Goal: Task Accomplishment & Management: Use online tool/utility

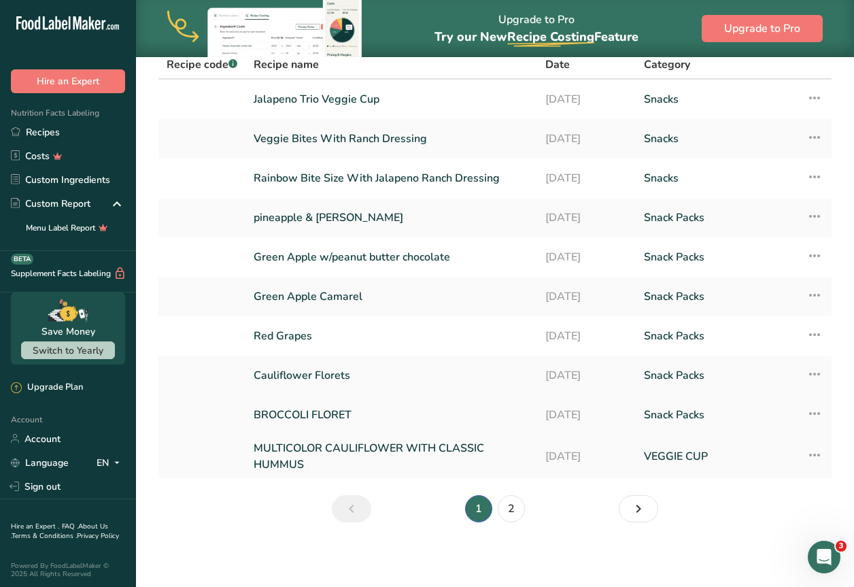
scroll to position [71, 0]
click at [503, 515] on link "2" at bounding box center [510, 507] width 27 height 27
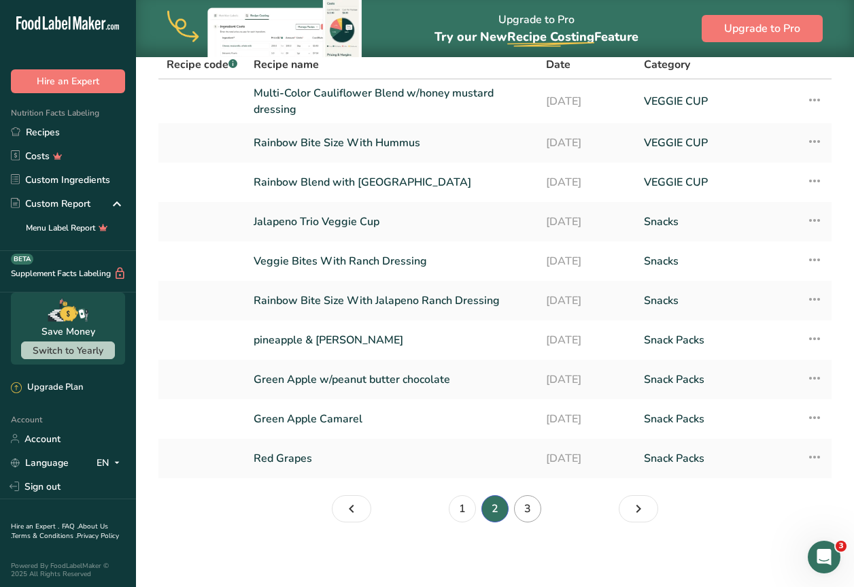
scroll to position [71, 0]
click at [514, 501] on link "3" at bounding box center [527, 507] width 27 height 27
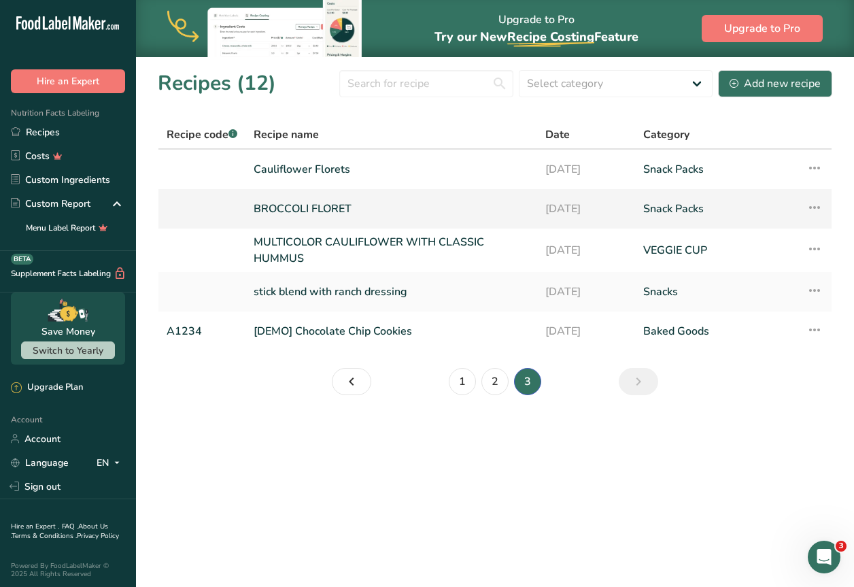
click at [324, 198] on link "BROCCOLI FLORET" at bounding box center [390, 208] width 275 height 29
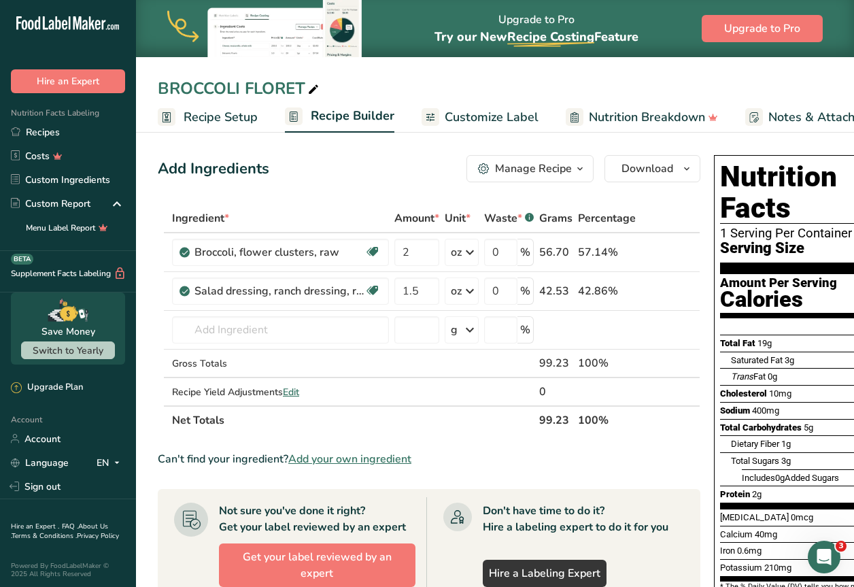
click at [498, 113] on span "Customize Label" at bounding box center [491, 117] width 94 height 18
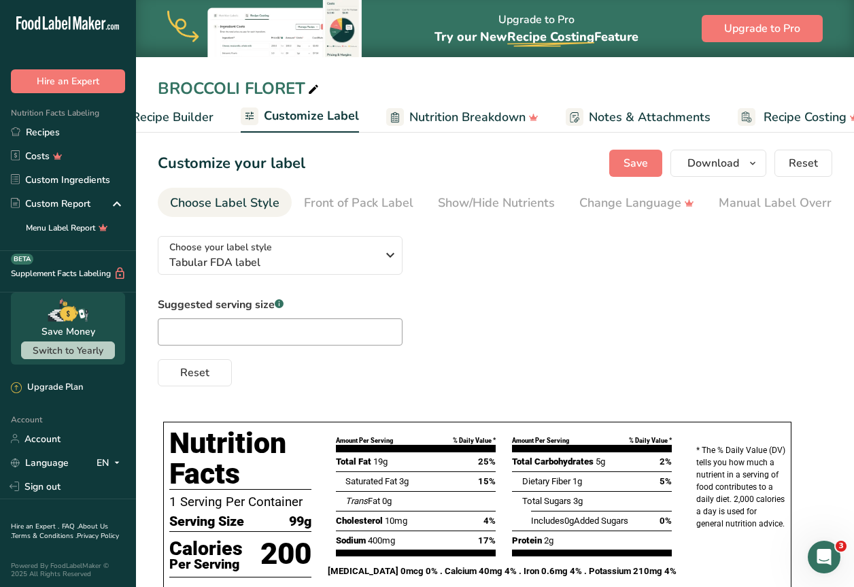
scroll to position [0, 210]
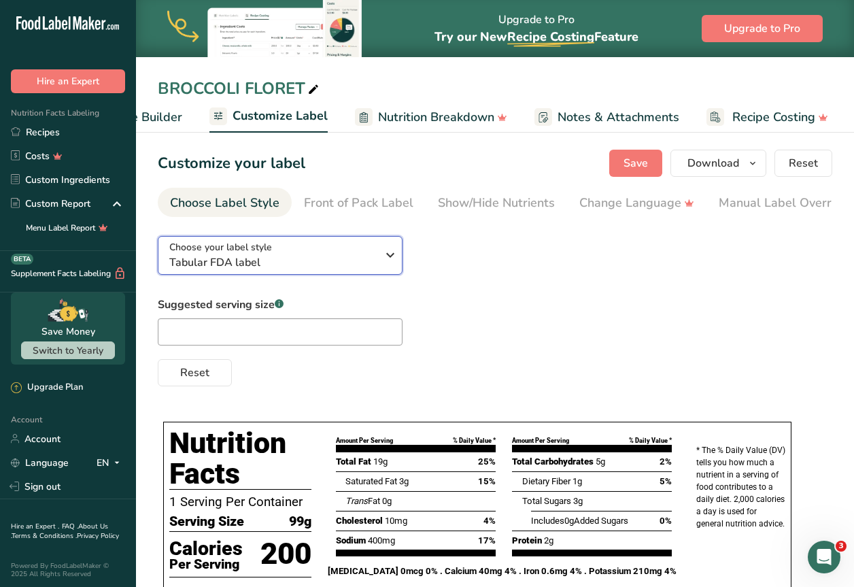
click at [343, 256] on div "Choose your label style Tabular FDA label" at bounding box center [272, 255] width 207 height 31
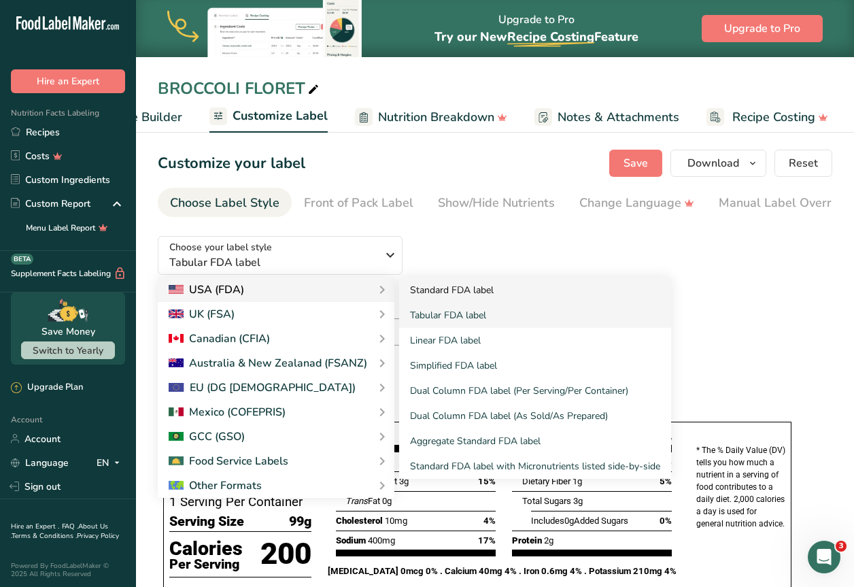
click at [415, 296] on link "Standard FDA label" at bounding box center [535, 289] width 272 height 25
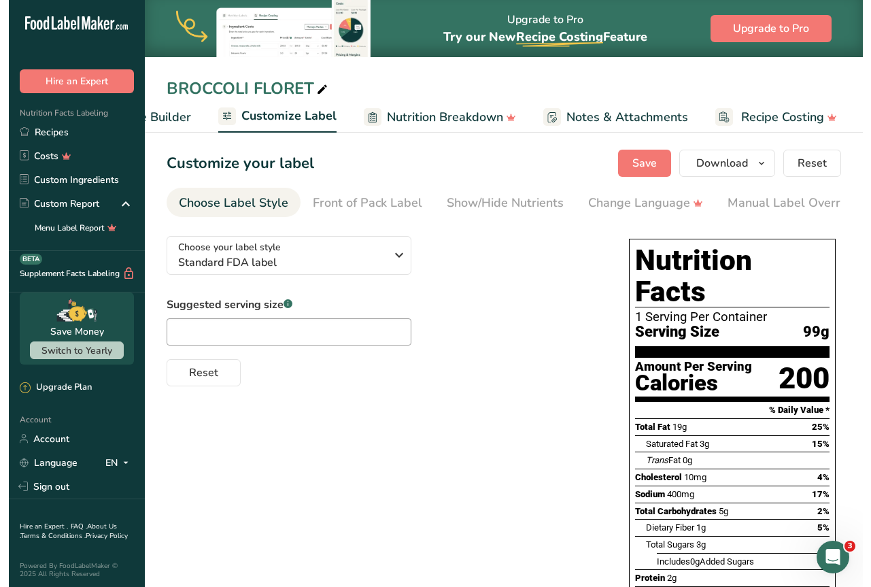
scroll to position [0, 0]
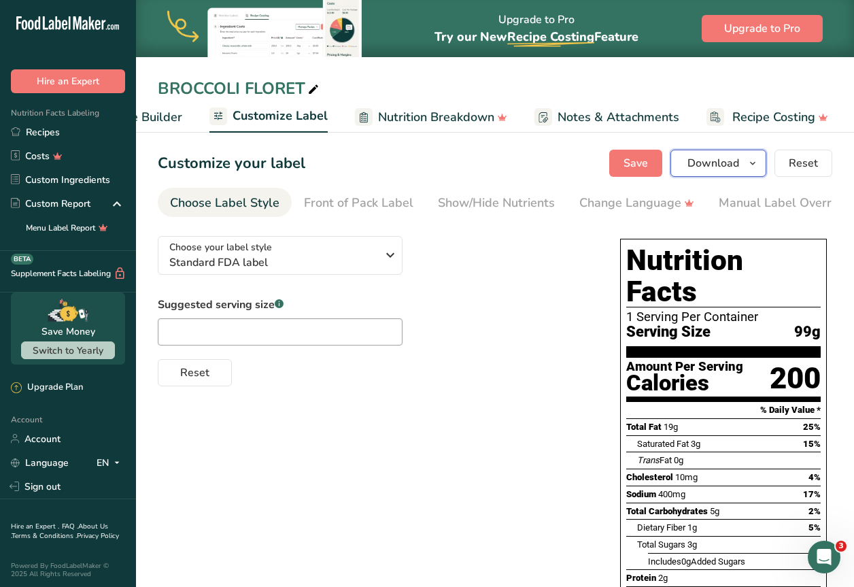
click at [759, 163] on span "button" at bounding box center [752, 163] width 16 height 16
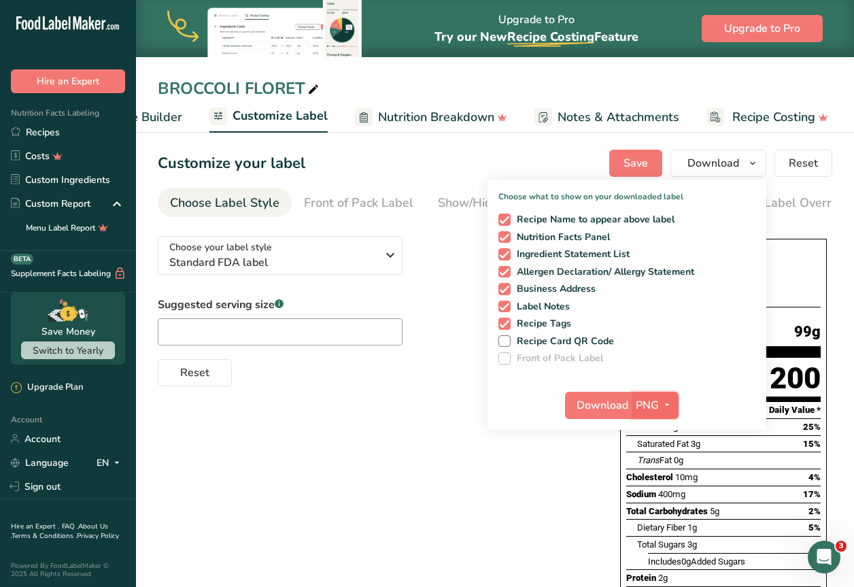
click at [655, 413] on button "PNG" at bounding box center [654, 404] width 47 height 27
click at [665, 397] on icon "button" at bounding box center [666, 404] width 11 height 17
click at [665, 401] on icon "button" at bounding box center [666, 404] width 11 height 17
click at [665, 472] on link "SVG" at bounding box center [656, 477] width 43 height 22
click at [595, 402] on span "Download" at bounding box center [602, 405] width 52 height 16
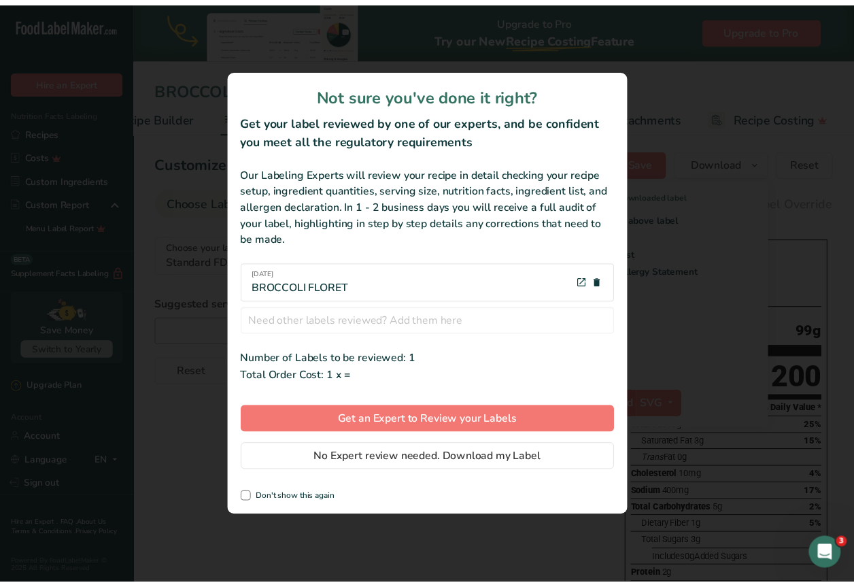
scroll to position [0, 193]
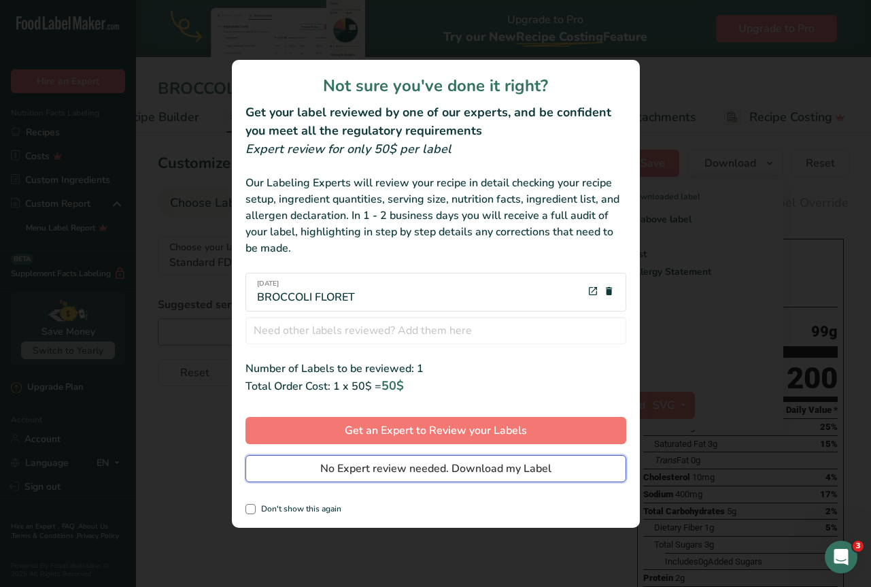
click at [399, 477] on button "No Expert review needed. Download my Label" at bounding box center [435, 468] width 381 height 27
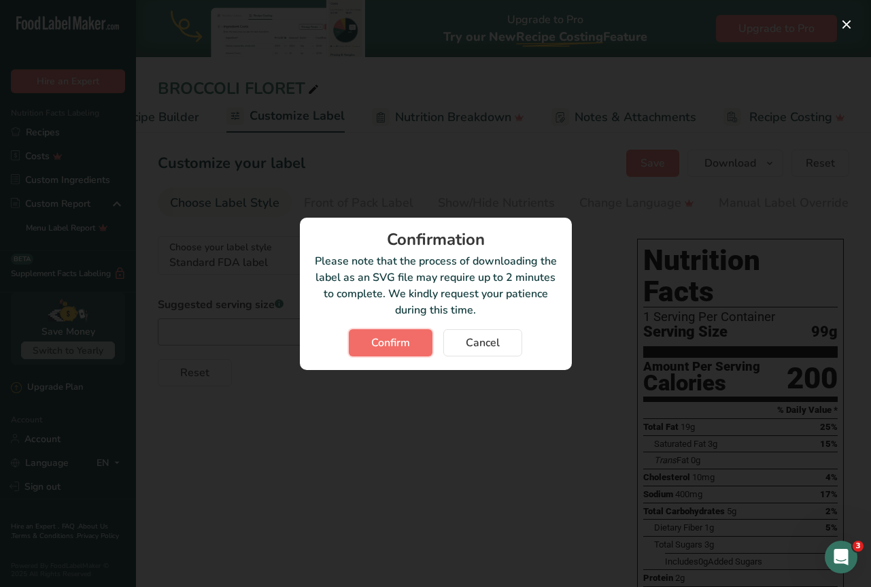
click at [402, 337] on span "Confirm" at bounding box center [390, 342] width 39 height 16
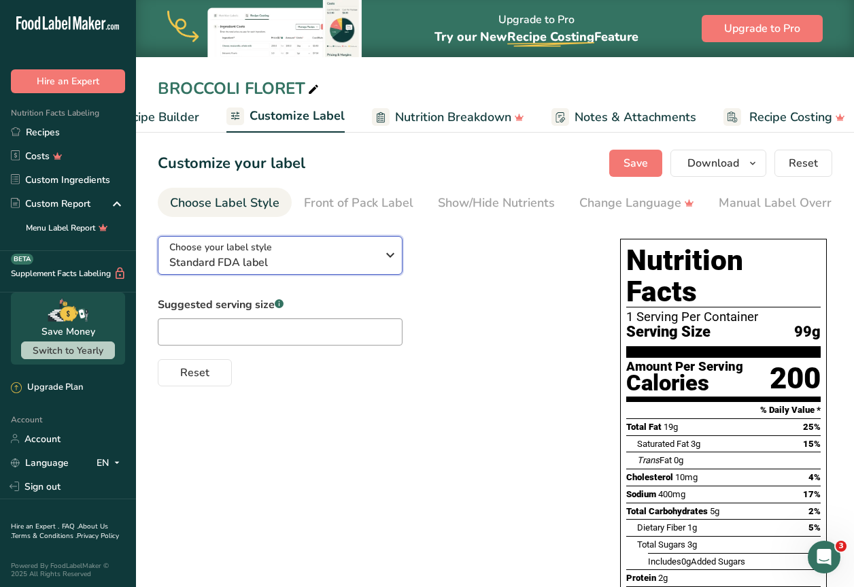
click at [368, 270] on span "Standard FDA label" at bounding box center [272, 262] width 207 height 16
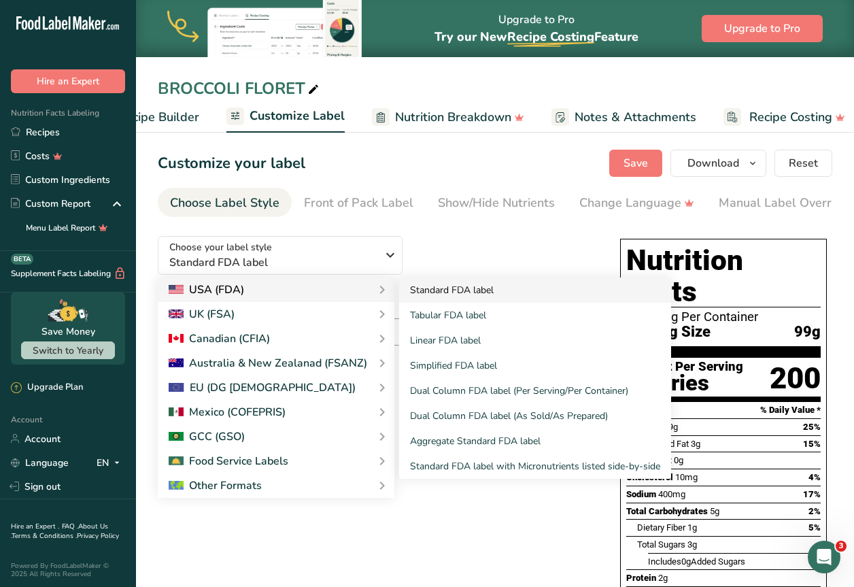
click at [429, 291] on link "Standard FDA label" at bounding box center [535, 289] width 272 height 25
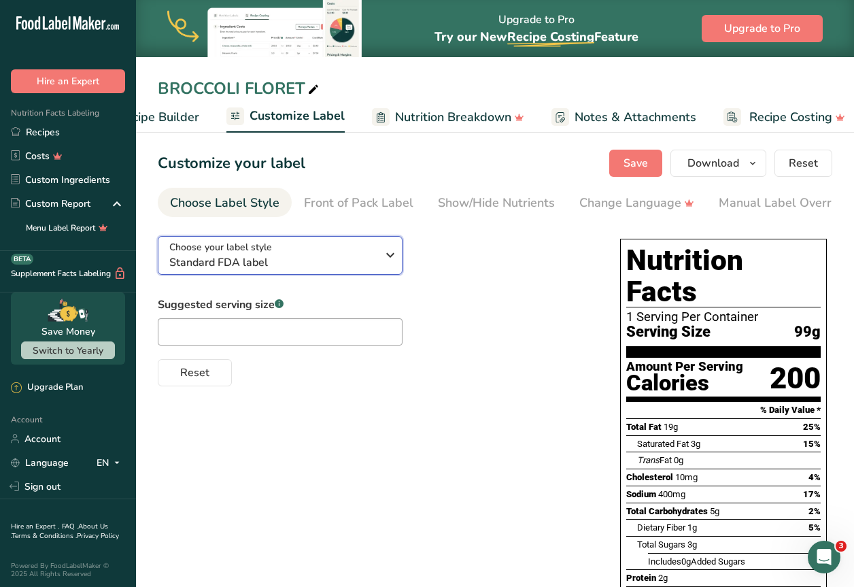
click at [377, 269] on div "Choose your label style Standard FDA label" at bounding box center [277, 255] width 217 height 31
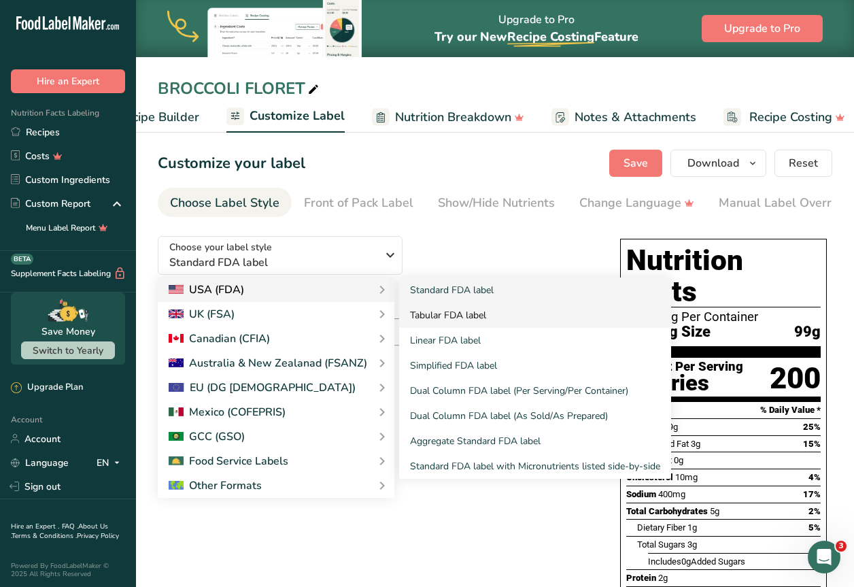
click at [457, 321] on link "Tabular FDA label" at bounding box center [535, 314] width 272 height 25
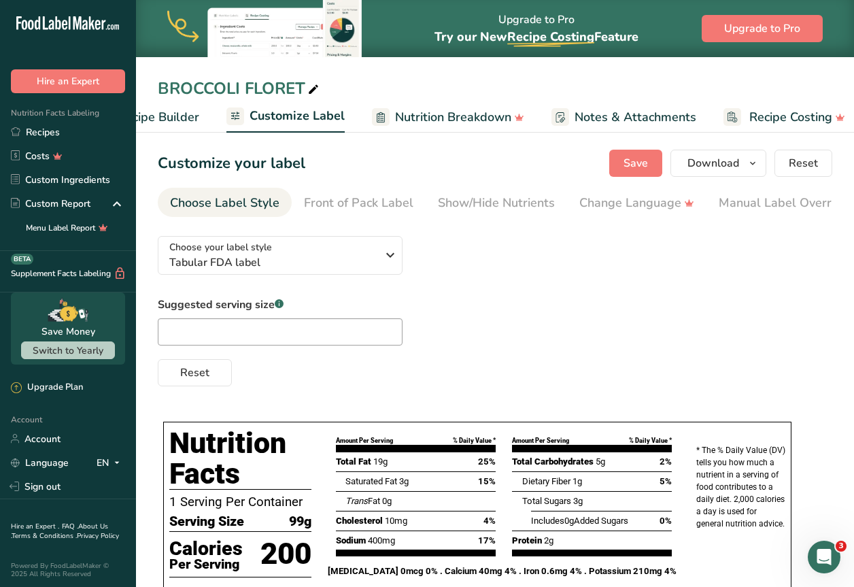
scroll to position [0, 0]
click at [741, 167] on button "Download" at bounding box center [718, 163] width 96 height 27
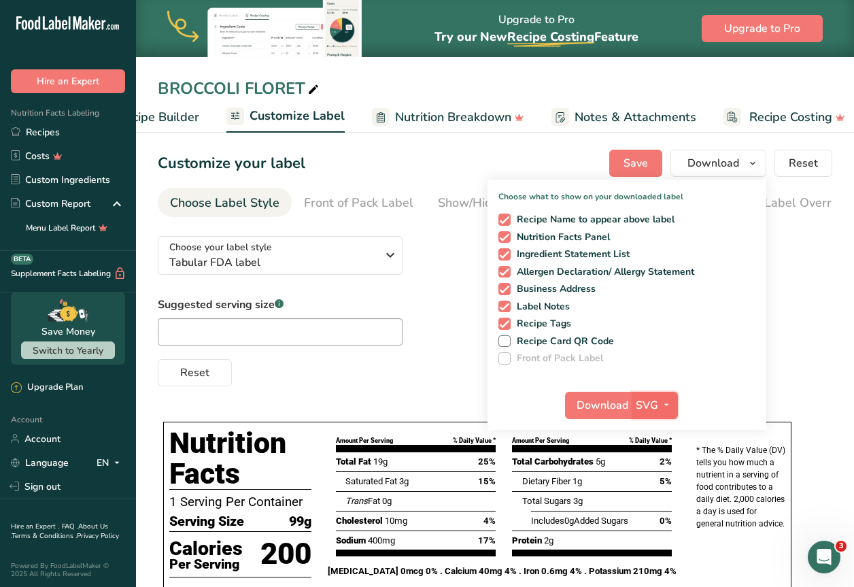
click at [667, 406] on icon "button" at bounding box center [666, 404] width 11 height 17
click at [654, 474] on link "SVG" at bounding box center [655, 477] width 43 height 22
click at [596, 408] on span "Download" at bounding box center [602, 405] width 52 height 16
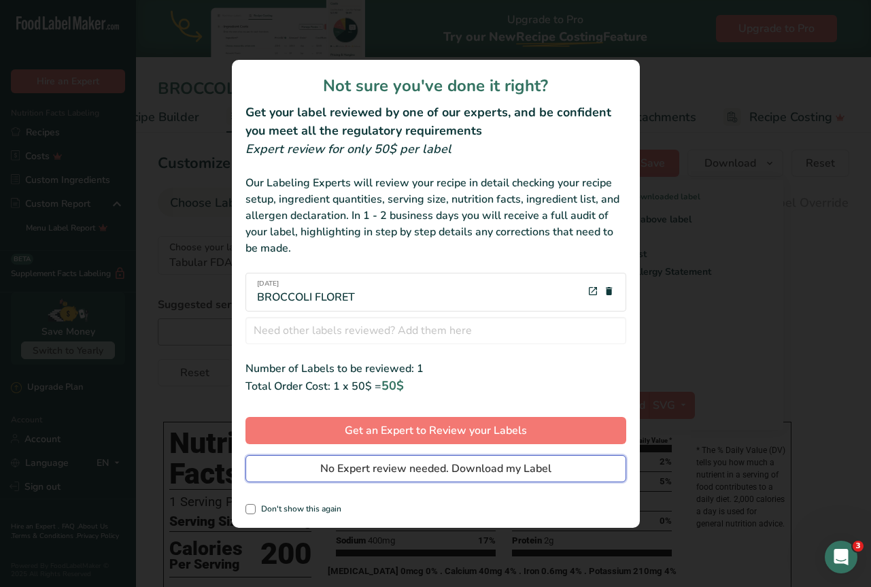
click at [432, 456] on button "No Expert review needed. Download my Label" at bounding box center [435, 468] width 381 height 27
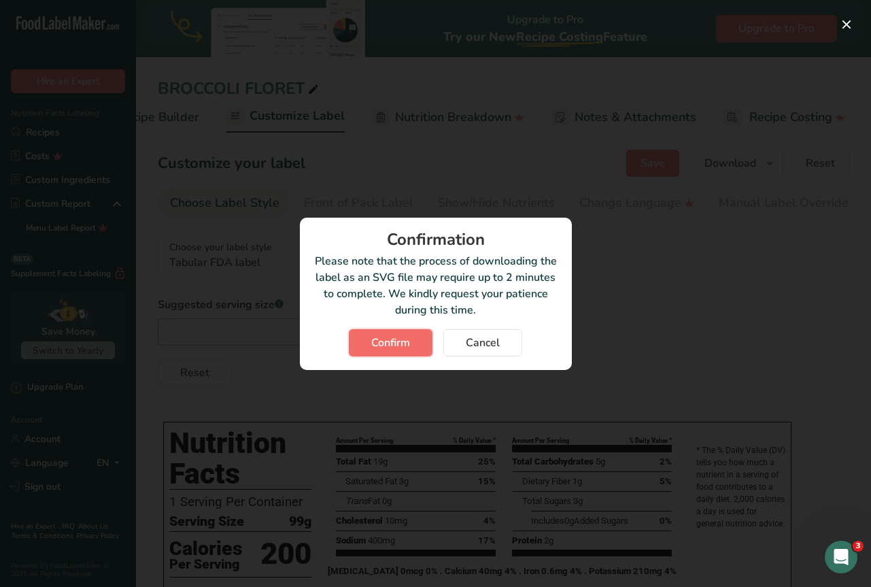
click at [410, 334] on button "Confirm" at bounding box center [391, 342] width 84 height 27
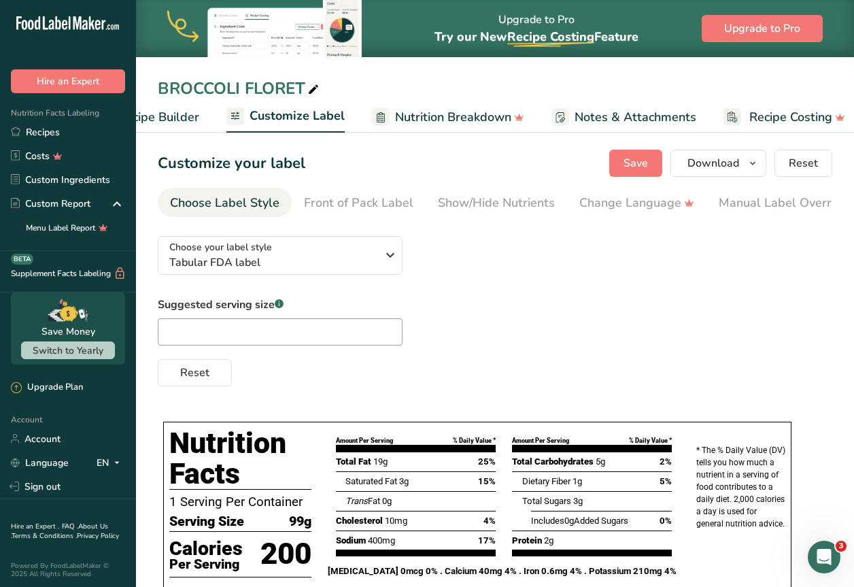
click at [619, 355] on div "Suggested serving size .a-a{fill:#347362;}.b-a{fill:#fff;} Reset" at bounding box center [495, 341] width 674 height 90
click at [43, 138] on link "Recipes" at bounding box center [68, 132] width 136 height 24
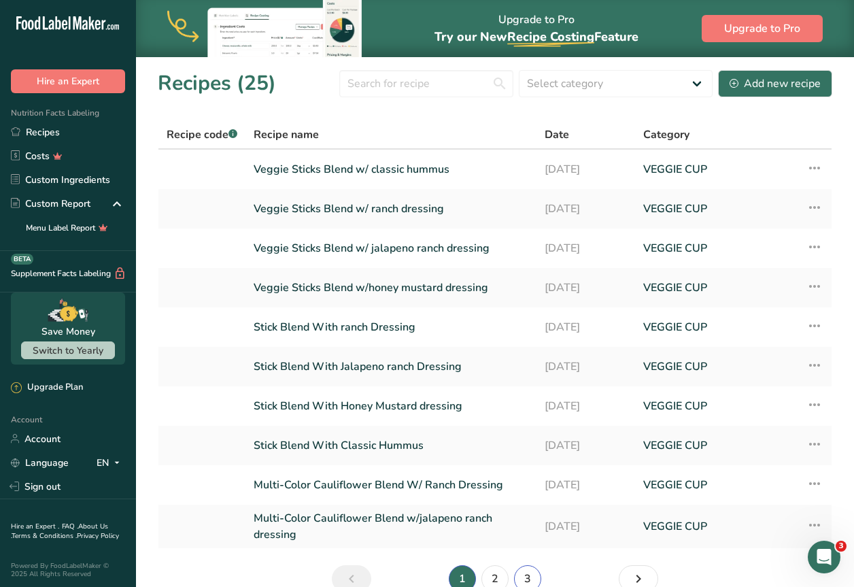
click at [522, 574] on link "3" at bounding box center [527, 578] width 27 height 27
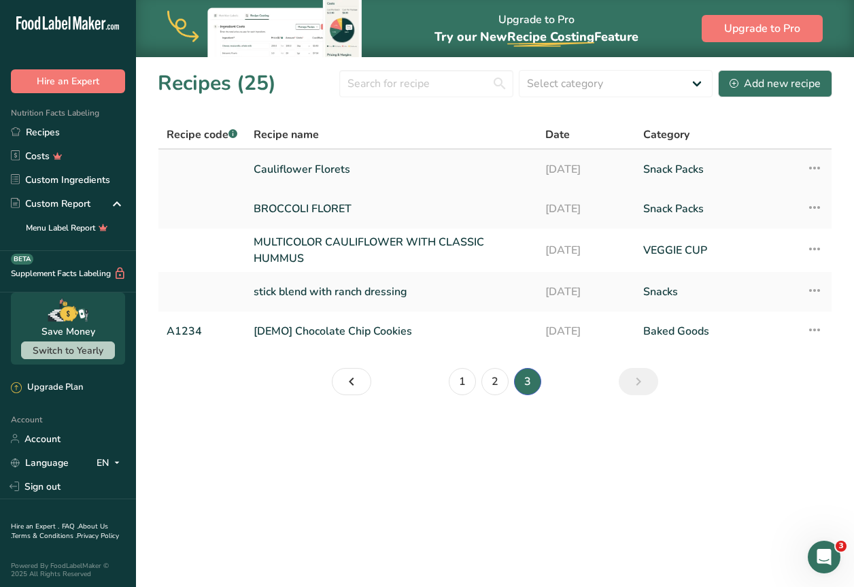
click at [318, 170] on link "Cauliflower Florets" at bounding box center [390, 169] width 275 height 29
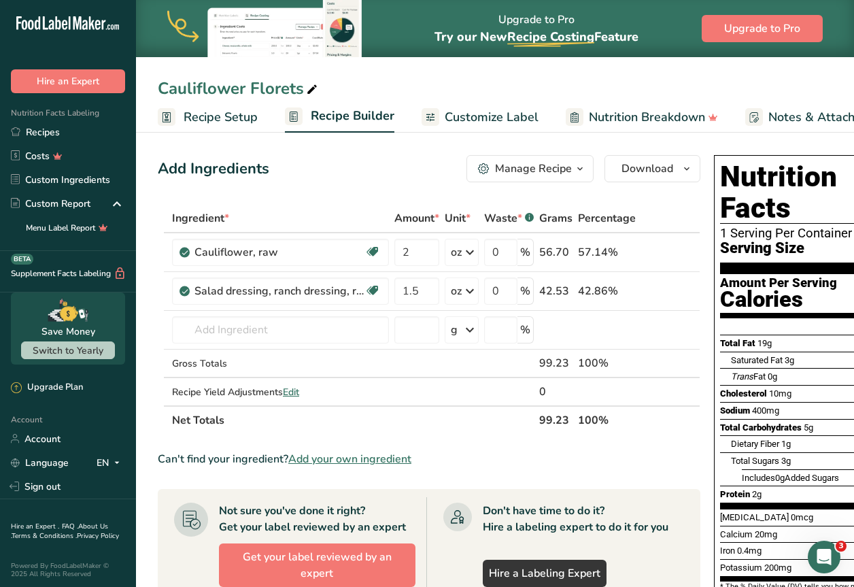
click at [497, 120] on span "Customize Label" at bounding box center [491, 117] width 94 height 18
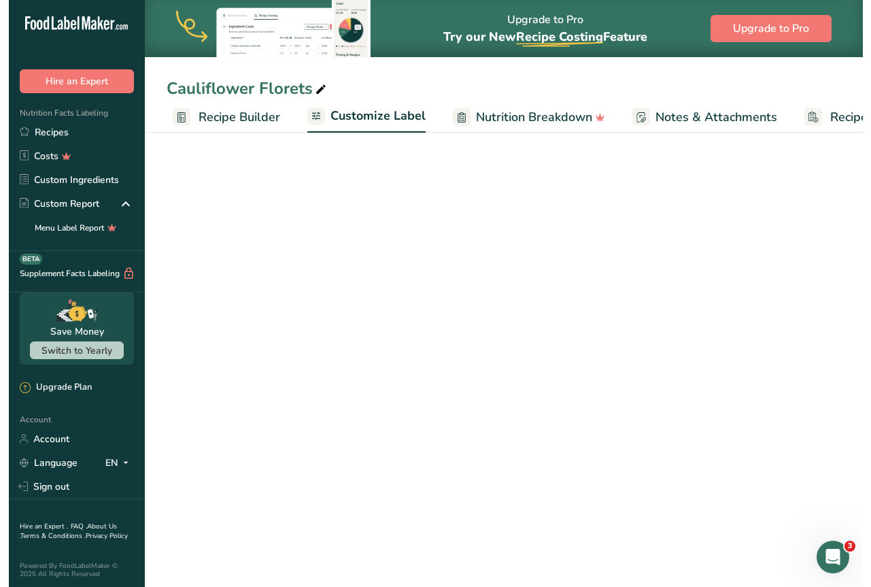
scroll to position [0, 210]
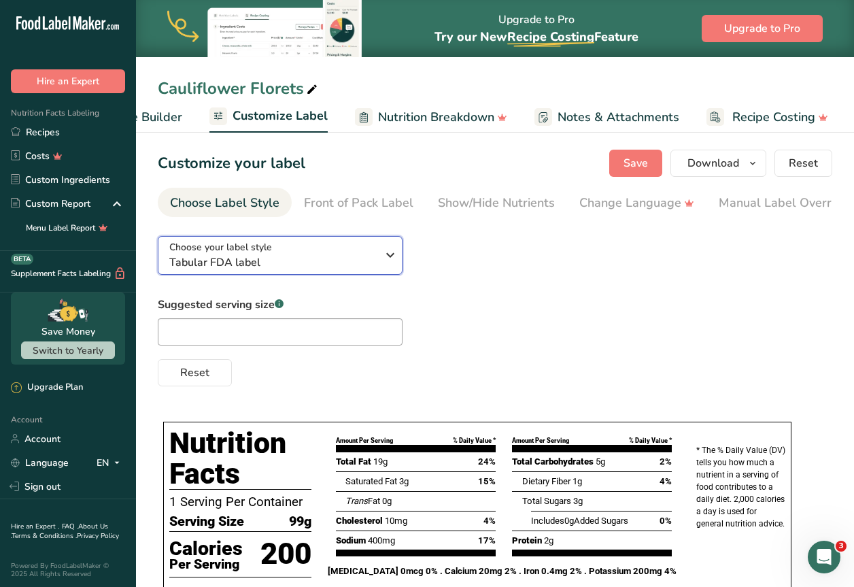
click at [333, 249] on div "Choose your label style Tabular FDA label" at bounding box center [272, 255] width 207 height 31
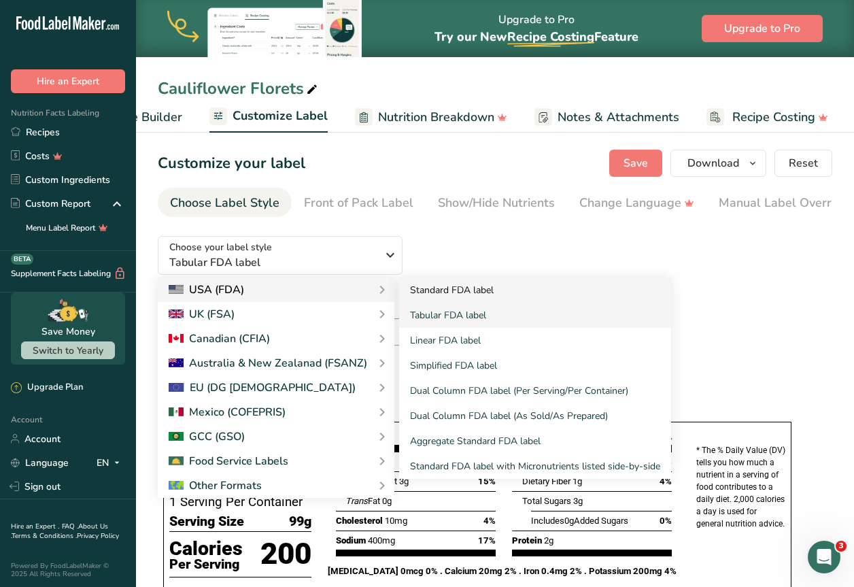
click at [444, 297] on link "Standard FDA label" at bounding box center [535, 289] width 272 height 25
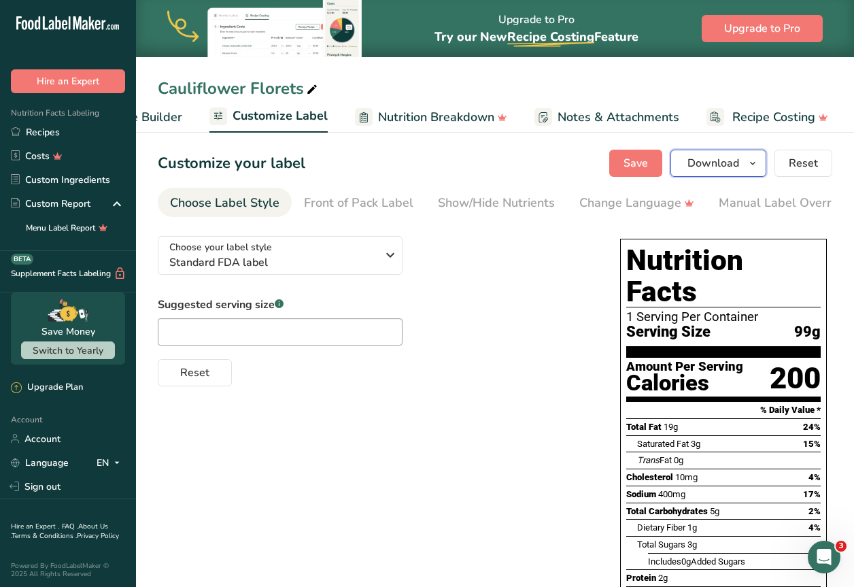
click at [752, 164] on icon "button" at bounding box center [752, 163] width 11 height 17
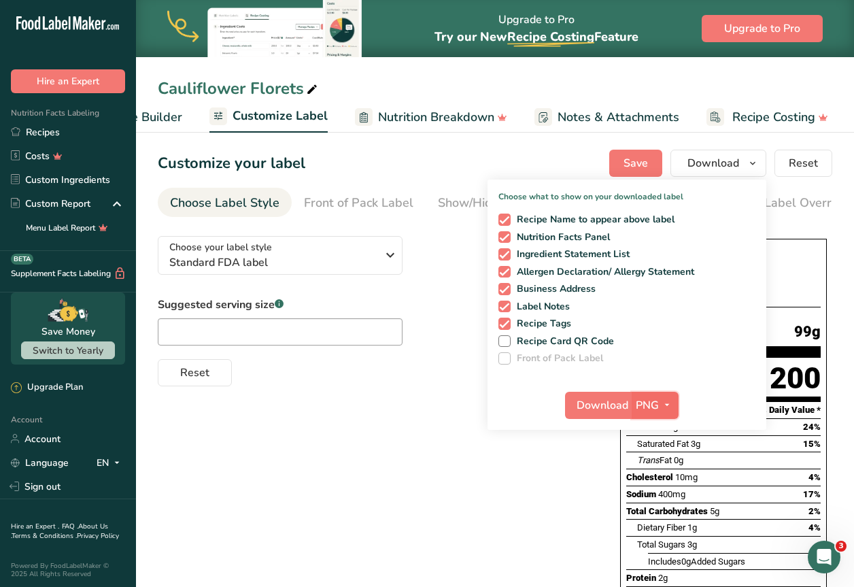
click at [663, 393] on button "PNG" at bounding box center [654, 404] width 47 height 27
click at [670, 472] on link "SVG" at bounding box center [656, 477] width 43 height 22
click at [610, 392] on button "Download" at bounding box center [598, 404] width 67 height 27
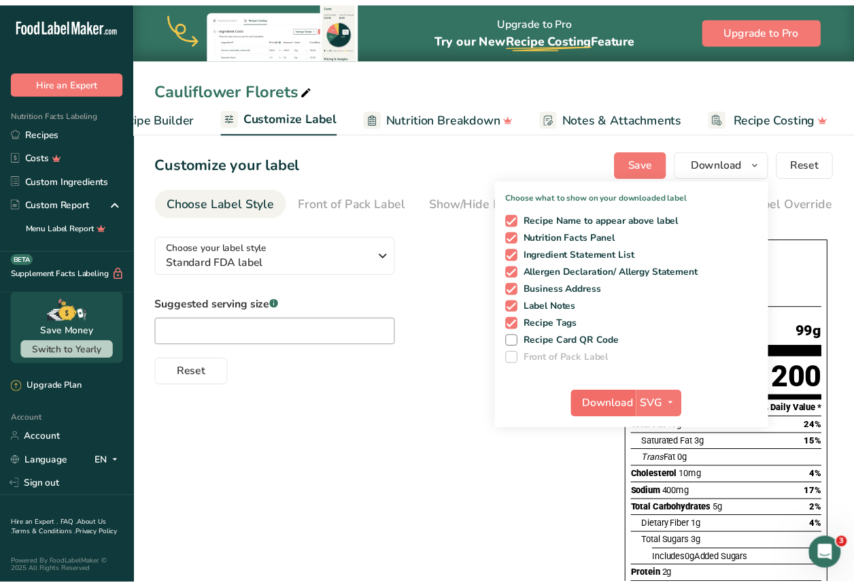
scroll to position [0, 193]
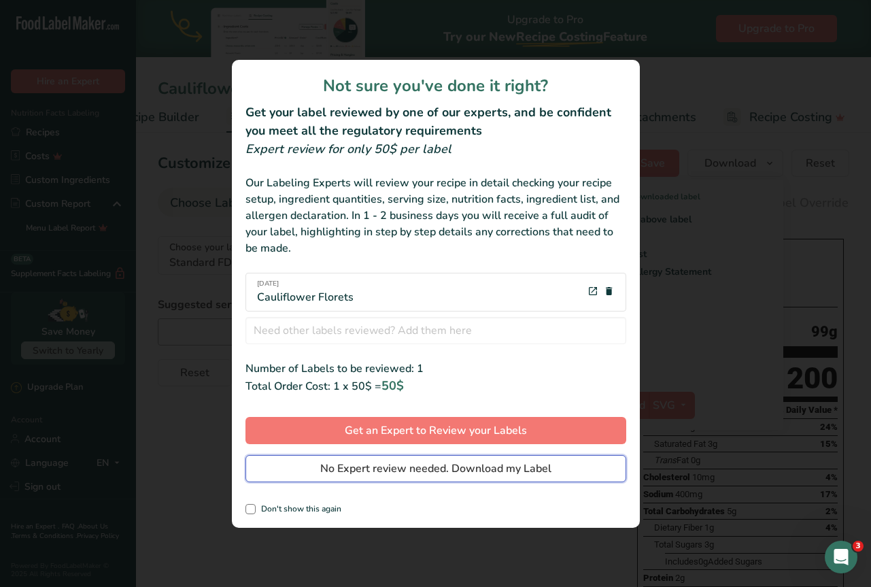
click at [417, 472] on span "No Expert review needed. Download my Label" at bounding box center [435, 468] width 231 height 16
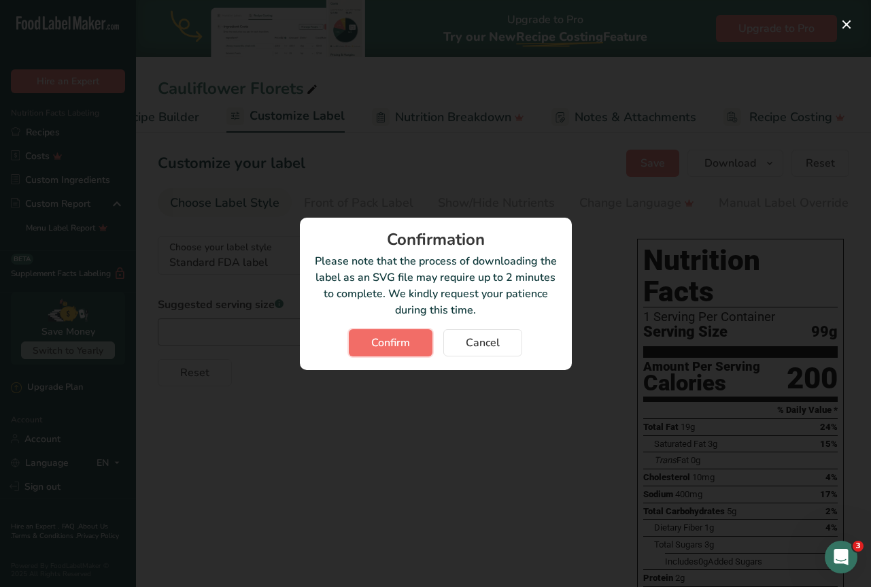
click at [360, 345] on button "Confirm" at bounding box center [391, 342] width 84 height 27
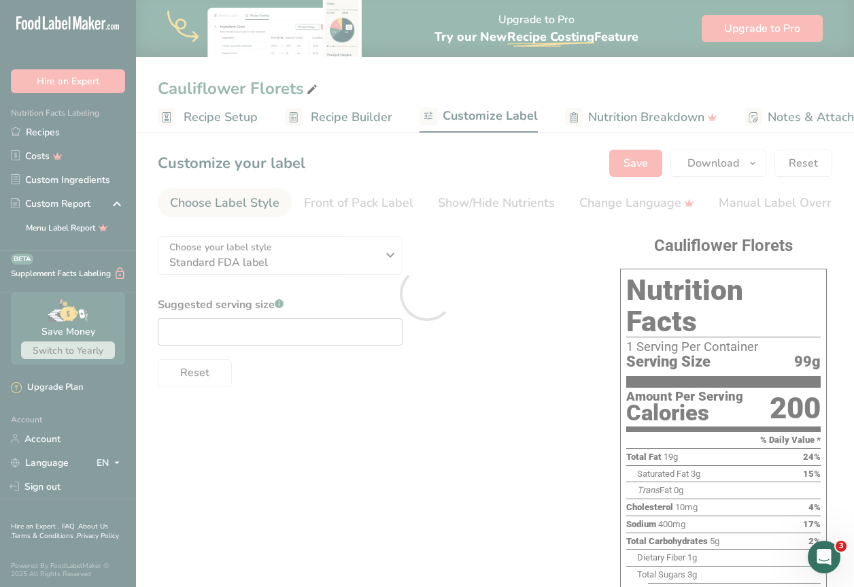
scroll to position [0, 193]
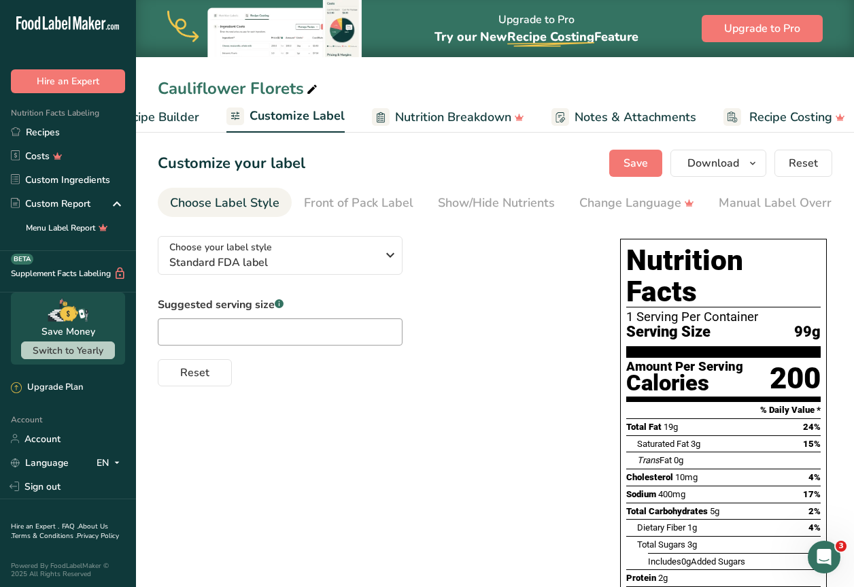
click at [564, 371] on div "Reset" at bounding box center [375, 369] width 435 height 33
click at [339, 257] on span "Standard FDA label" at bounding box center [272, 262] width 207 height 16
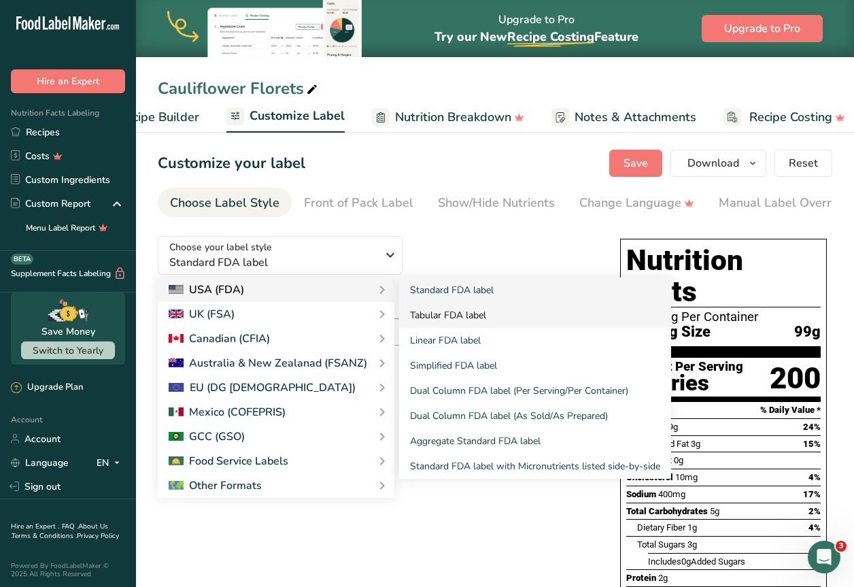
click at [438, 311] on link "Tabular FDA label" at bounding box center [535, 314] width 272 height 25
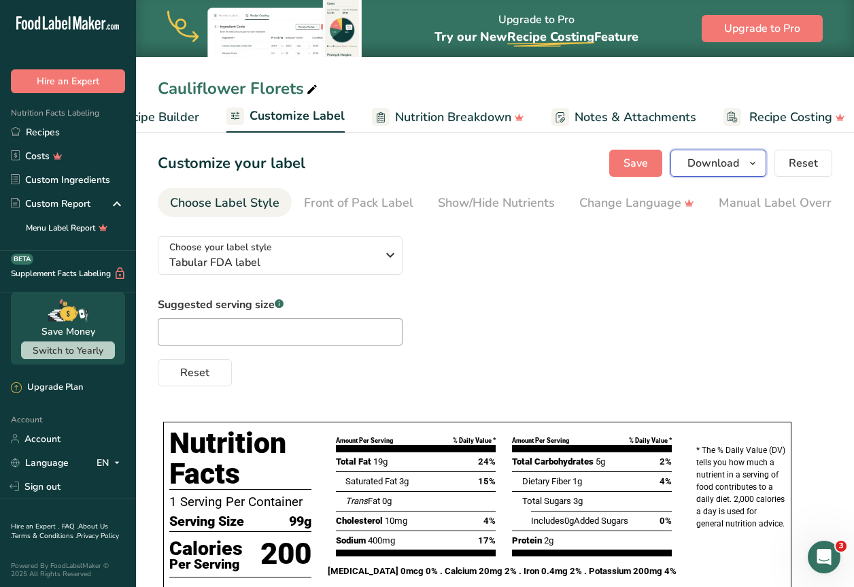
click at [754, 160] on icon "button" at bounding box center [752, 163] width 11 height 17
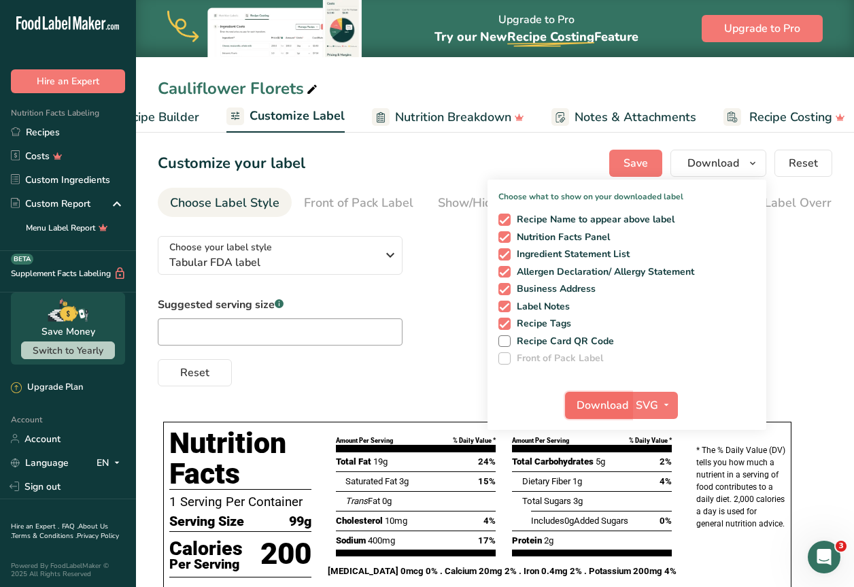
click at [611, 401] on span "Download" at bounding box center [602, 405] width 52 height 16
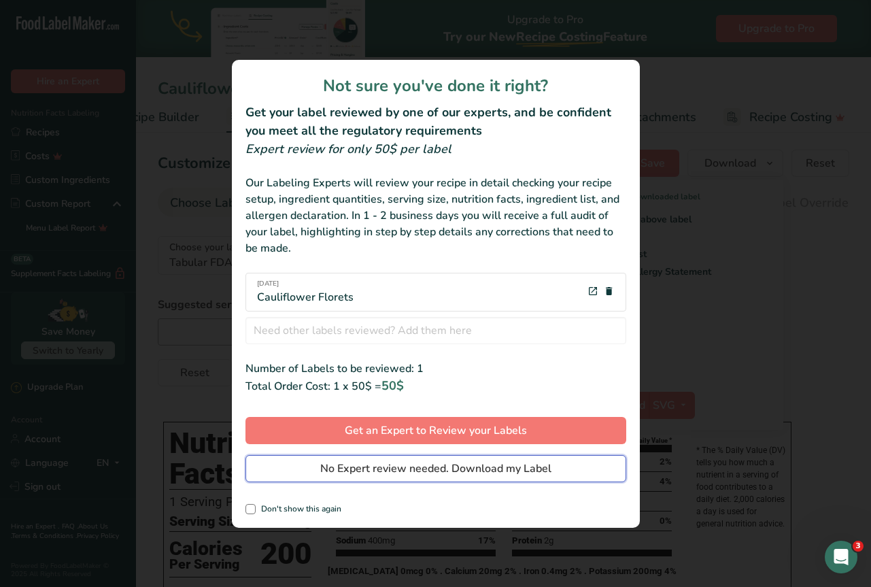
click at [391, 466] on span "No Expert review needed. Download my Label" at bounding box center [435, 468] width 231 height 16
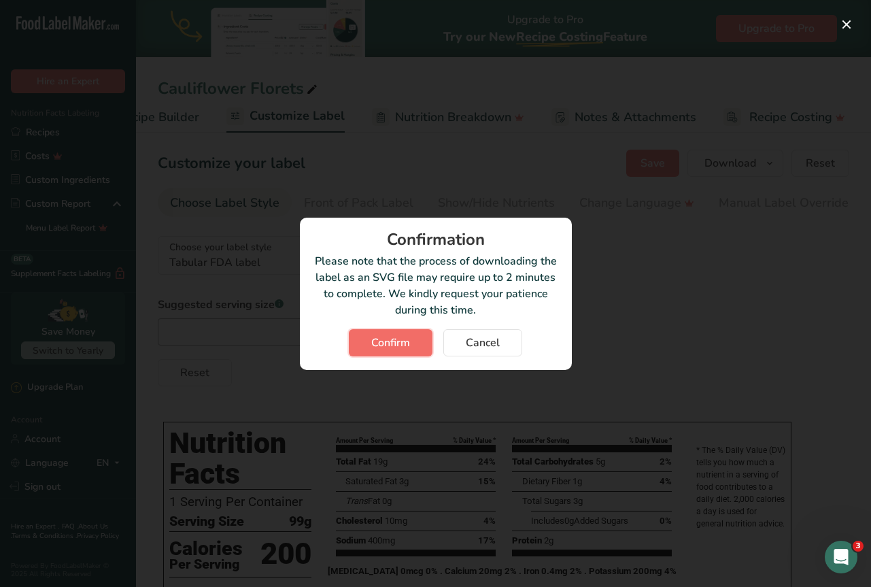
click at [401, 347] on span "Confirm" at bounding box center [390, 342] width 39 height 16
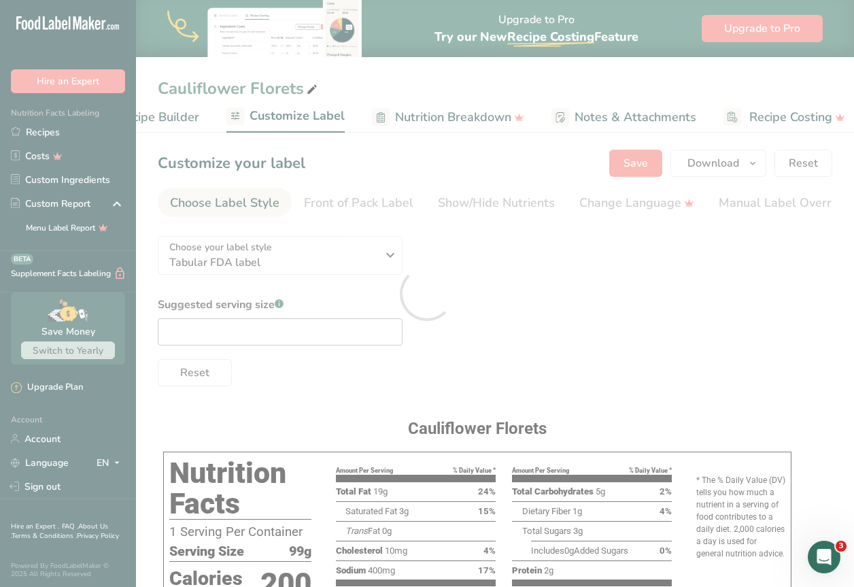
scroll to position [0, 0]
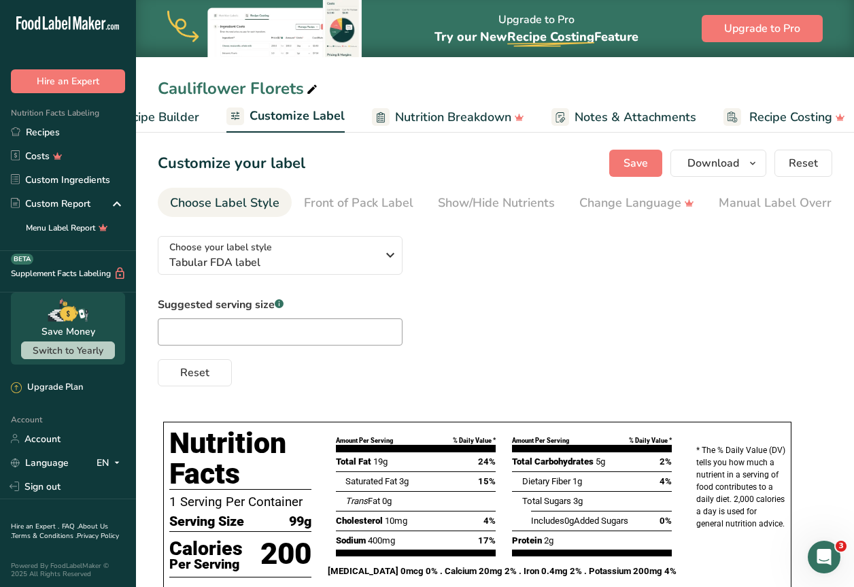
click at [493, 370] on div "Reset" at bounding box center [495, 369] width 674 height 33
click at [50, 133] on link "Recipes" at bounding box center [68, 132] width 136 height 24
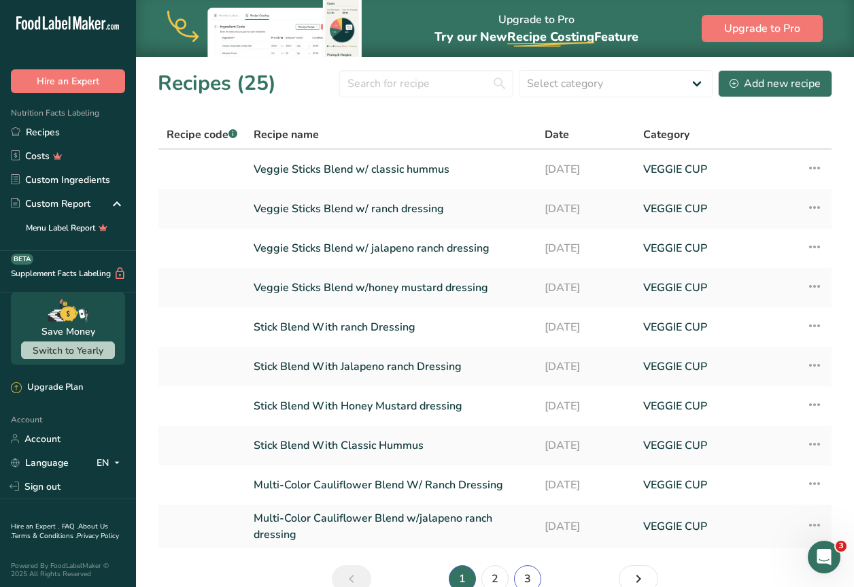
click at [525, 570] on link "3" at bounding box center [527, 578] width 27 height 27
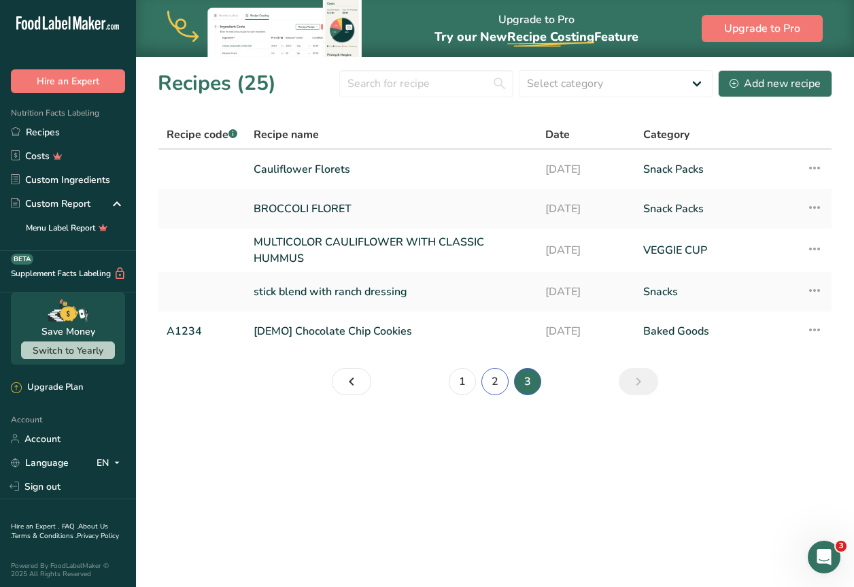
click at [483, 386] on link "2" at bounding box center [494, 381] width 27 height 27
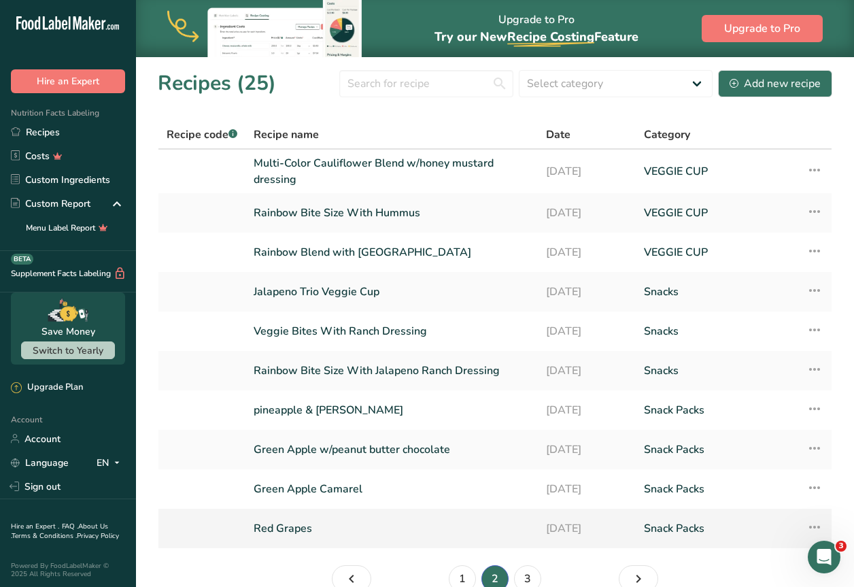
click at [296, 533] on link "Red Grapes" at bounding box center [391, 528] width 276 height 29
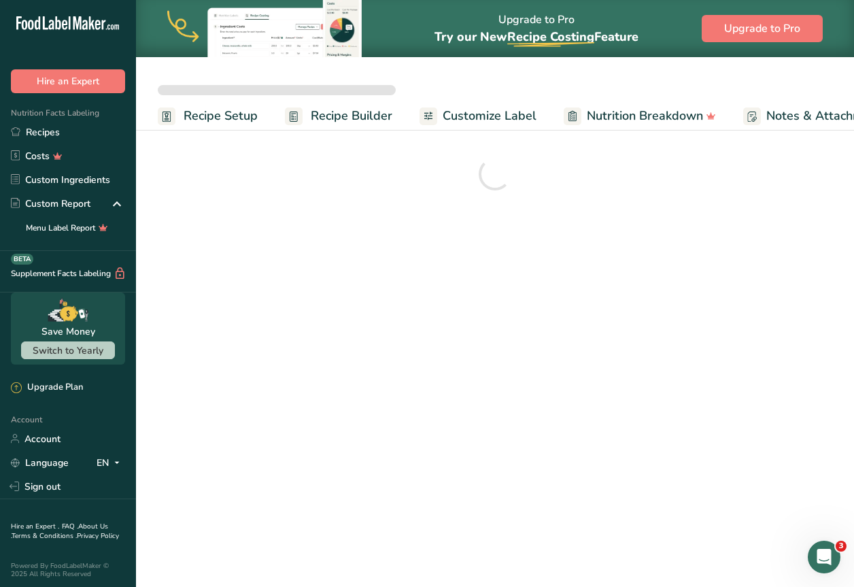
click at [500, 105] on link "Customize Label" at bounding box center [477, 116] width 117 height 31
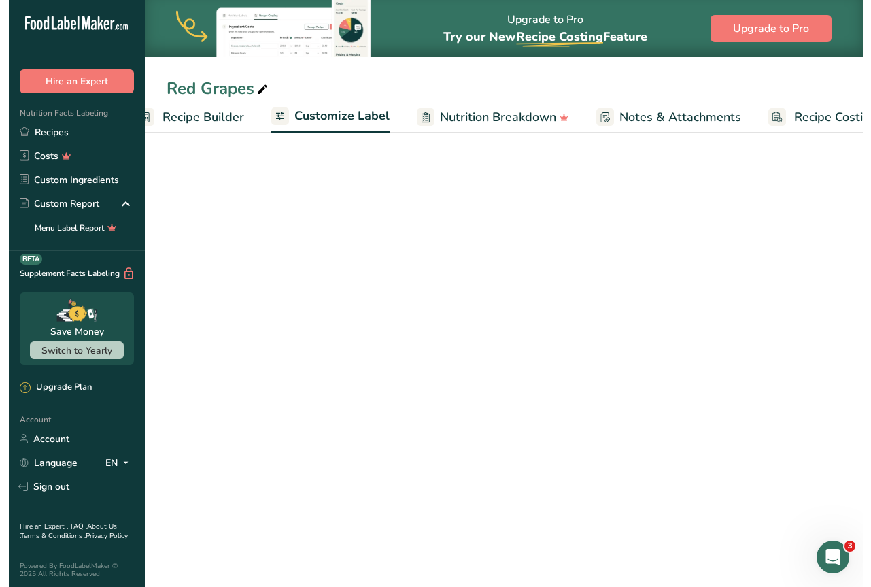
scroll to position [0, 210]
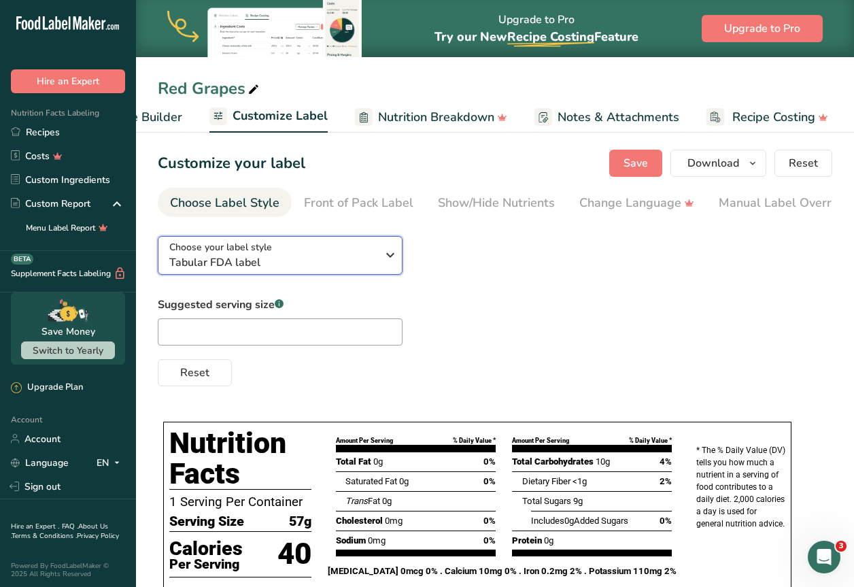
click at [371, 268] on span "Tabular FDA label" at bounding box center [272, 262] width 207 height 16
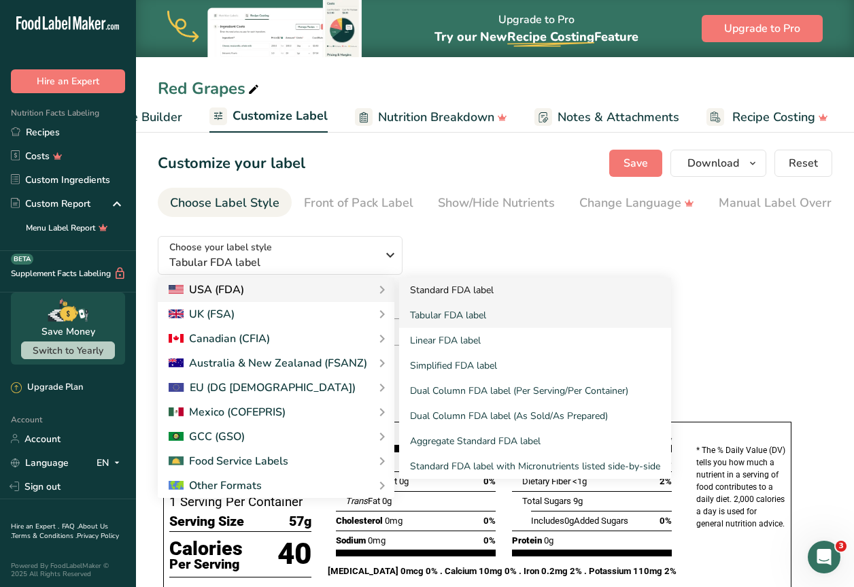
click at [447, 292] on link "Standard FDA label" at bounding box center [535, 289] width 272 height 25
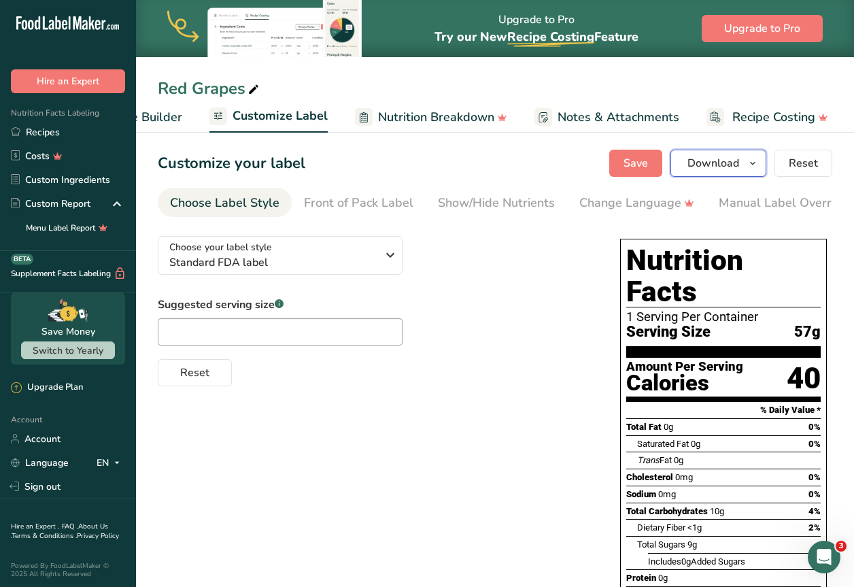
click at [746, 160] on span "button" at bounding box center [752, 163] width 16 height 16
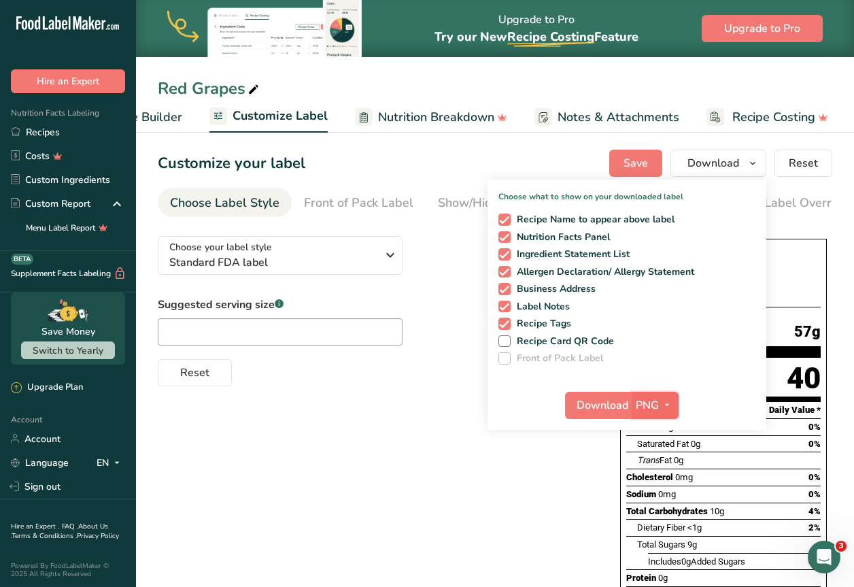
click at [652, 393] on button "PNG" at bounding box center [654, 404] width 47 height 27
click at [653, 482] on link "SVG" at bounding box center [656, 477] width 43 height 22
click at [608, 392] on button "Download" at bounding box center [598, 404] width 67 height 27
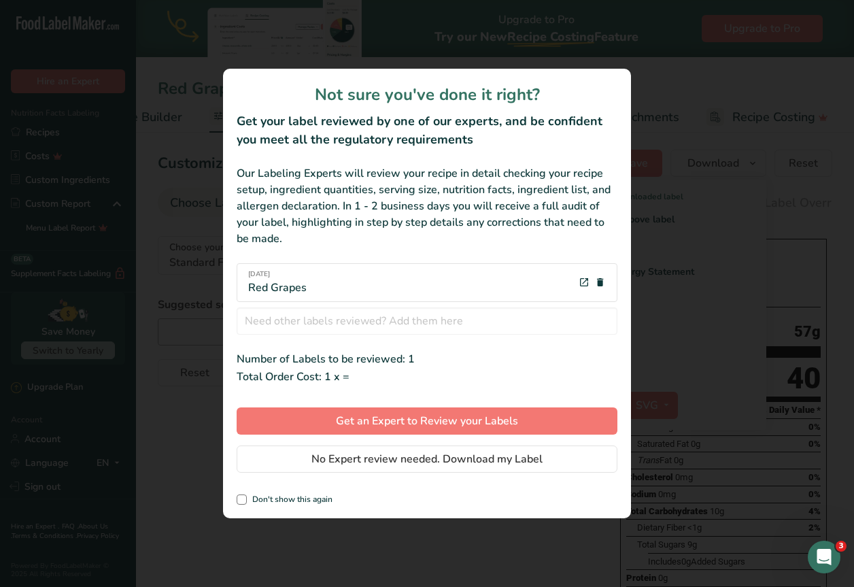
scroll to position [0, 193]
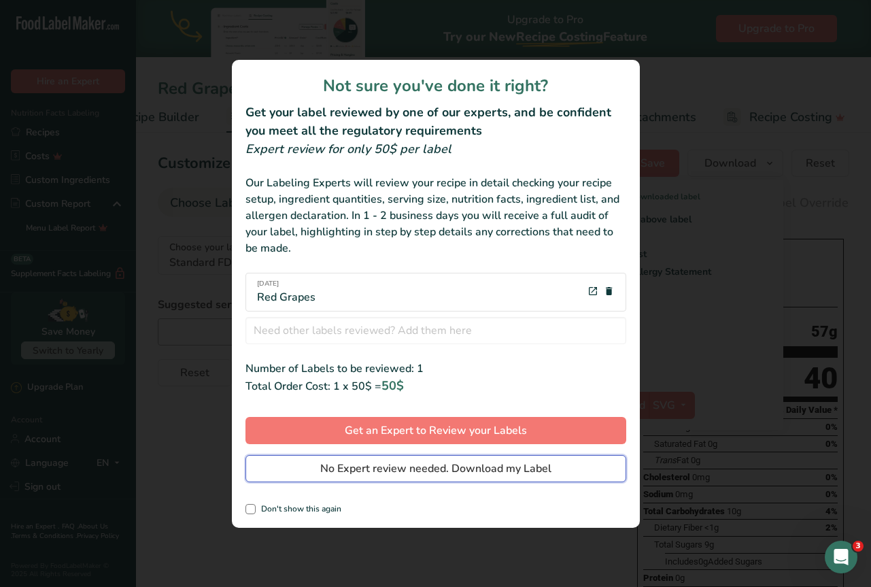
click at [481, 466] on span "No Expert review needed. Download my Label" at bounding box center [435, 468] width 231 height 16
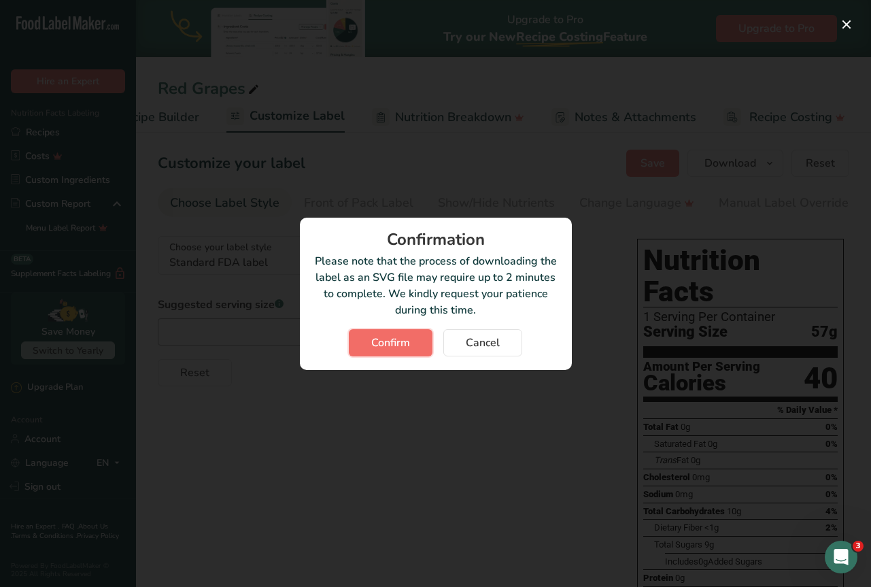
click at [407, 329] on button "Confirm" at bounding box center [391, 342] width 84 height 27
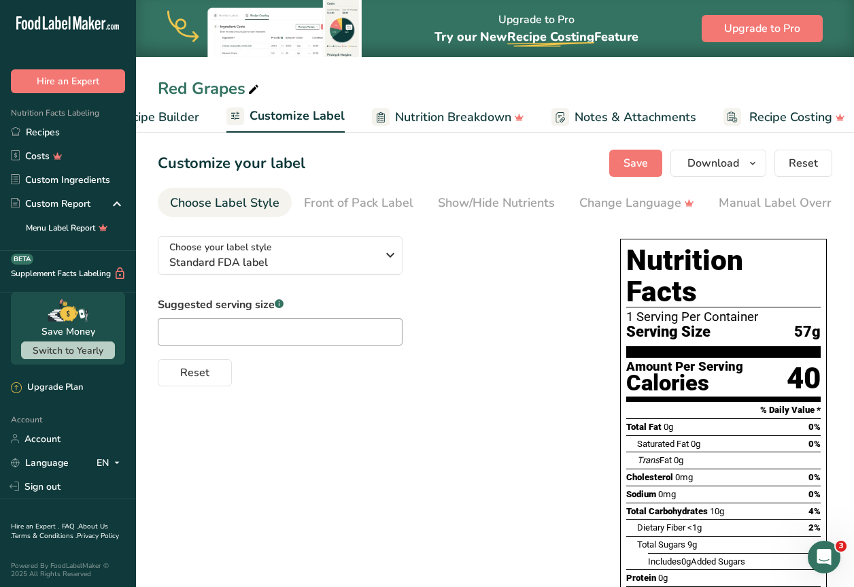
click at [381, 509] on div "Choose your label style Standard FDA label USA (FDA) Standard FDA label Tabular…" at bounding box center [495, 478] width 674 height 506
click at [721, 154] on button "Download" at bounding box center [718, 163] width 96 height 27
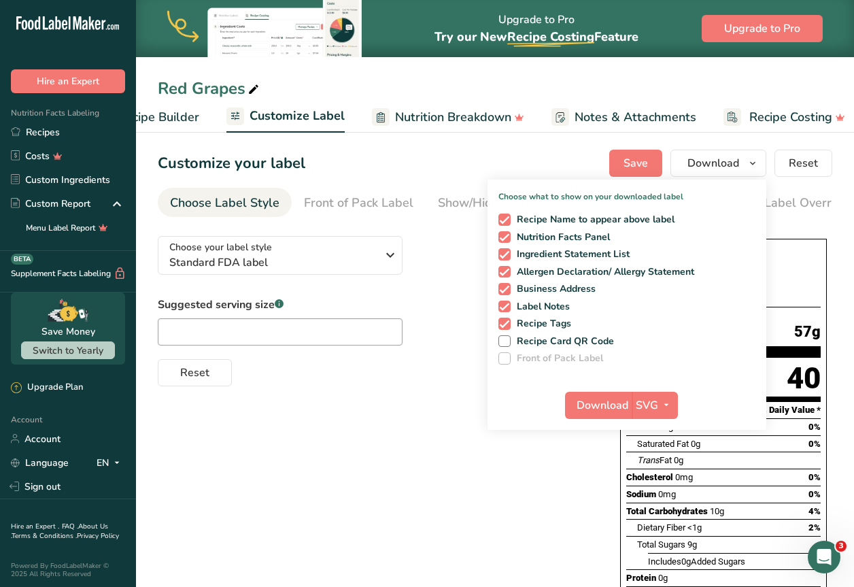
click at [437, 442] on div "Choose your label style Standard FDA label USA (FDA) Standard FDA label Tabular…" at bounding box center [495, 478] width 674 height 506
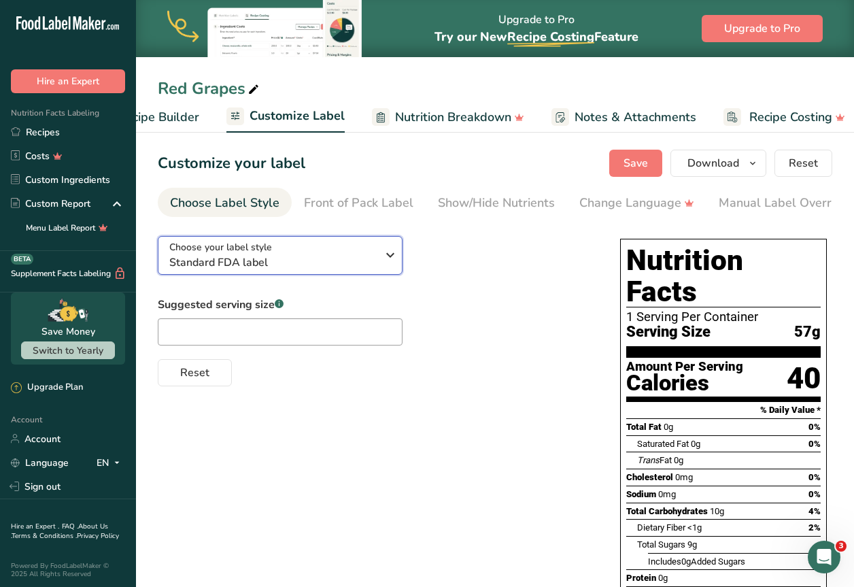
click at [329, 268] on span "Standard FDA label" at bounding box center [272, 262] width 207 height 16
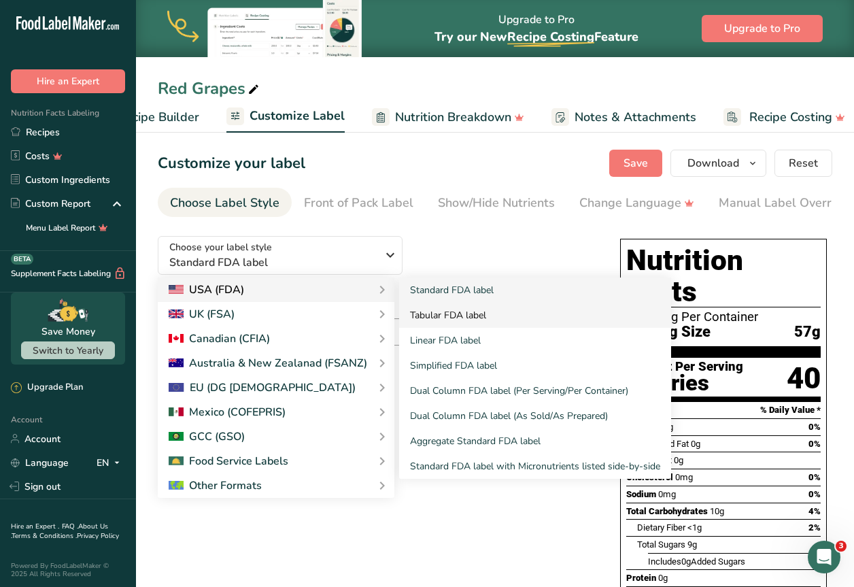
click at [459, 312] on link "Tabular FDA label" at bounding box center [535, 314] width 272 height 25
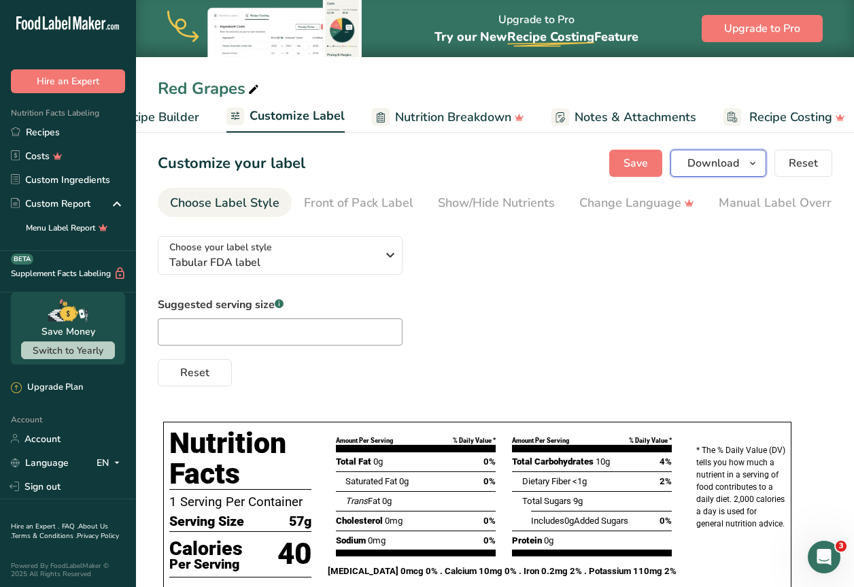
click at [754, 160] on icon "button" at bounding box center [752, 163] width 11 height 17
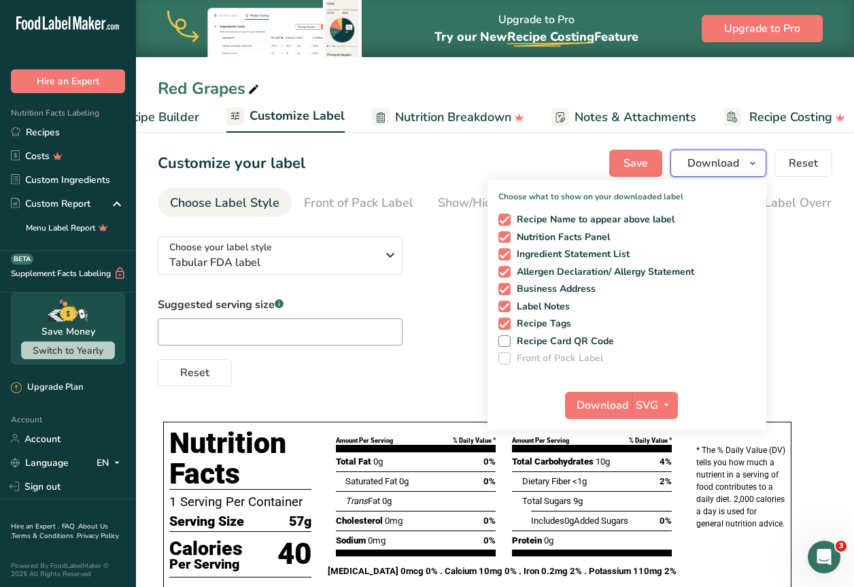
click at [722, 160] on span "Download" at bounding box center [713, 163] width 52 height 16
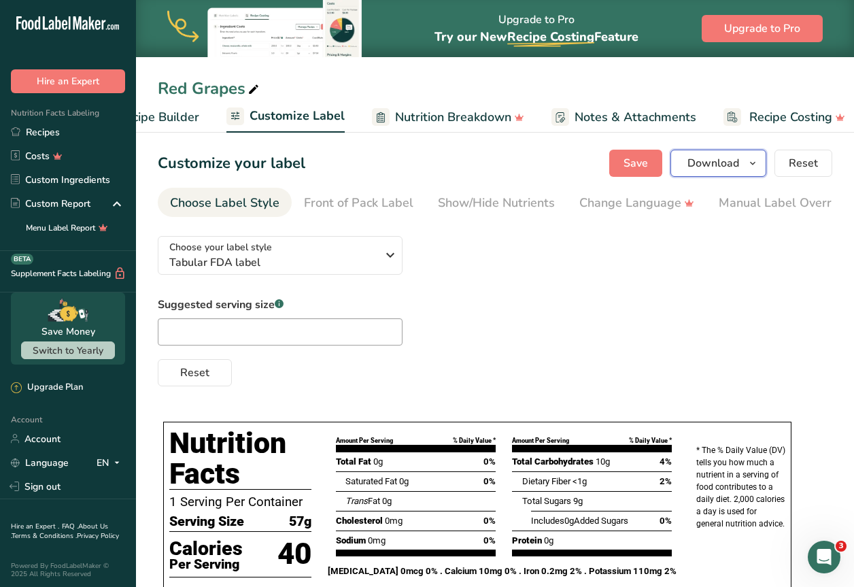
click at [722, 160] on span "Download" at bounding box center [713, 163] width 52 height 16
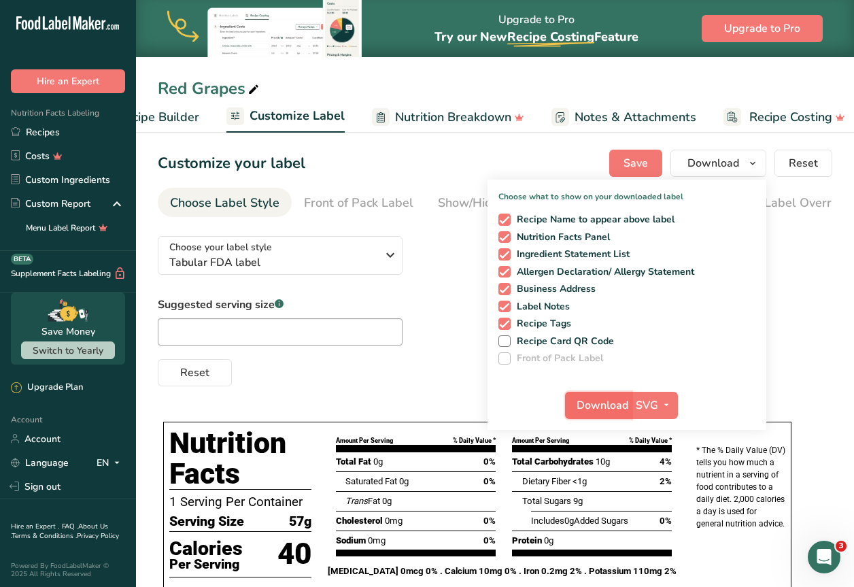
click at [604, 411] on span "Download" at bounding box center [602, 405] width 52 height 16
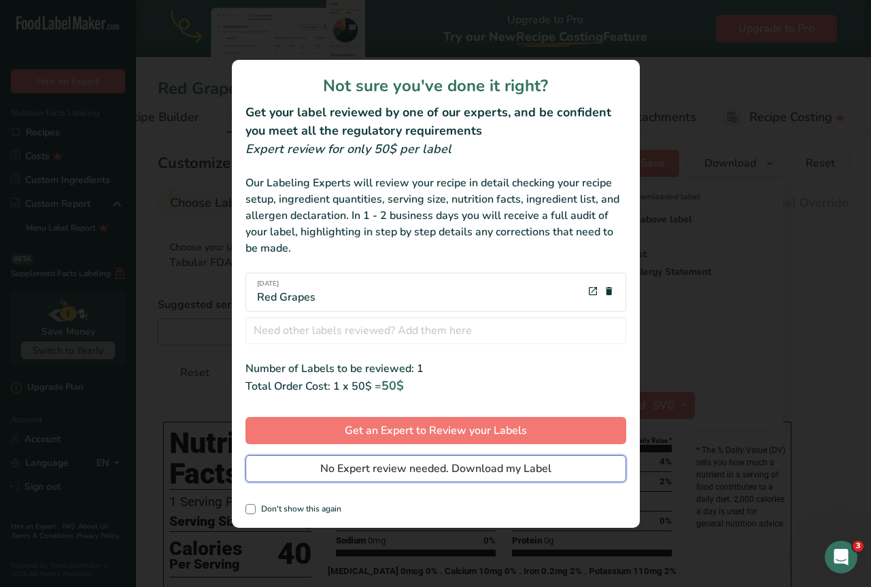
click at [475, 472] on span "No Expert review needed. Download my Label" at bounding box center [435, 468] width 231 height 16
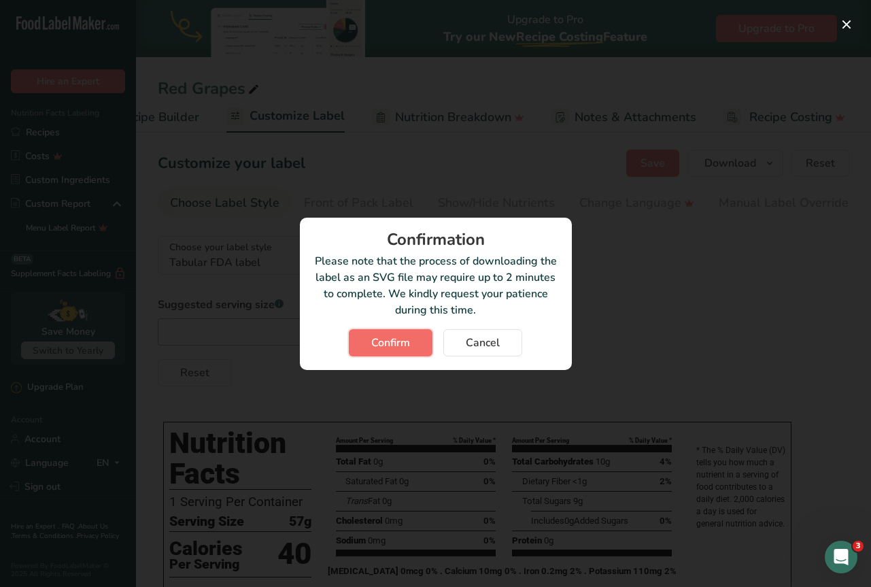
click at [391, 329] on button "Confirm" at bounding box center [391, 342] width 84 height 27
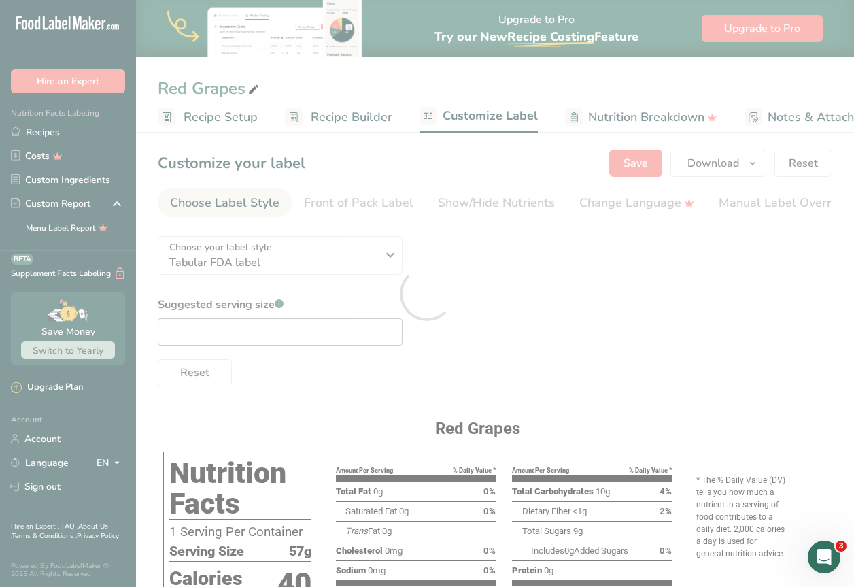
scroll to position [0, 193]
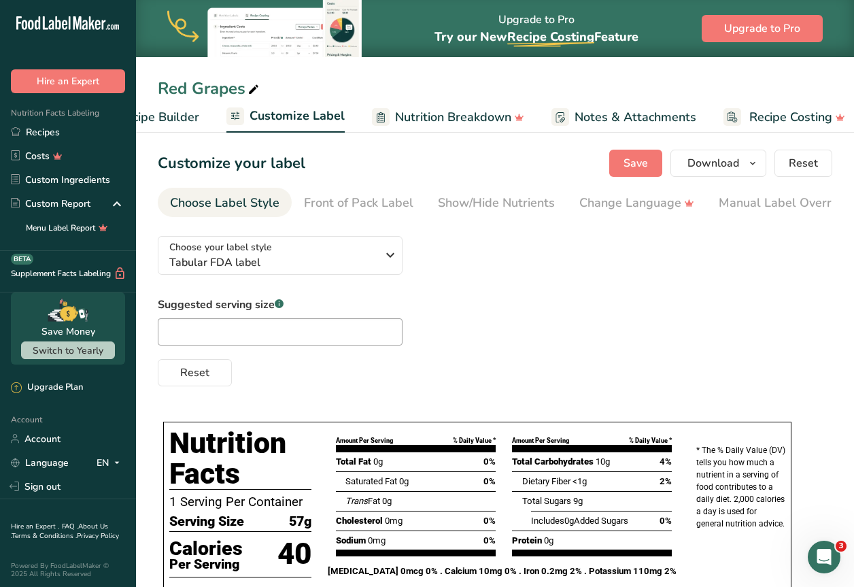
click at [826, 264] on div "Choose your label style Tabular FDA label USA (FDA) Standard FDA label Tabular …" at bounding box center [495, 305] width 674 height 161
click at [187, 120] on span "Recipe Builder" at bounding box center [159, 117] width 82 height 18
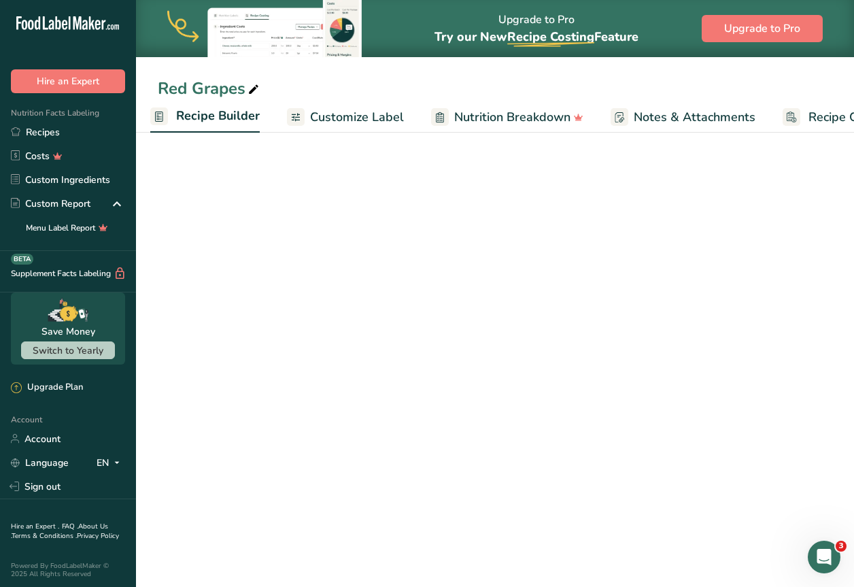
scroll to position [0, 132]
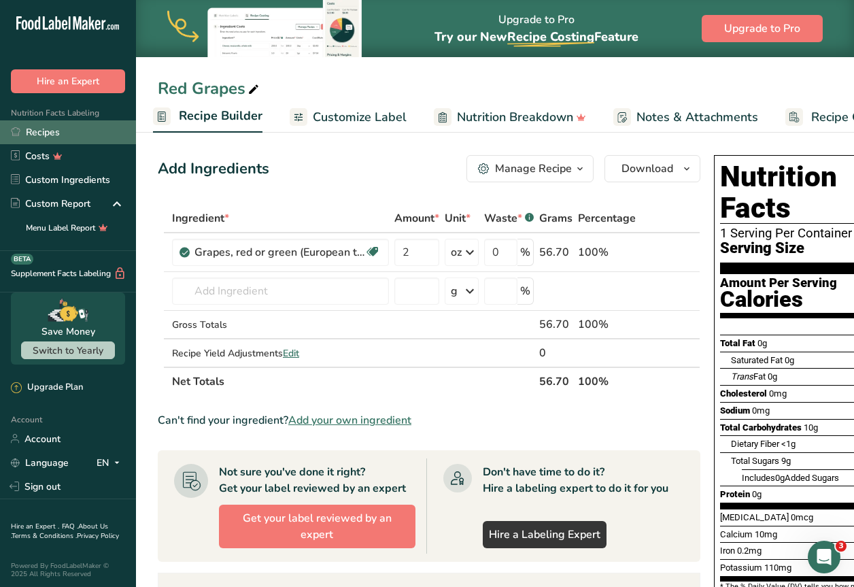
click at [56, 127] on link "Recipes" at bounding box center [68, 132] width 136 height 24
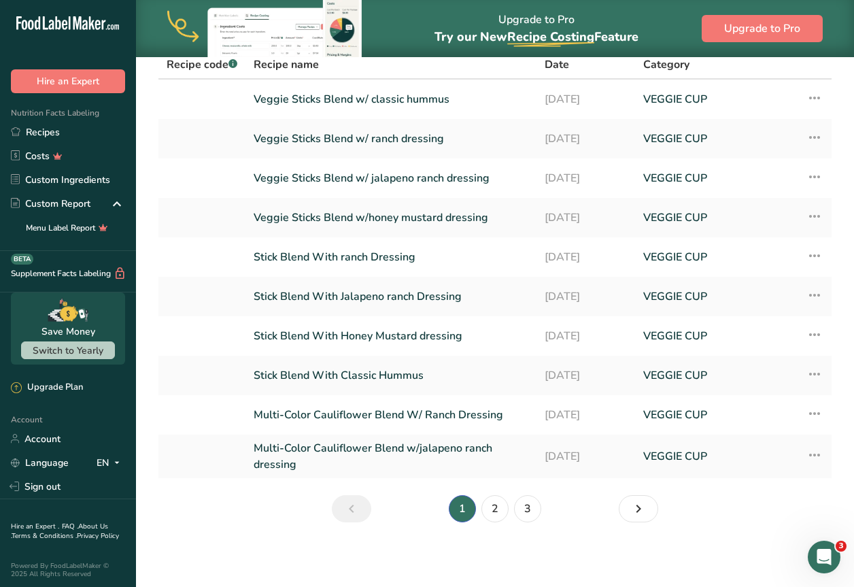
scroll to position [71, 0]
click at [496, 500] on link "2" at bounding box center [494, 507] width 27 height 27
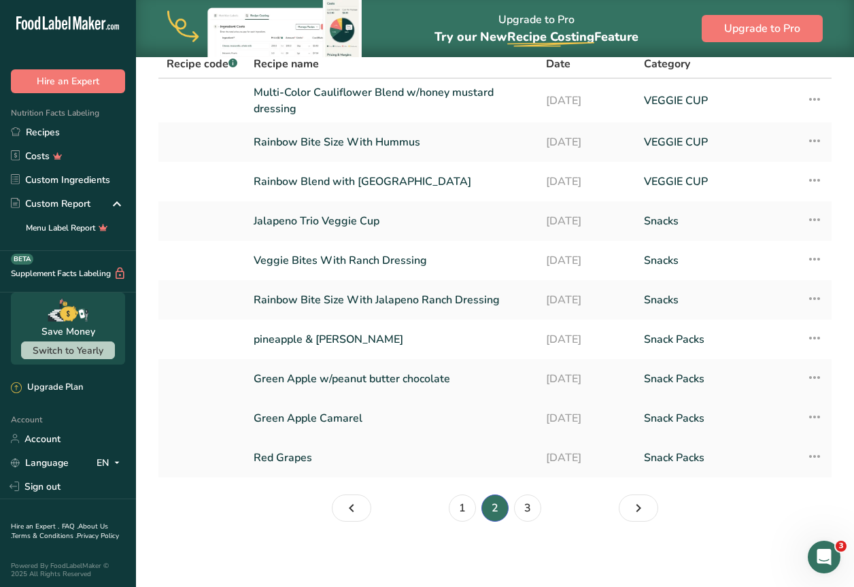
click at [325, 408] on link "Green Apple Camarel" at bounding box center [391, 418] width 276 height 29
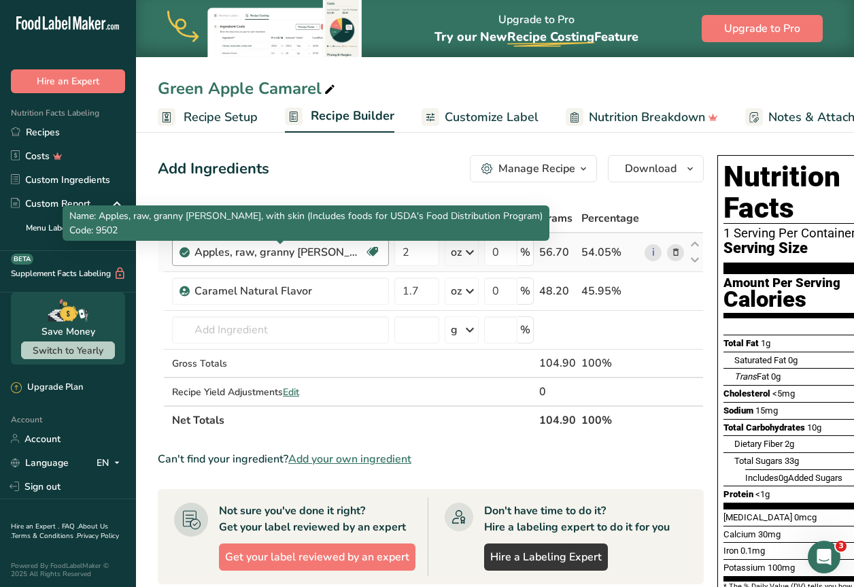
click at [341, 256] on div "Apples, raw, granny smith, with skin (Includes foods for USDA's Food Distributi…" at bounding box center [279, 252] width 170 height 16
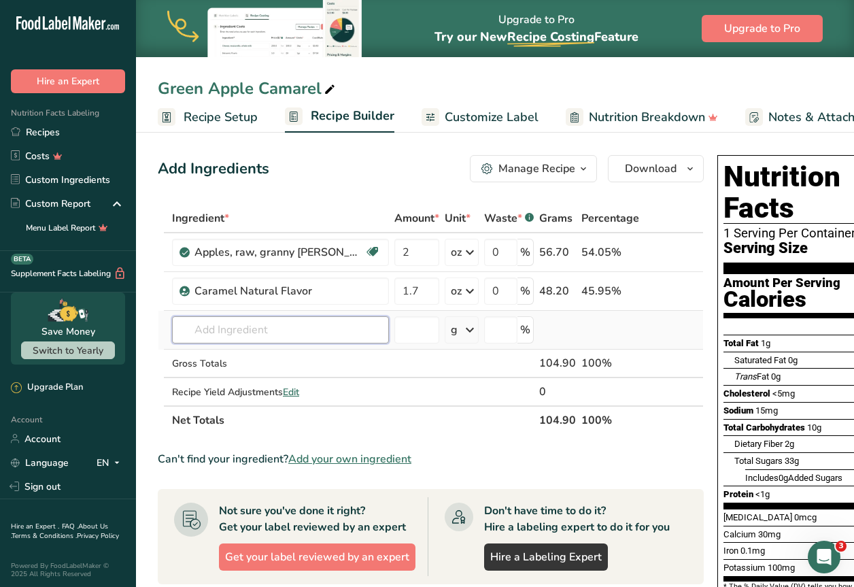
click at [326, 321] on input "text" at bounding box center [280, 329] width 217 height 27
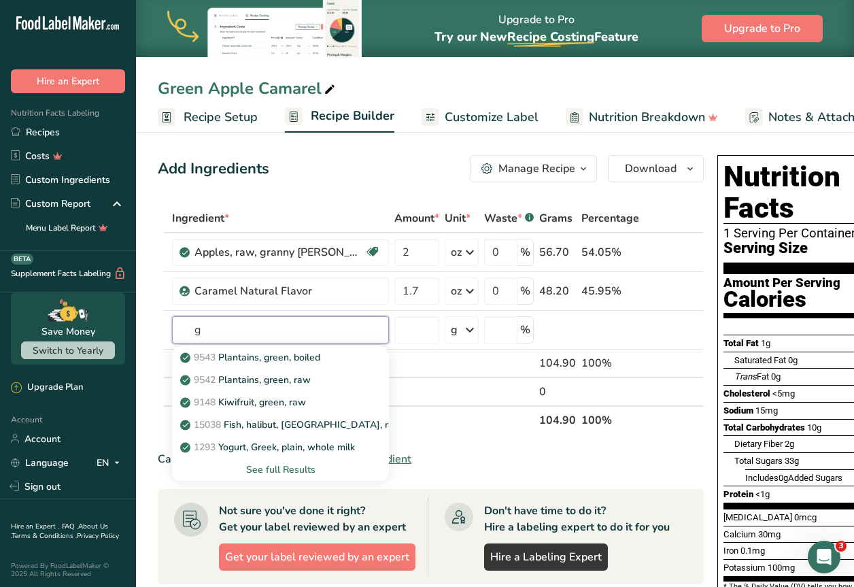
type input "g"
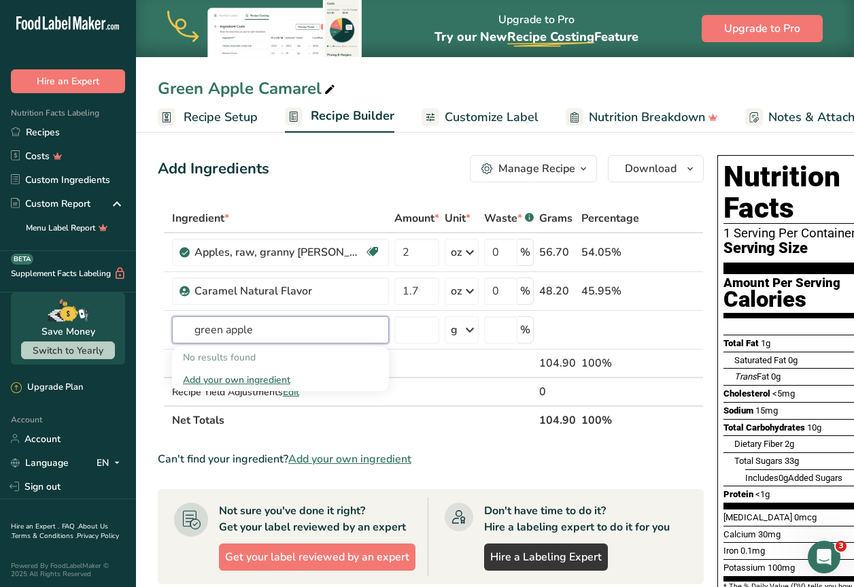
type input "green apple"
click at [797, 91] on div "Green Apple Camarel" at bounding box center [495, 88] width 718 height 24
click at [229, 332] on input "text" at bounding box center [280, 329] width 217 height 27
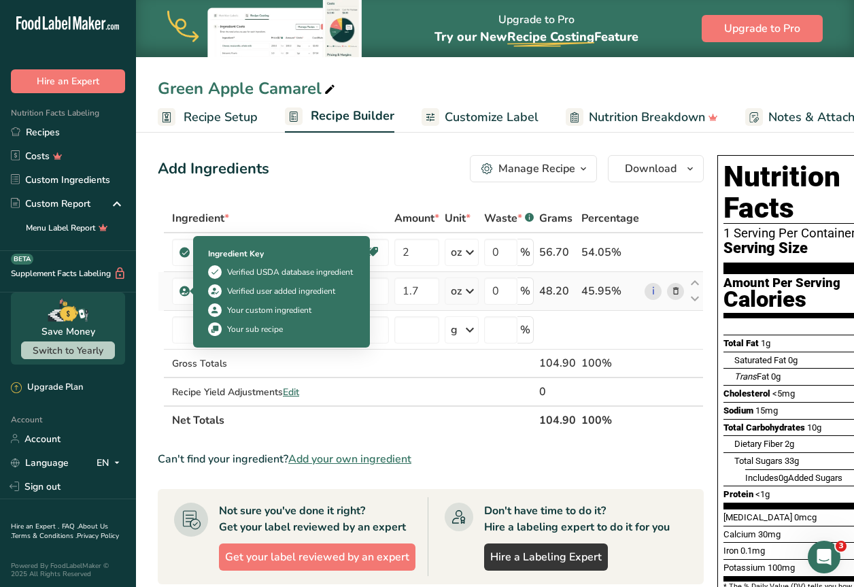
click at [187, 287] on icon at bounding box center [185, 291] width 8 height 12
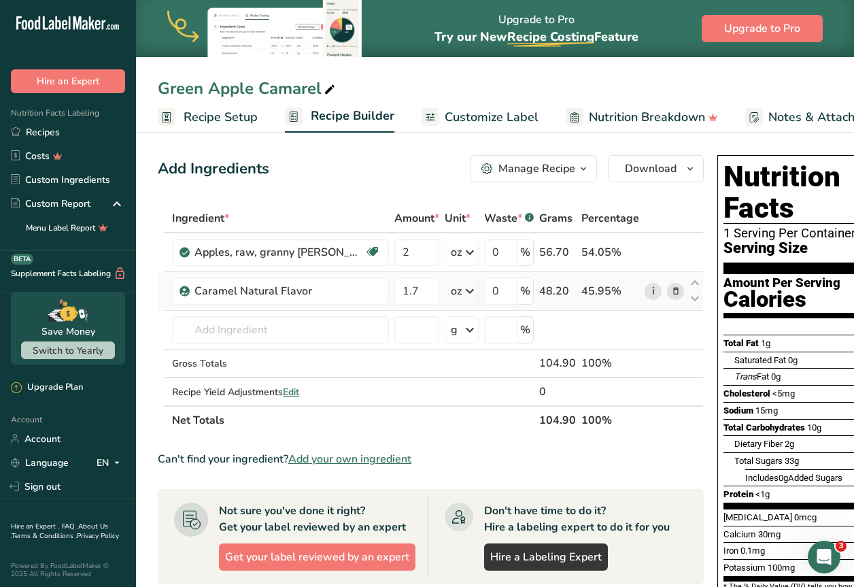
click at [646, 292] on link "i" at bounding box center [652, 291] width 17 height 17
click at [652, 250] on link "i" at bounding box center [652, 252] width 17 height 17
click at [305, 319] on input "text" at bounding box center [280, 329] width 217 height 27
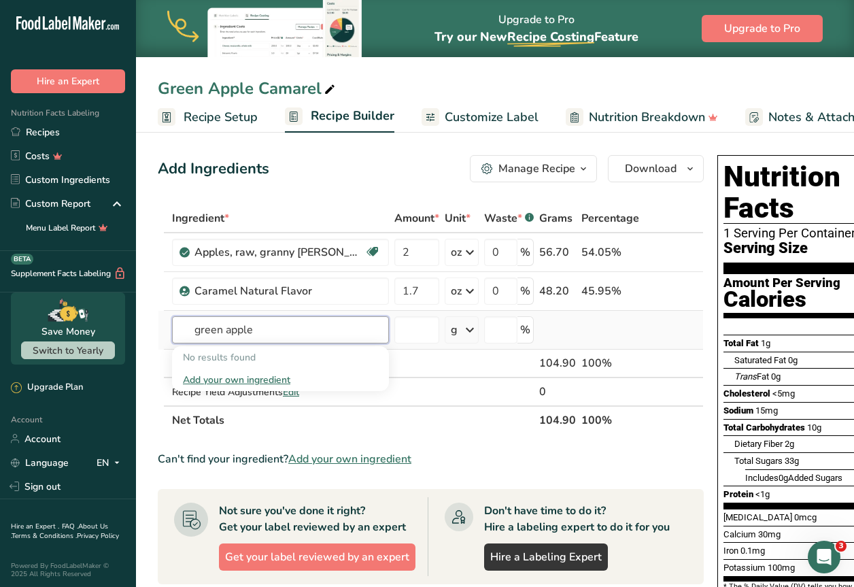
type input "green apple"
click at [257, 374] on div "Add your own ingredient" at bounding box center [280, 379] width 195 height 14
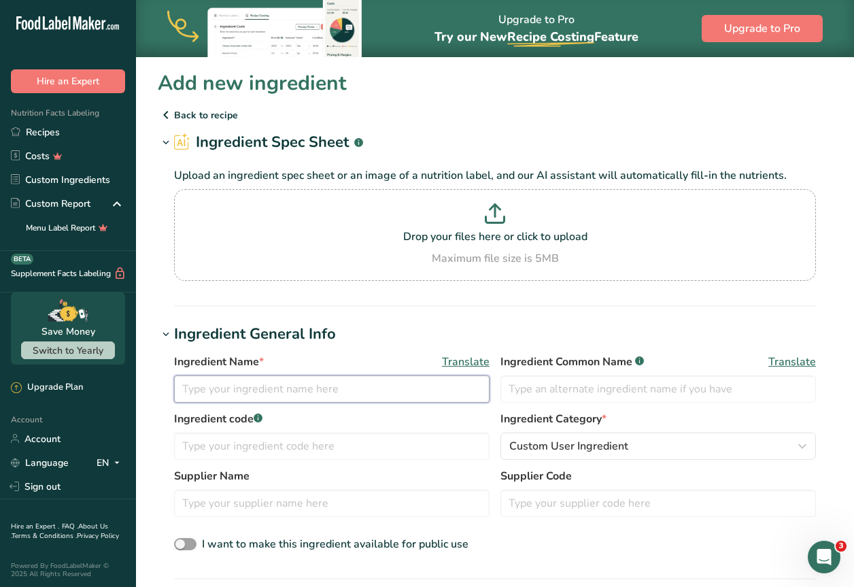
click at [254, 378] on input "text" at bounding box center [331, 388] width 315 height 27
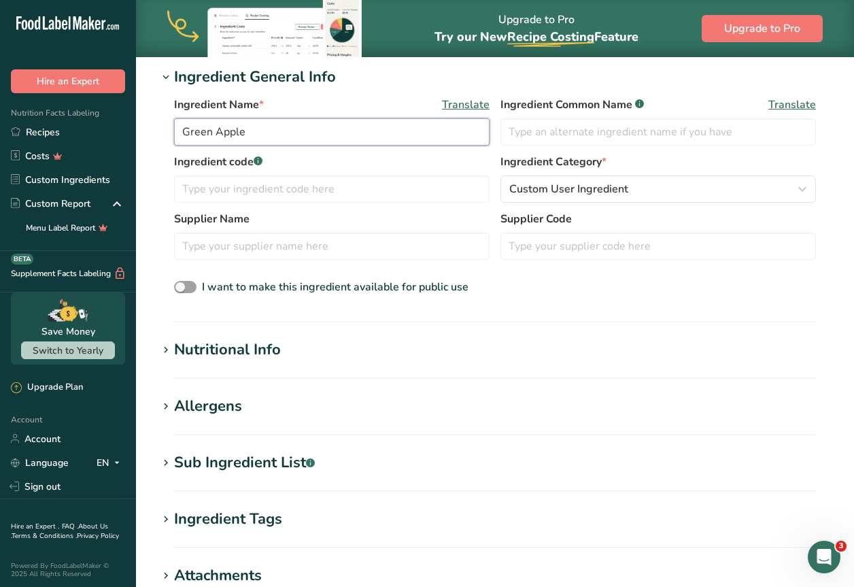
scroll to position [264, 0]
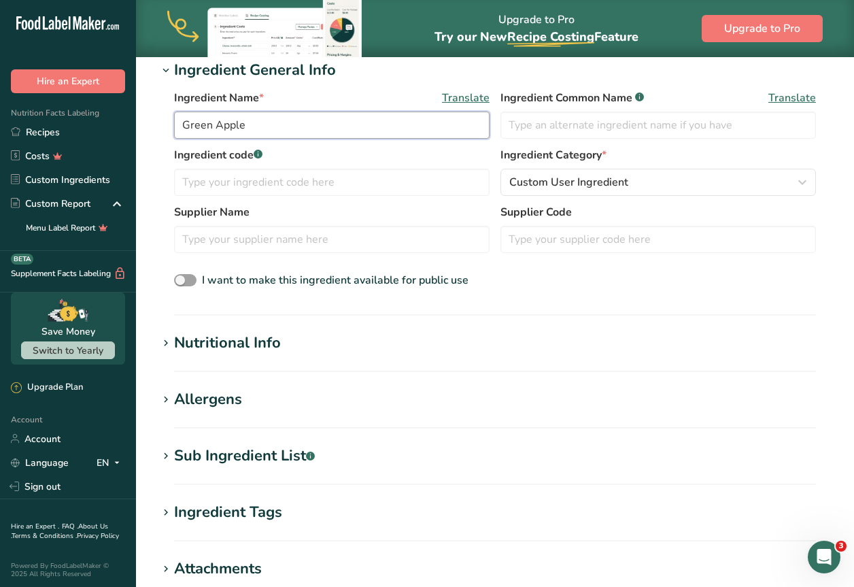
type input "Green Apple"
click at [254, 345] on div "Nutritional Info" at bounding box center [227, 343] width 107 height 22
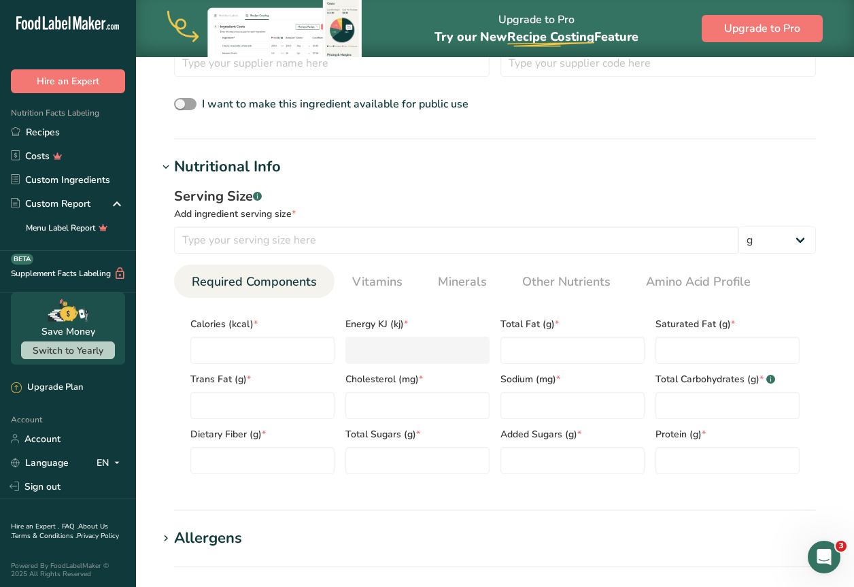
scroll to position [440, 0]
click at [241, 356] on input "number" at bounding box center [262, 349] width 144 height 27
type input "5"
type KJ "20.9"
type input "58"
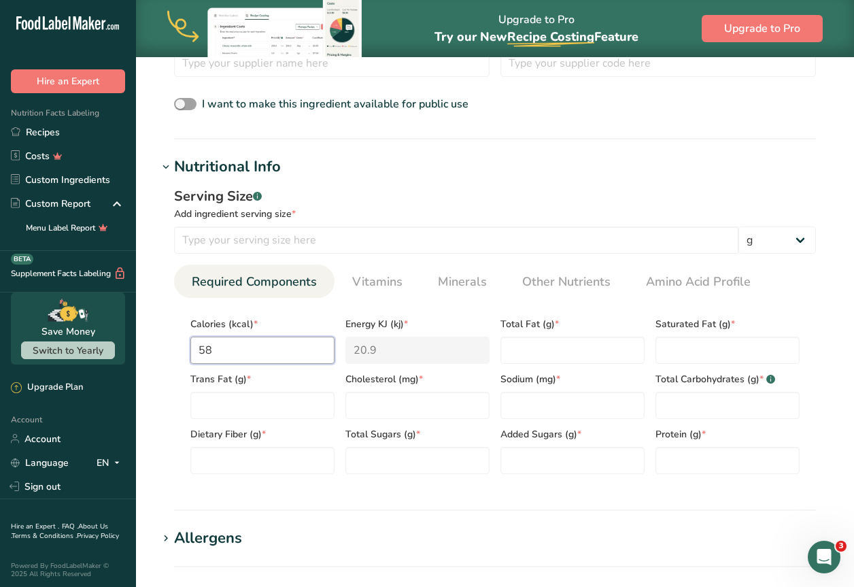
type KJ "242.7"
type input "58"
click at [532, 358] on Fat "number" at bounding box center [572, 349] width 144 height 27
type Fat "0.19"
click at [668, 353] on Fat "number" at bounding box center [727, 349] width 144 height 27
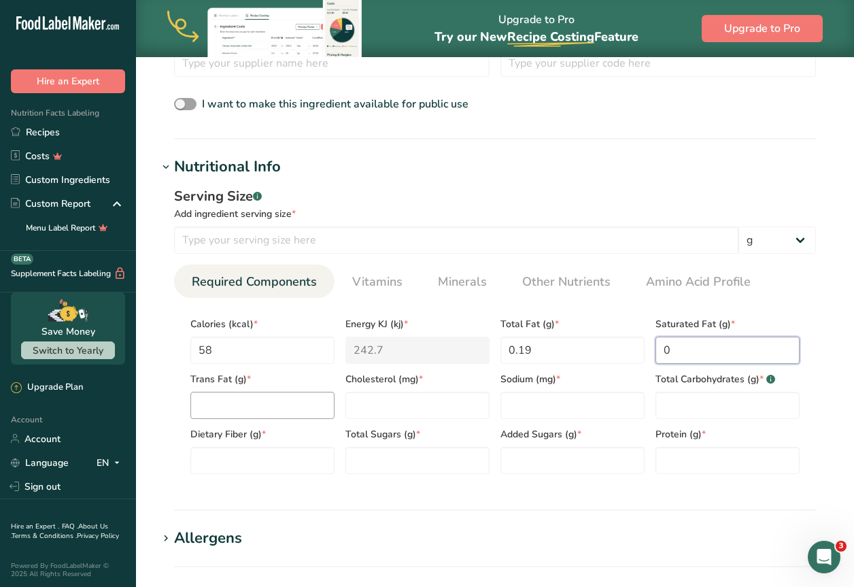
type Fat "0"
click at [265, 410] on Fat "number" at bounding box center [262, 404] width 144 height 27
type Fat "0"
click at [408, 390] on div "Cholesterol (mg) *" at bounding box center [417, 391] width 155 height 55
click at [406, 397] on input "number" at bounding box center [417, 404] width 144 height 27
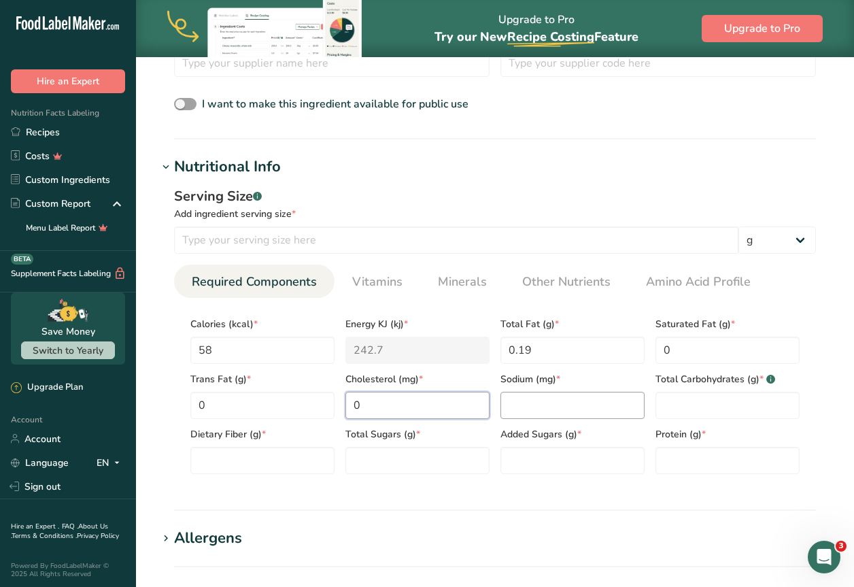
type input "0"
click at [555, 401] on input "number" at bounding box center [572, 404] width 144 height 27
type input "1"
click at [717, 398] on Carbohydrates "number" at bounding box center [727, 404] width 144 height 27
type Carbohydrates "13.61"
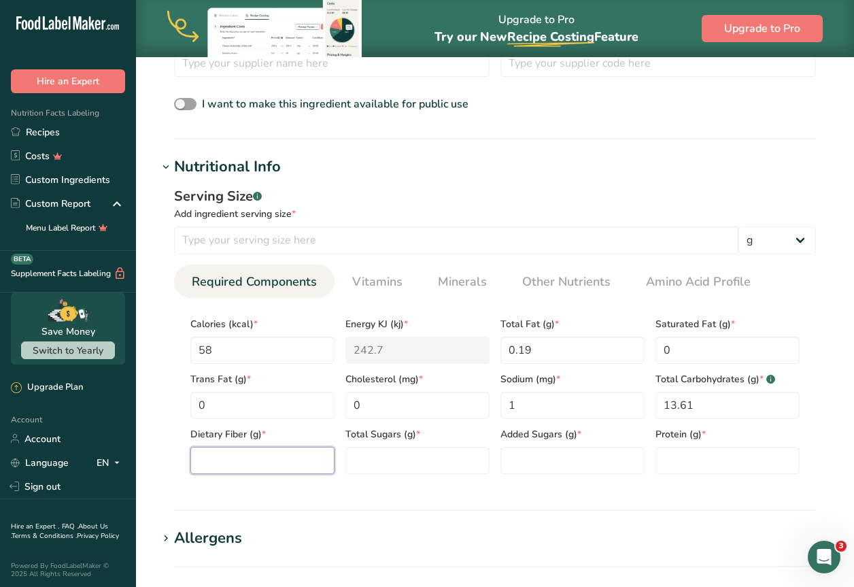
click at [237, 470] on Fiber "number" at bounding box center [262, 460] width 144 height 27
type Fiber "2.8"
click at [381, 480] on section "Calories (kcal) * 58 Energy KJ (kj) * 242.7 Total Fat (g) * 0.19 Saturated Fat …" at bounding box center [495, 391] width 642 height 187
click at [382, 464] on Sugars "number" at bounding box center [417, 460] width 144 height 27
drag, startPoint x: 381, startPoint y: 463, endPoint x: 371, endPoint y: 466, distance: 9.9
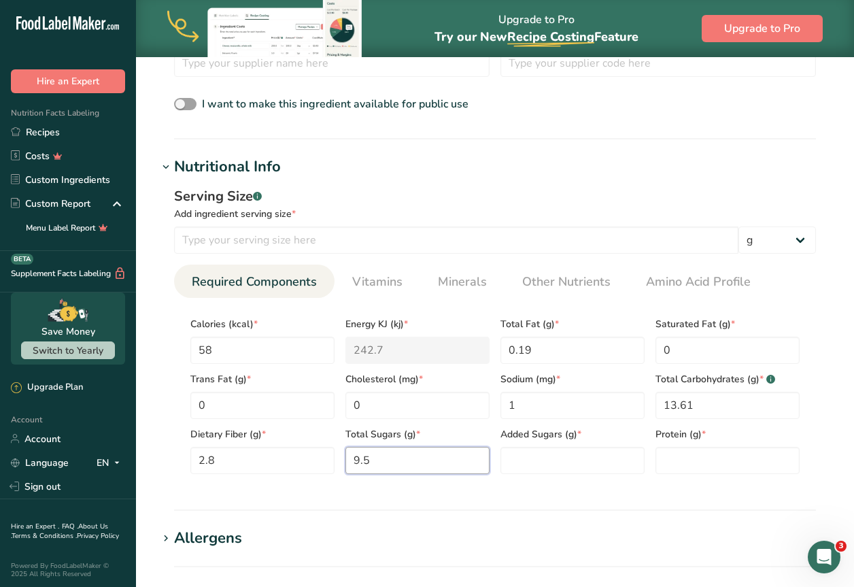
click at [371, 466] on Sugars "9.5" at bounding box center [417, 460] width 144 height 27
type Sugars "9.59"
click at [508, 464] on Sugars "number" at bounding box center [572, 460] width 144 height 27
click at [598, 463] on Sugars "number" at bounding box center [572, 460] width 144 height 27
type Sugars "0"
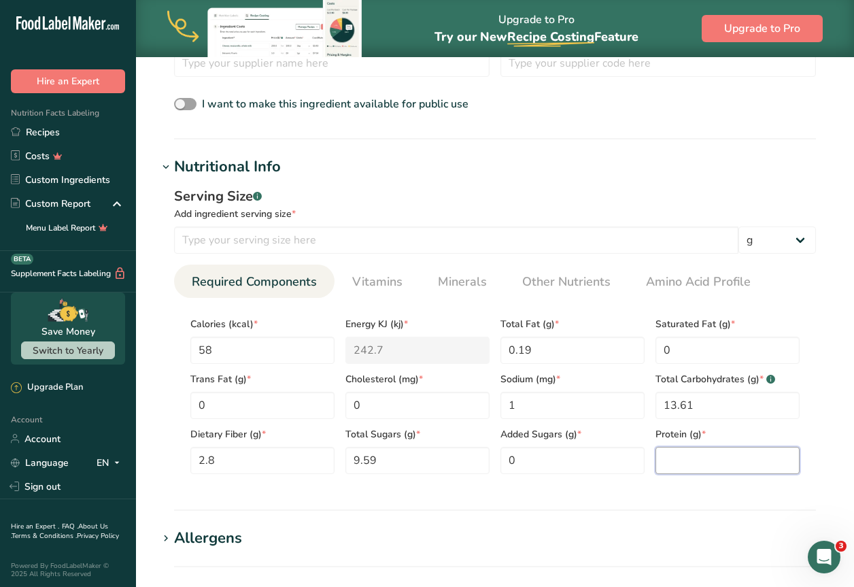
click at [678, 451] on input "number" at bounding box center [727, 460] width 144 height 27
type input "0.44"
click at [764, 243] on select "g kg mg mcg lb oz l mL fl oz tbsp tsp cup qt gallon" at bounding box center [776, 239] width 77 height 27
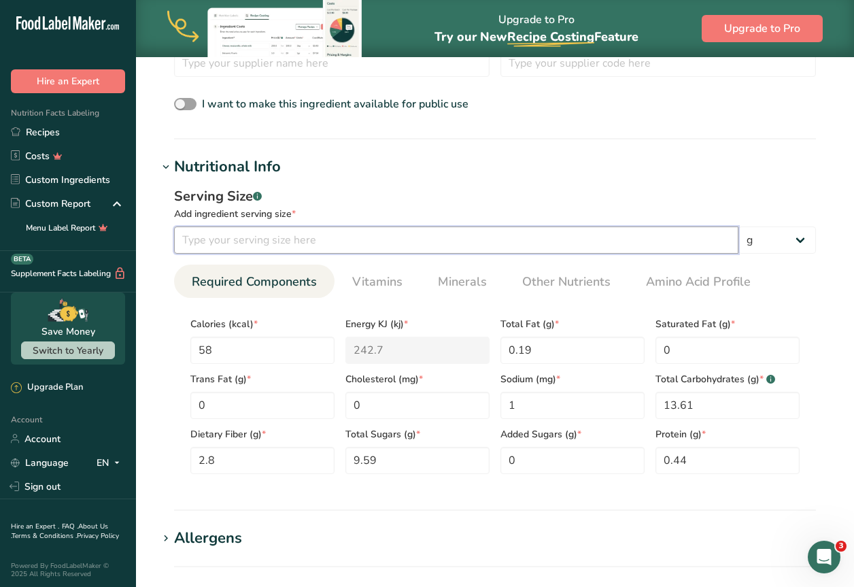
click at [339, 245] on input "number" at bounding box center [456, 239] width 564 height 27
type input "100"
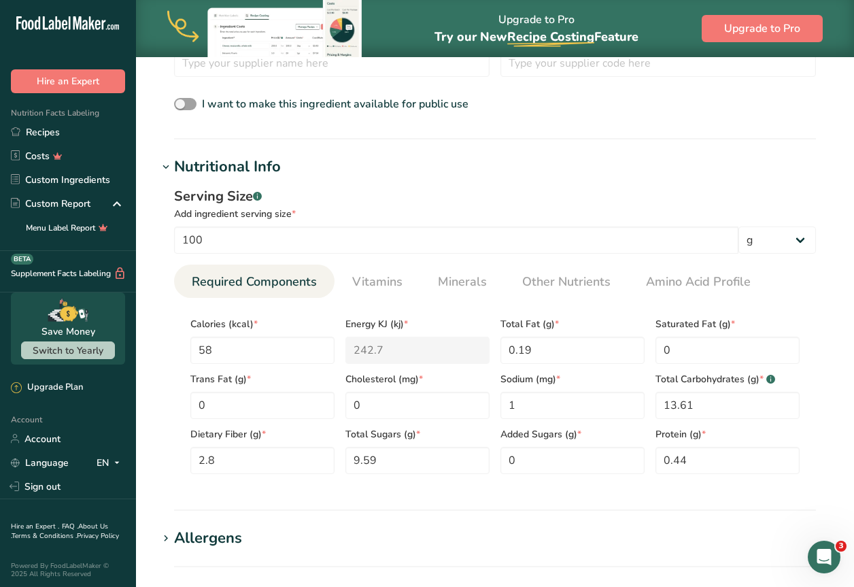
click at [402, 219] on div "Add ingredient serving size *" at bounding box center [495, 214] width 642 height 14
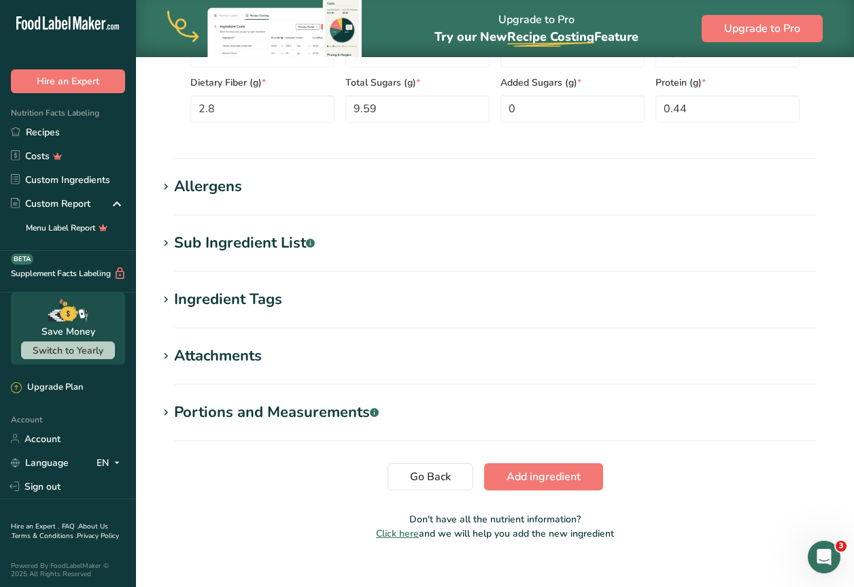
scroll to position [792, 0]
click at [543, 485] on button "Add ingredient" at bounding box center [543, 475] width 119 height 27
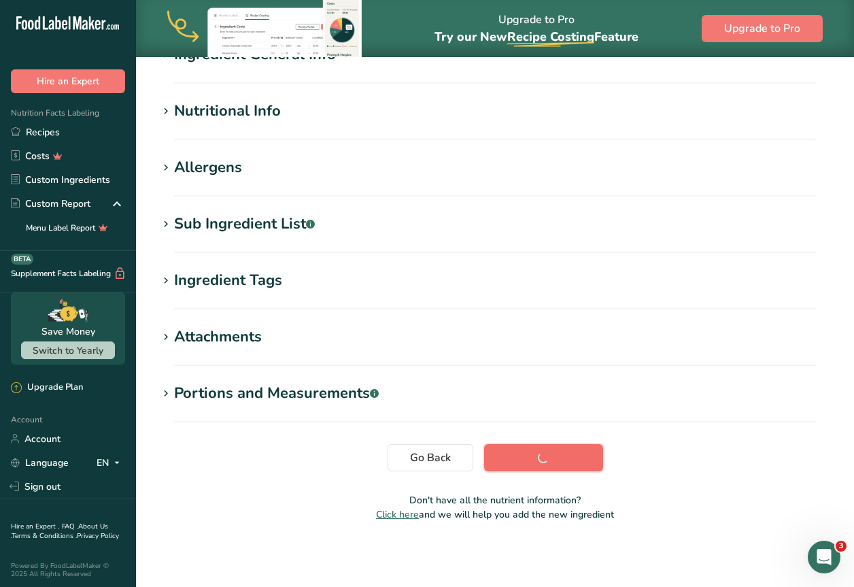
scroll to position [144, 0]
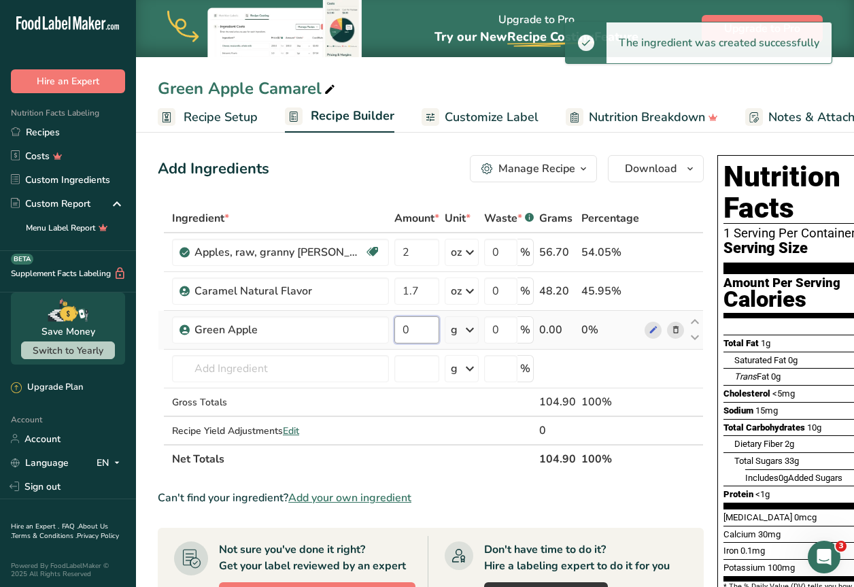
click at [433, 331] on input "0" at bounding box center [416, 329] width 45 height 27
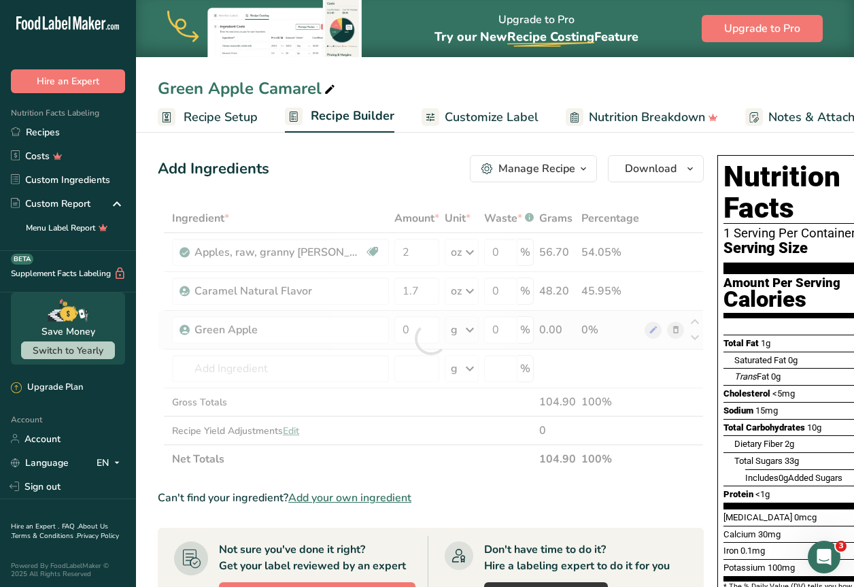
click at [465, 324] on div "Ingredient * Amount * Unit * Waste * .a-a{fill:#347362;}.b-a{fill:#fff;} Grams …" at bounding box center [431, 338] width 546 height 269
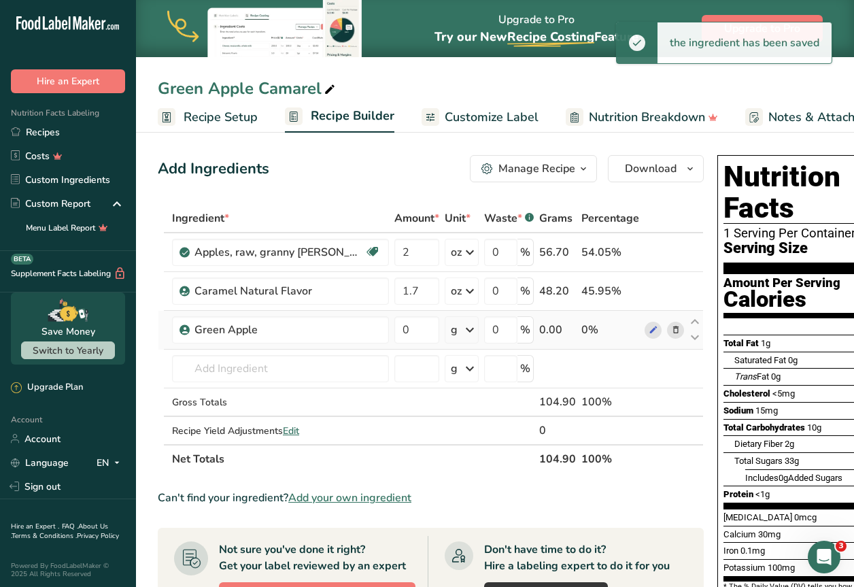
click at [463, 331] on icon at bounding box center [469, 329] width 16 height 24
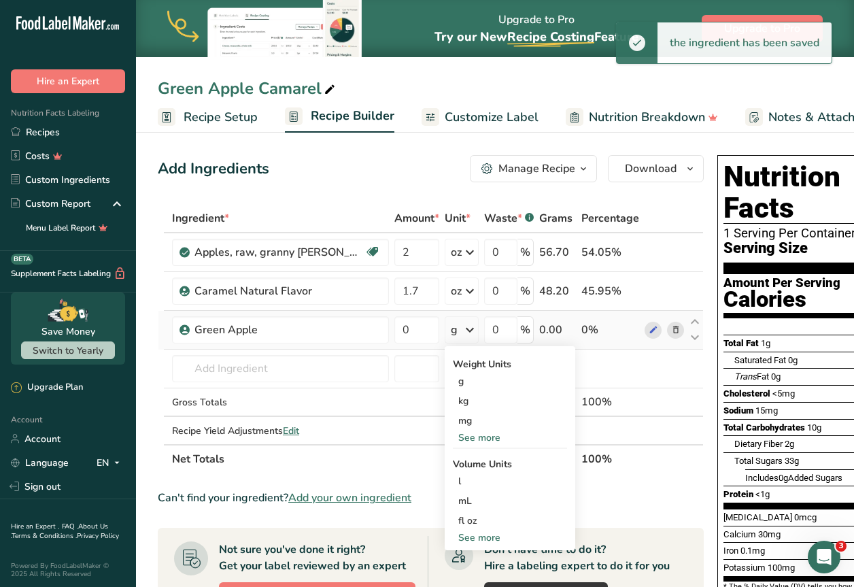
click at [476, 438] on div "See more" at bounding box center [510, 437] width 114 height 14
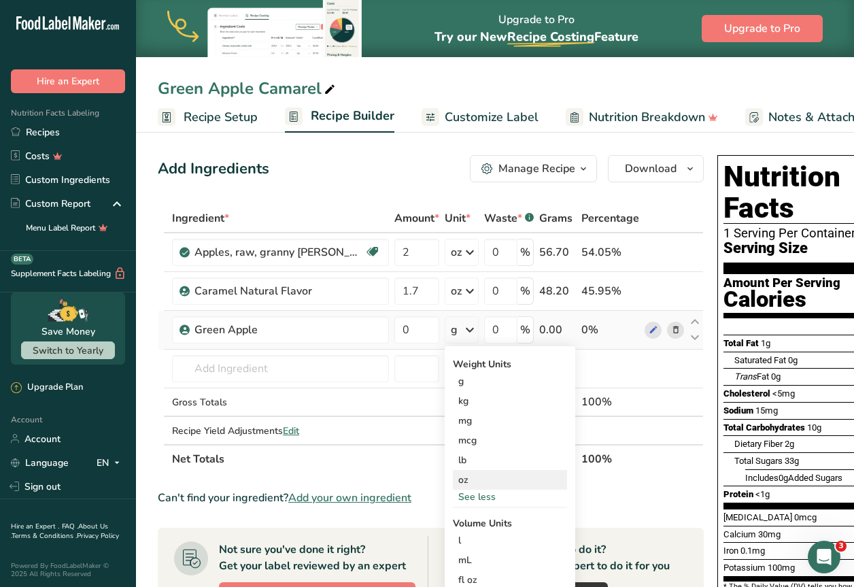
click at [478, 474] on div "oz" at bounding box center [510, 480] width 114 height 20
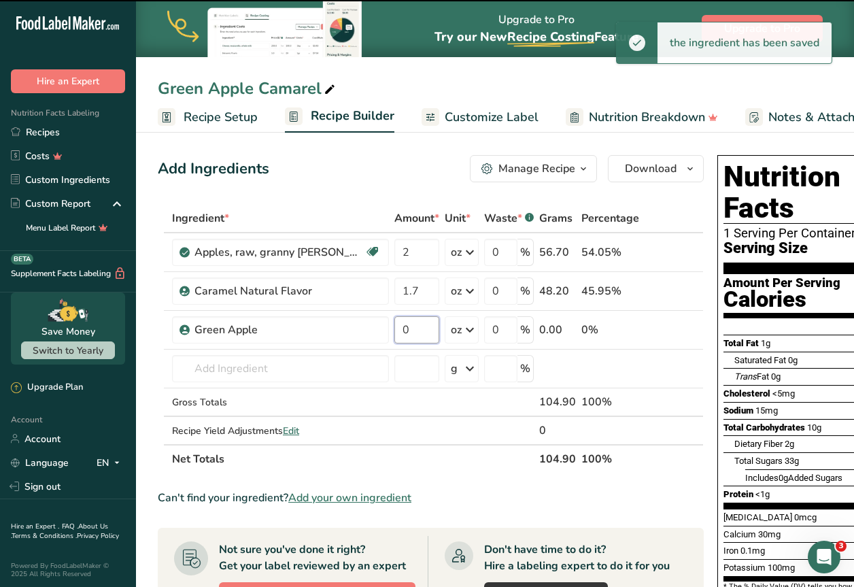
click at [420, 331] on input "0" at bounding box center [416, 329] width 45 height 27
type input "2"
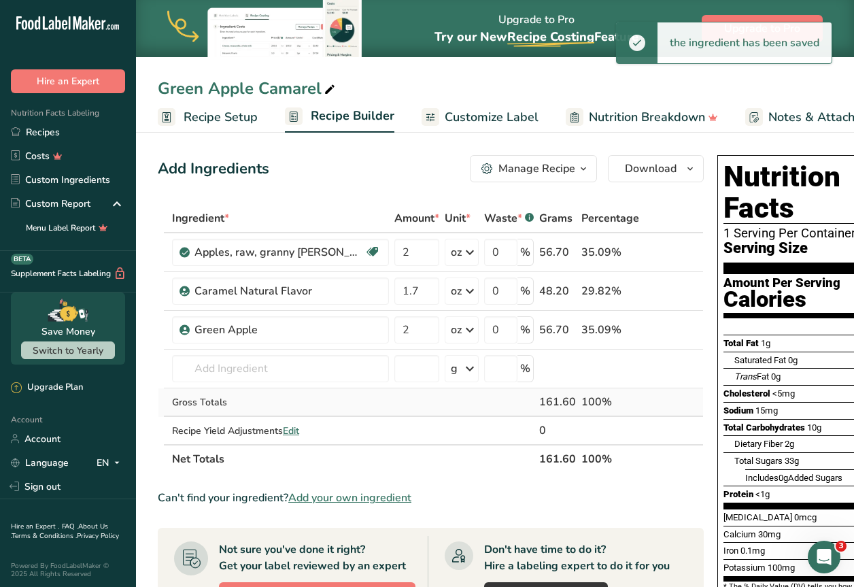
click at [446, 413] on div "Ingredient * Amount * Unit * Waste * .a-a{fill:#347362;}.b-a{fill:#fff;} Grams …" at bounding box center [431, 338] width 546 height 269
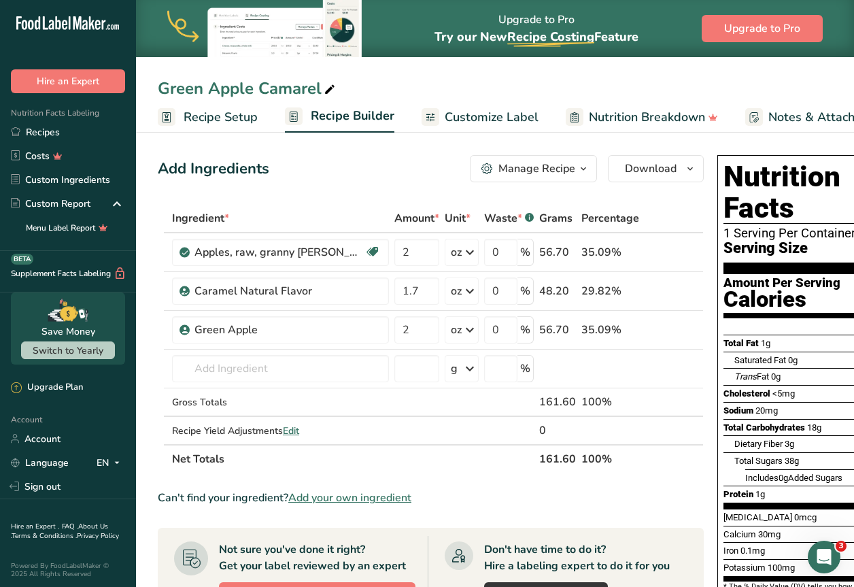
click at [702, 523] on section "Ingredient * Amount * Unit * Waste * .a-a{fill:#347362;}.b-a{fill:#fff;} Grams …" at bounding box center [431, 544] width 546 height 680
click at [674, 251] on icon at bounding box center [676, 252] width 10 height 14
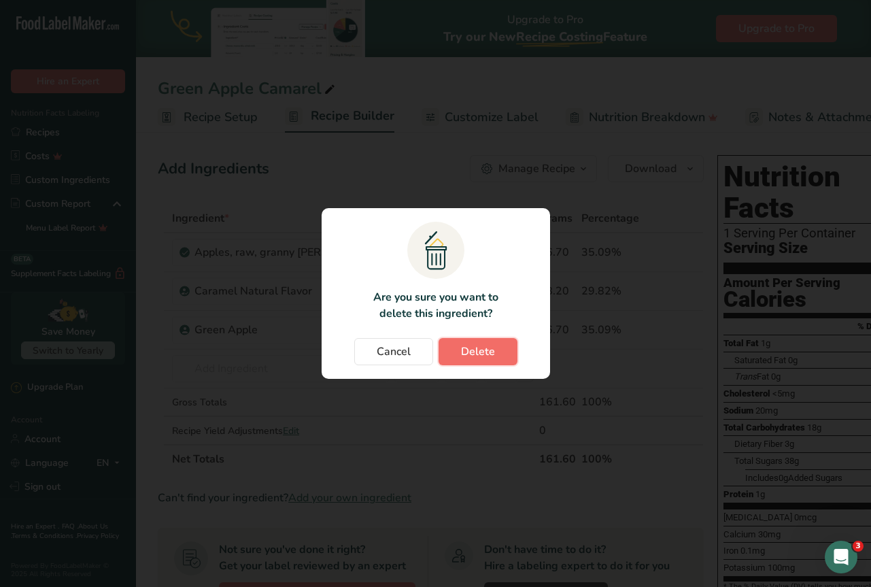
click at [512, 342] on button "Delete" at bounding box center [477, 351] width 79 height 27
type input "1.7"
type input "2"
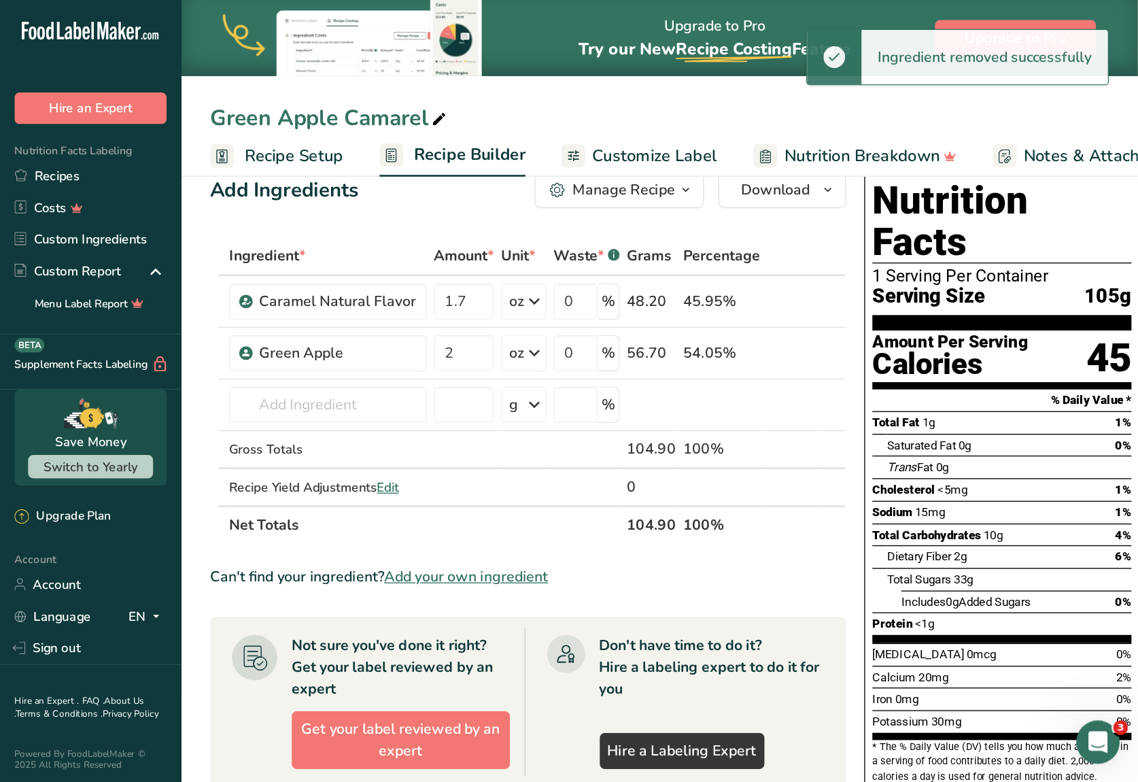
scroll to position [24, 0]
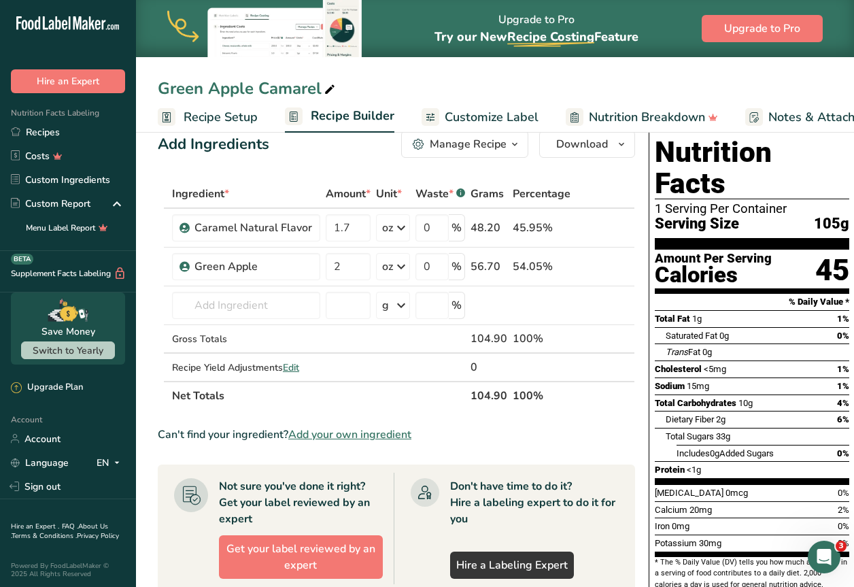
click at [609, 546] on div "Don't have time to do it? Hire a labeling expert to do it for you Hire a Labeli…" at bounding box center [534, 528] width 169 height 101
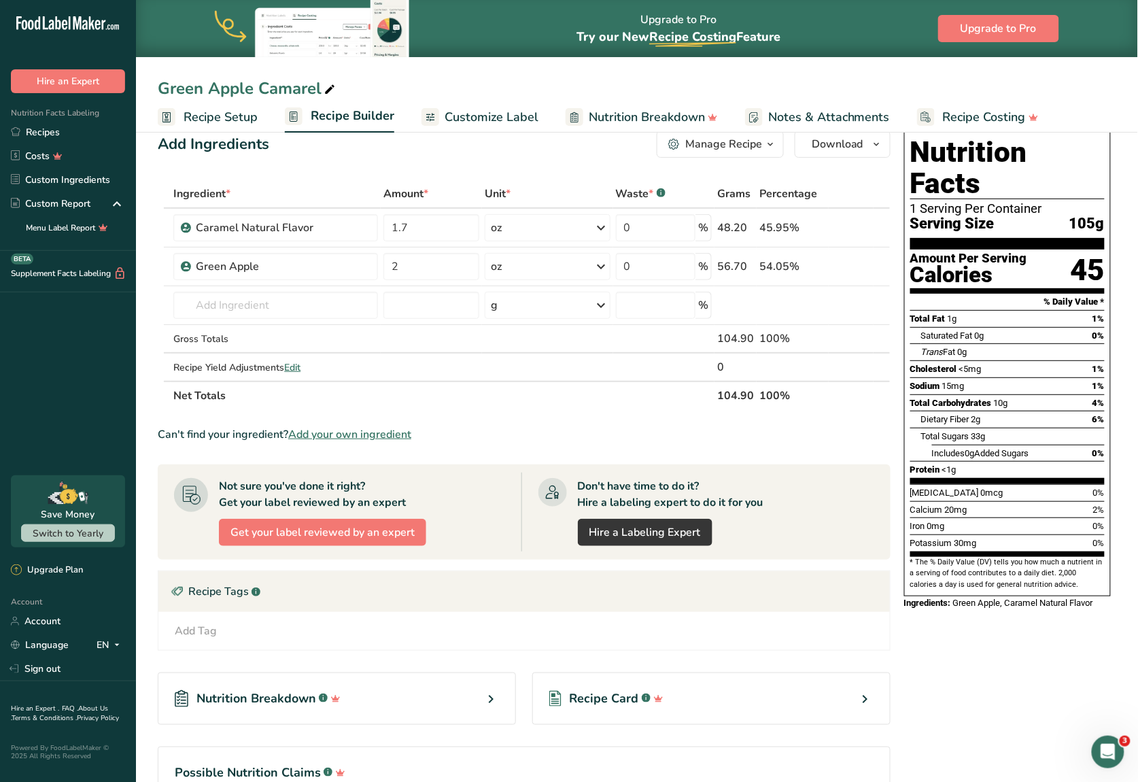
drag, startPoint x: 684, startPoint y: 14, endPoint x: 1113, endPoint y: 292, distance: 511.4
click at [853, 292] on div "Nutrition Facts 1 Serving Per Container Serving Size 105g Amount Per Serving Ca…" at bounding box center [1006, 370] width 217 height 490
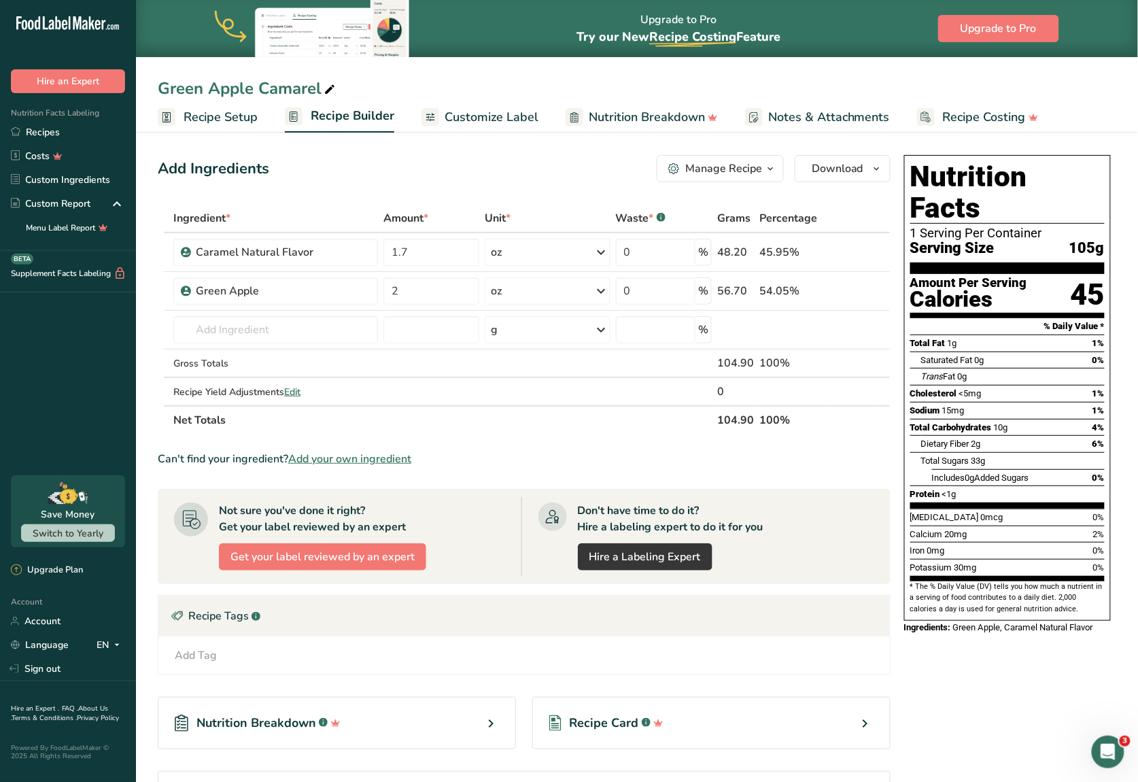
scroll to position [0, 0]
click at [267, 329] on input "text" at bounding box center [275, 329] width 205 height 27
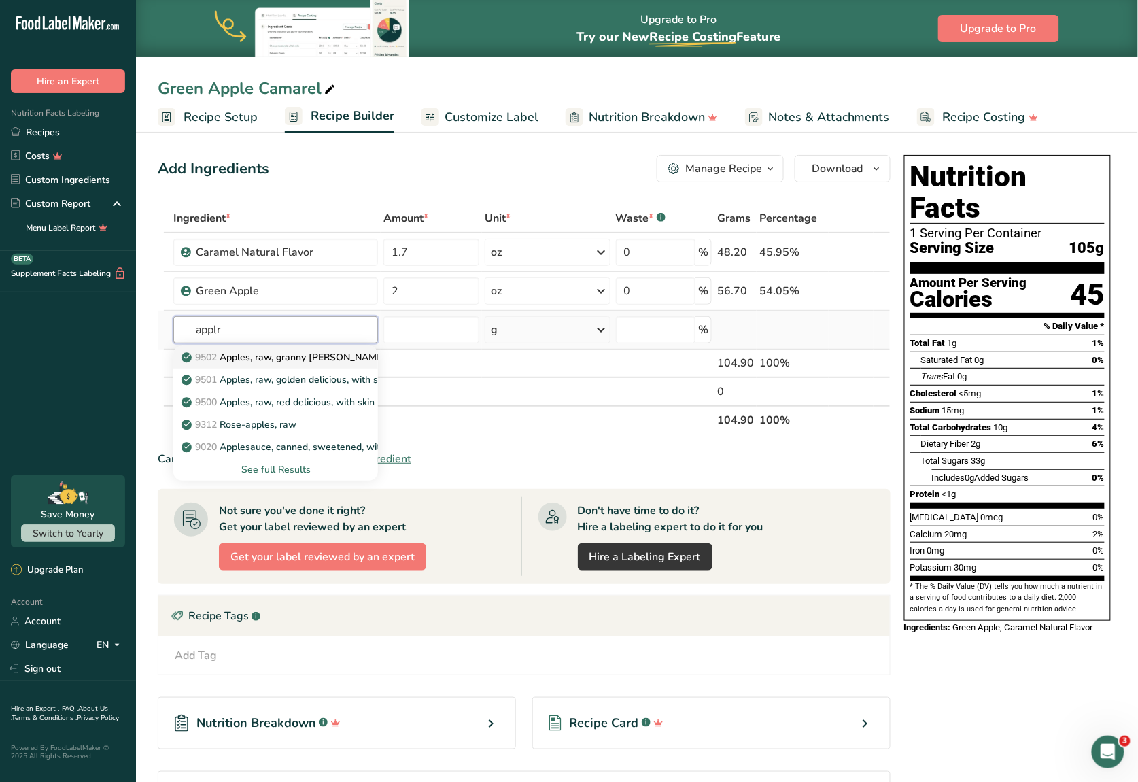
type input "applr"
click at [311, 356] on p "9502 Apples, raw, granny smith, with skin (Includes foods for USDA's Food Distr…" at bounding box center [427, 357] width 487 height 14
type input "Apples, raw, granny smith, with skin (Includes foods for USDA's Food Distributi…"
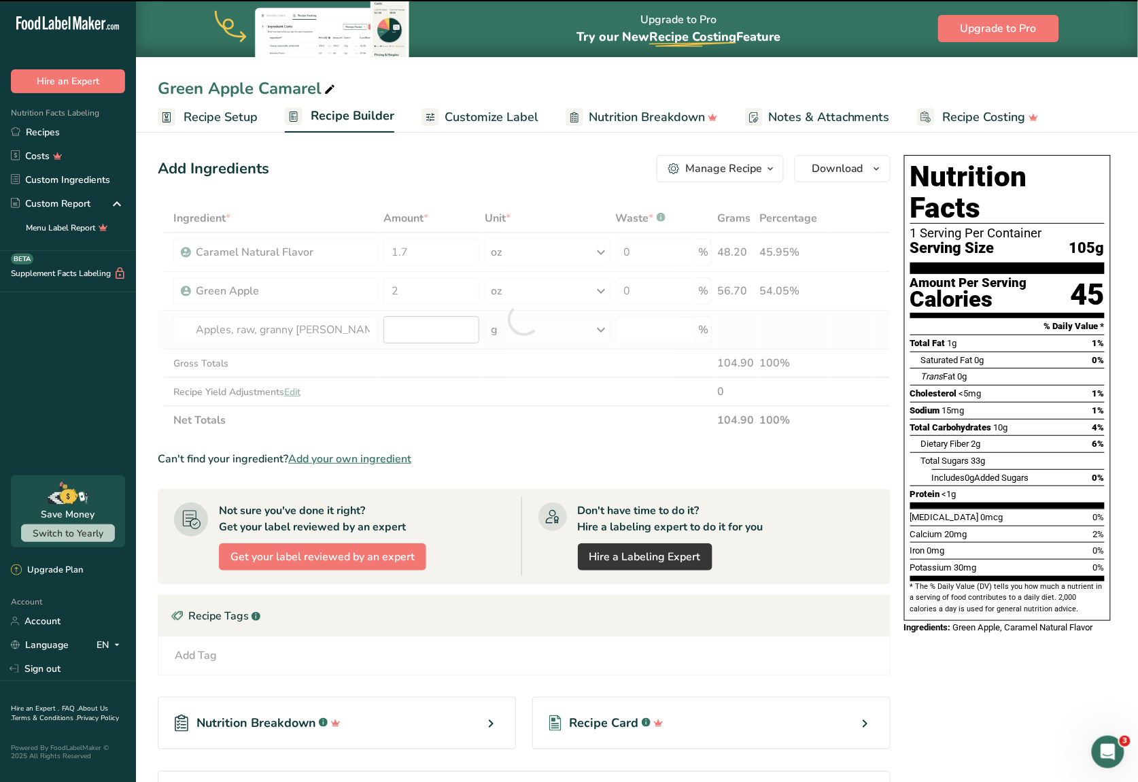
type input "0"
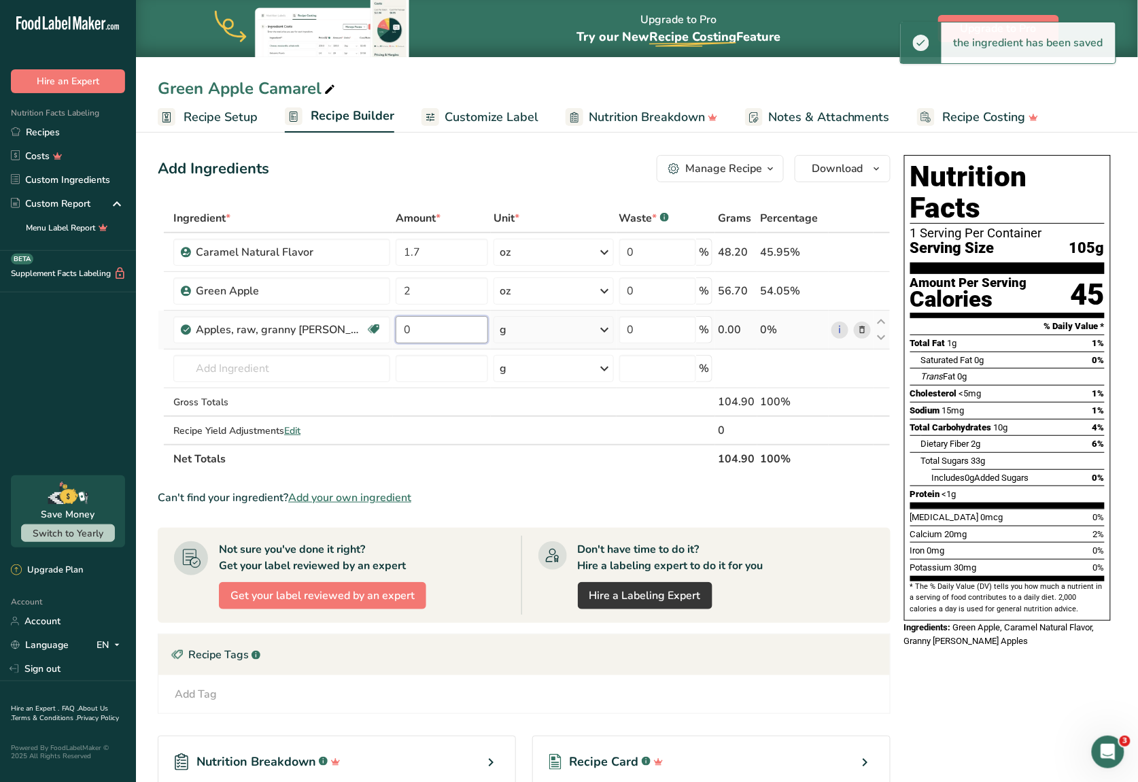
click at [447, 326] on input "0" at bounding box center [442, 329] width 92 height 27
type input "2"
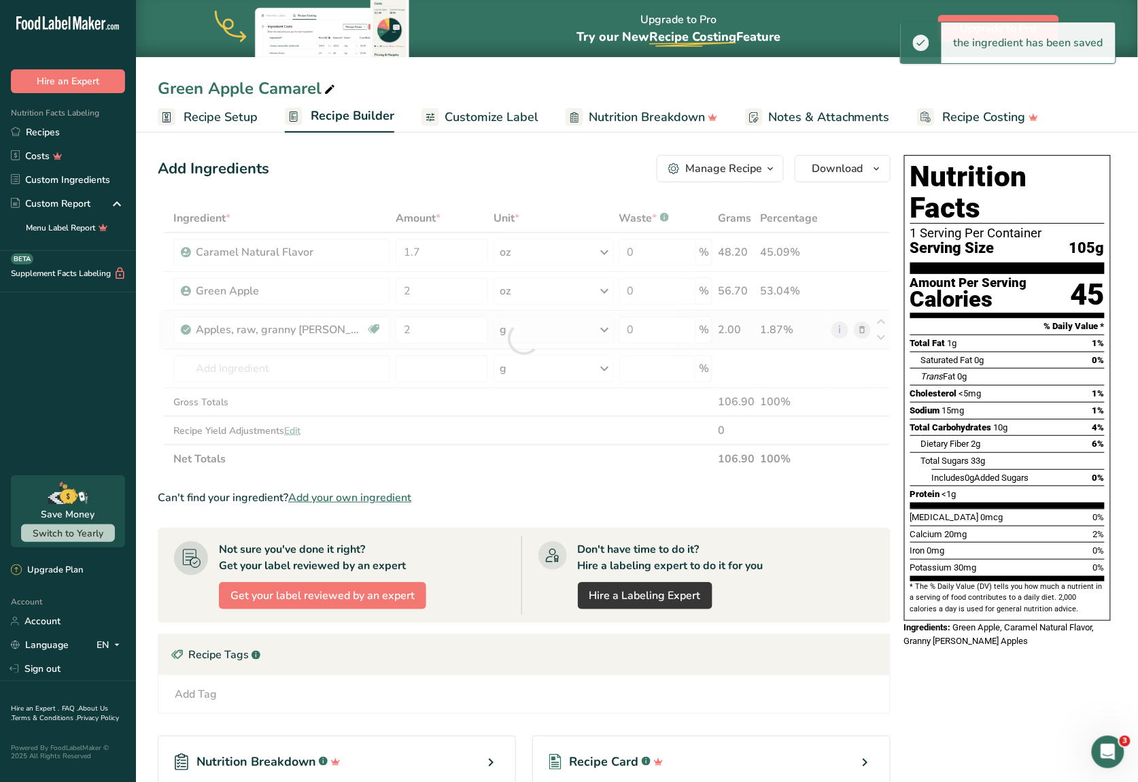
click at [525, 323] on div "Ingredient * Amount * Unit * Waste * .a-a{fill:#347362;}.b-a{fill:#fff;} Grams …" at bounding box center [524, 338] width 733 height 269
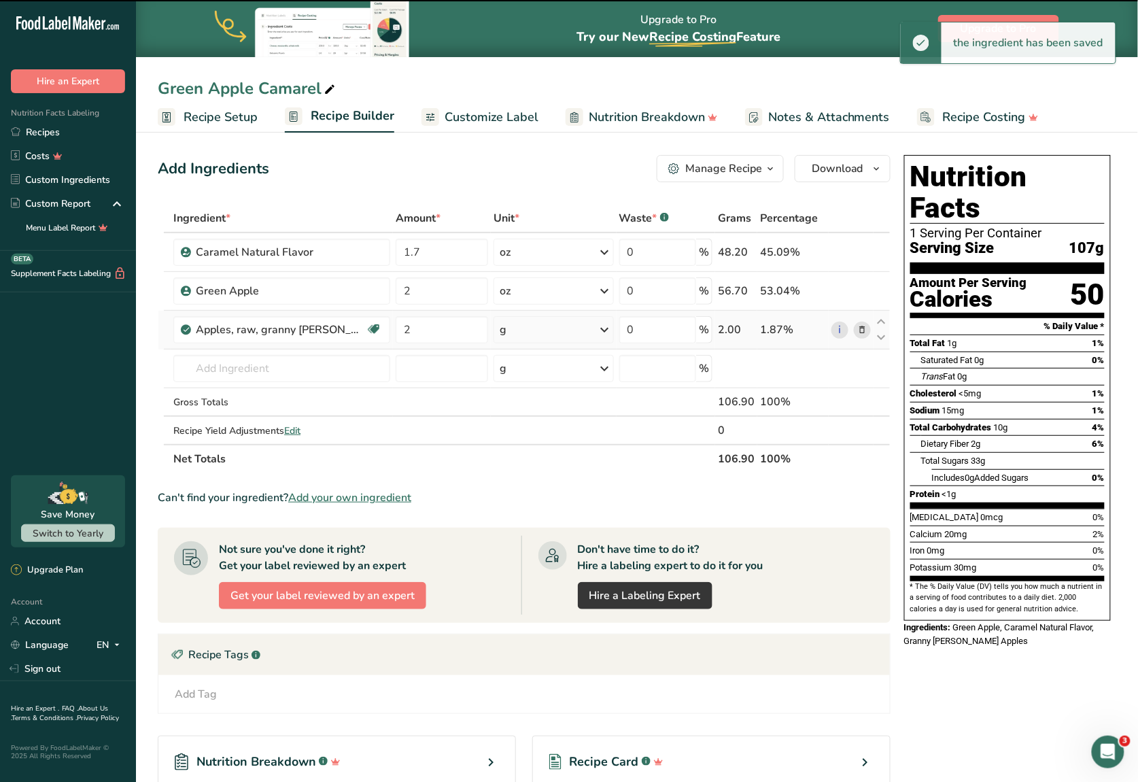
click at [525, 326] on div "g" at bounding box center [553, 329] width 120 height 27
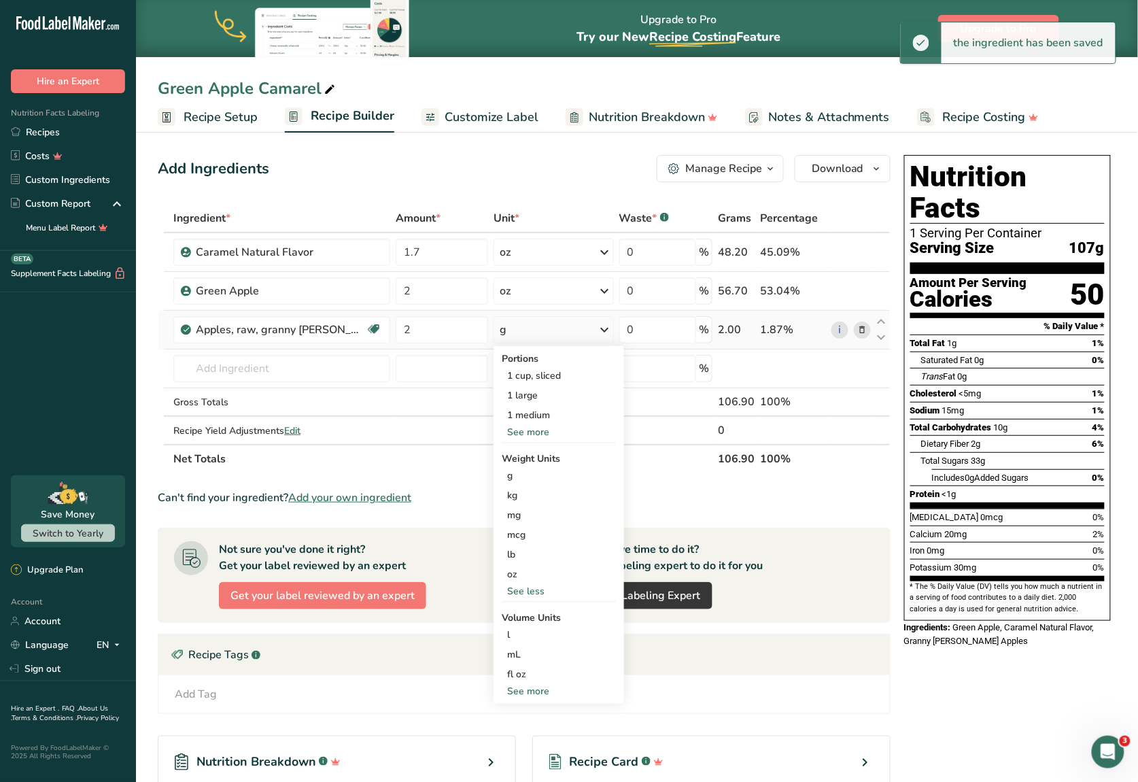
click at [522, 434] on div "See more" at bounding box center [559, 432] width 114 height 14
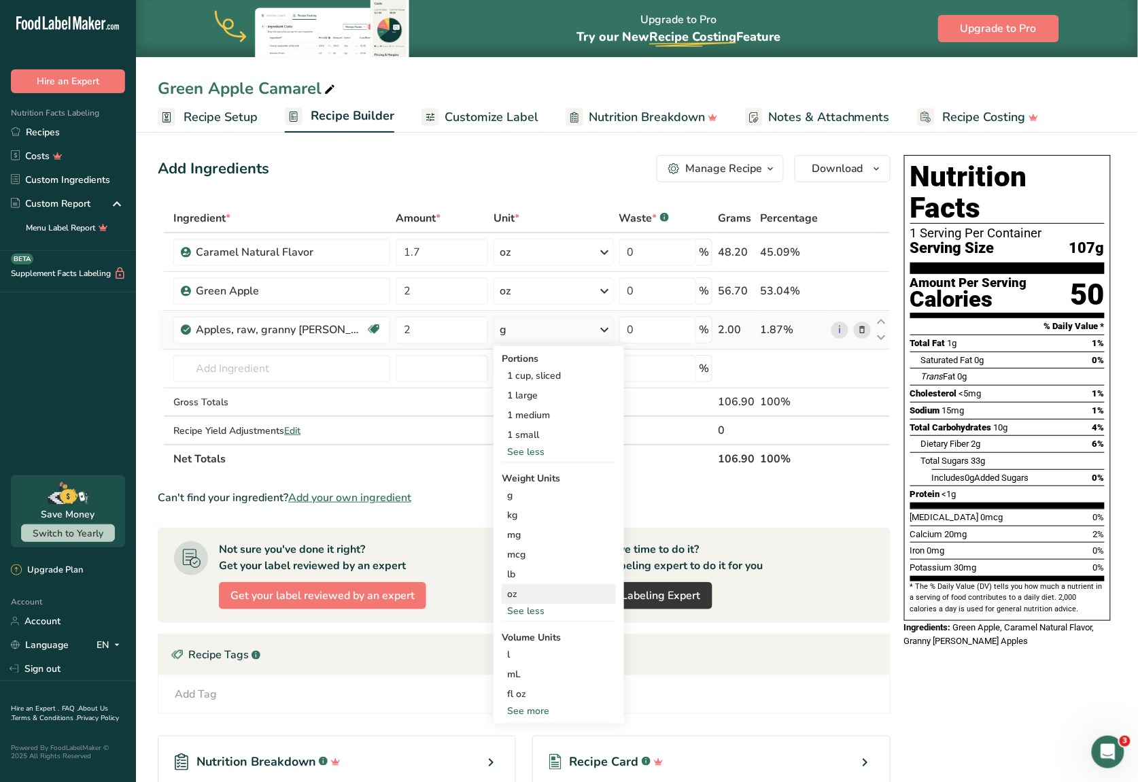
click at [520, 586] on div "oz" at bounding box center [559, 594] width 114 height 20
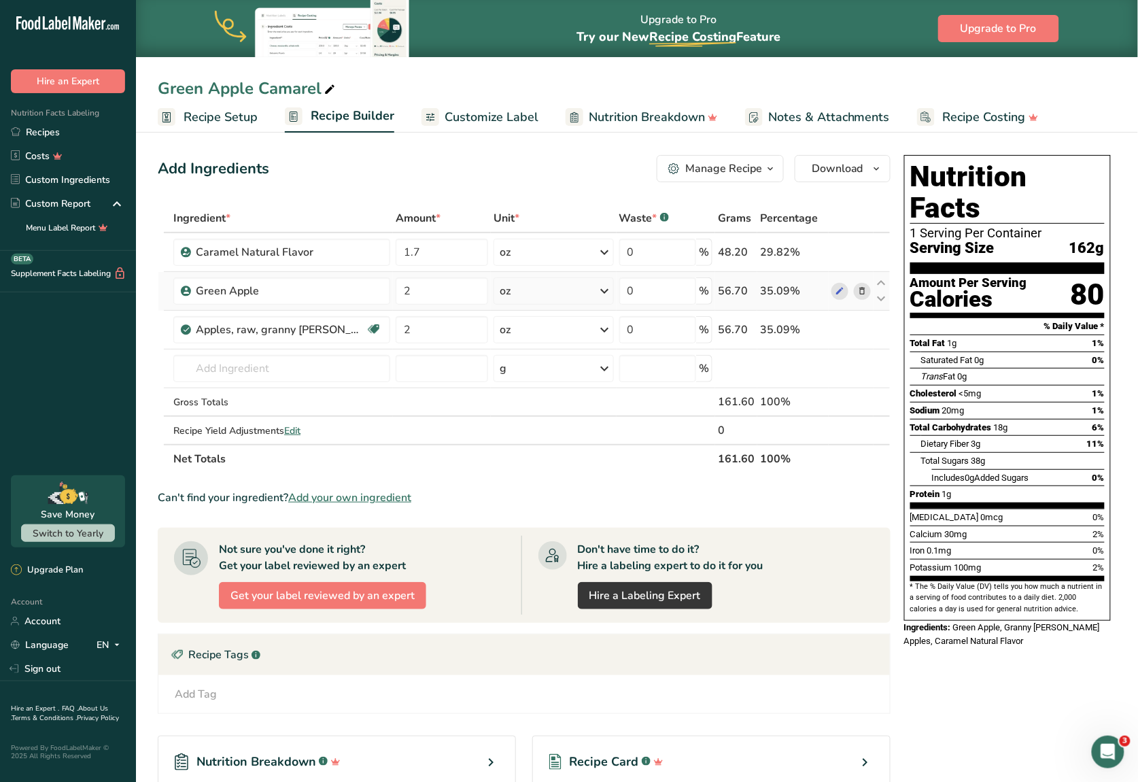
click at [853, 288] on icon at bounding box center [862, 291] width 10 height 14
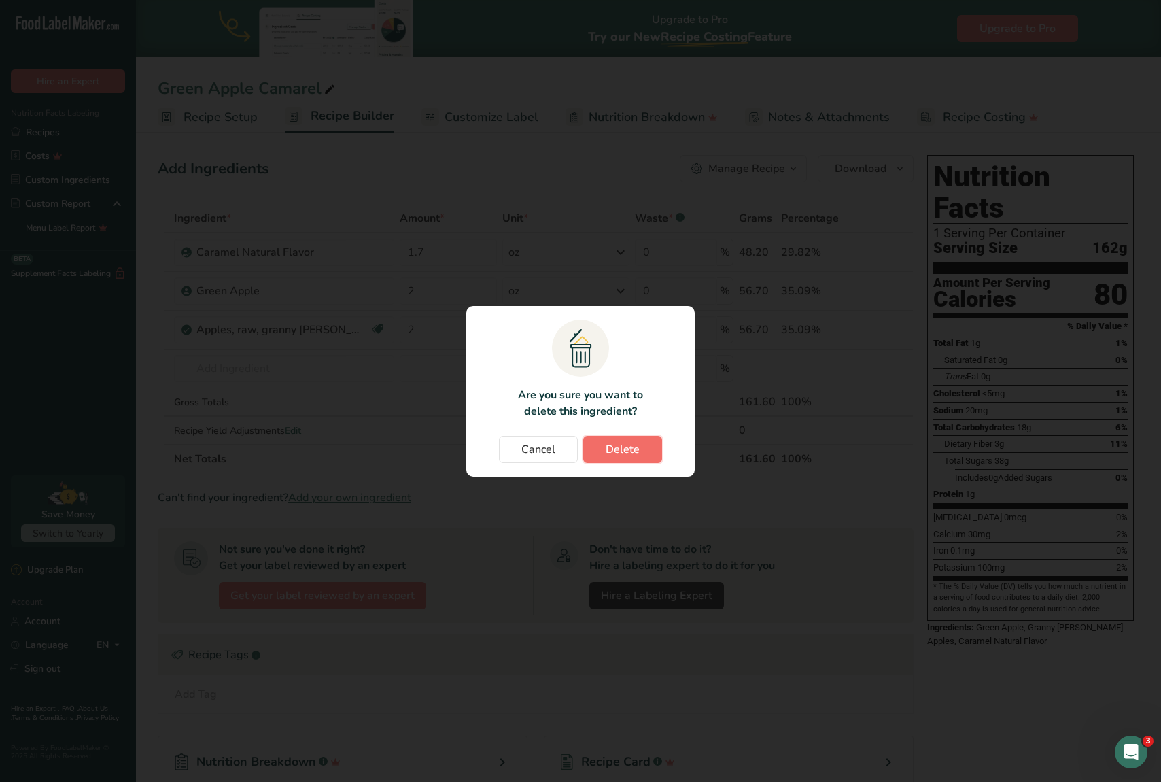
click at [642, 440] on button "Delete" at bounding box center [622, 449] width 79 height 27
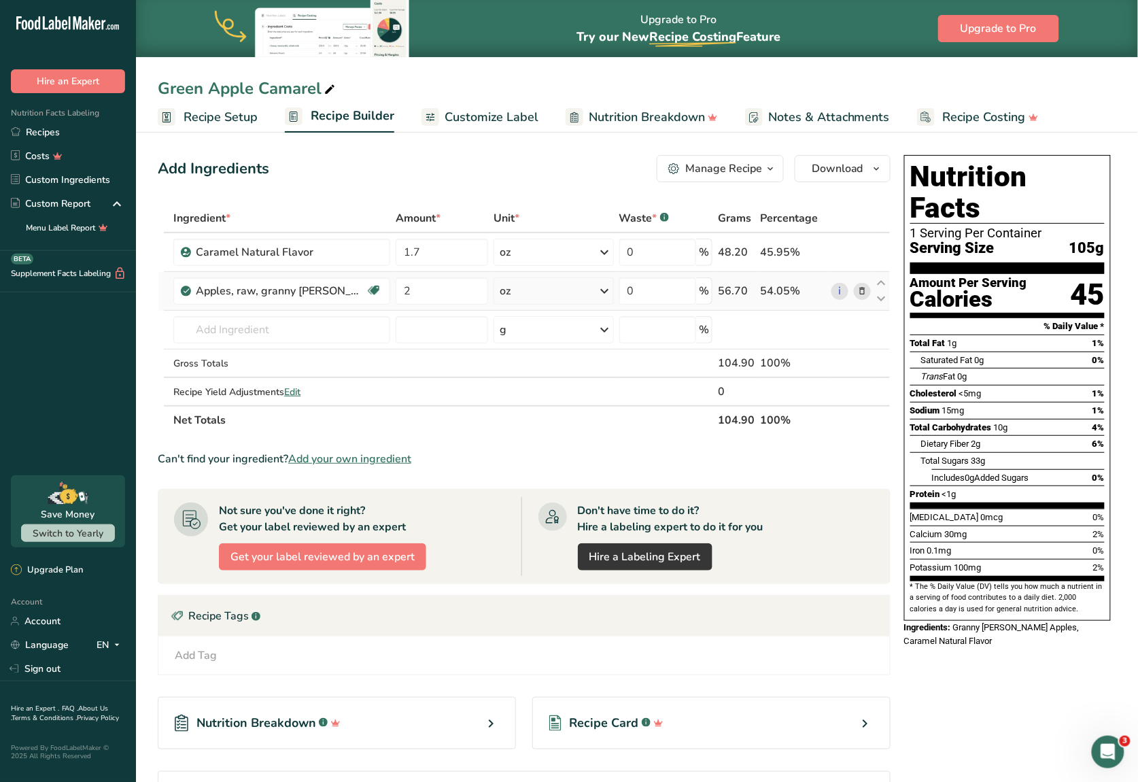
click at [853, 292] on icon at bounding box center [862, 291] width 10 height 14
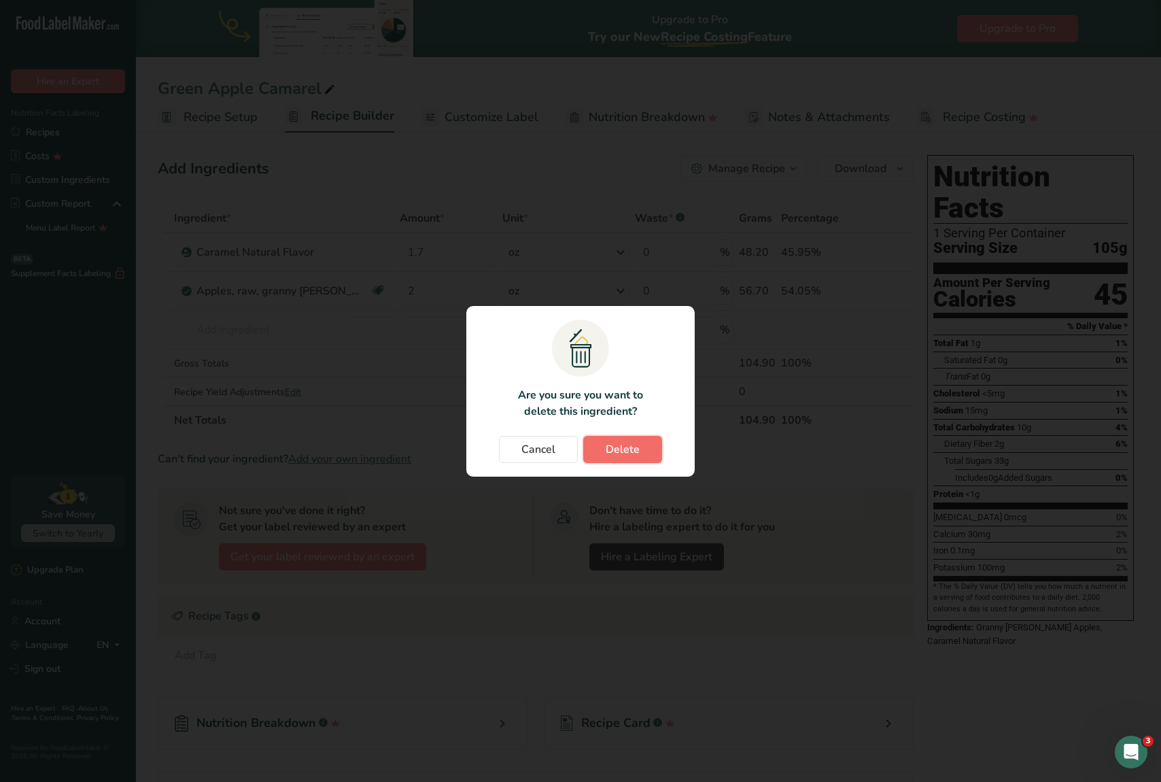
click at [650, 451] on button "Delete" at bounding box center [622, 449] width 79 height 27
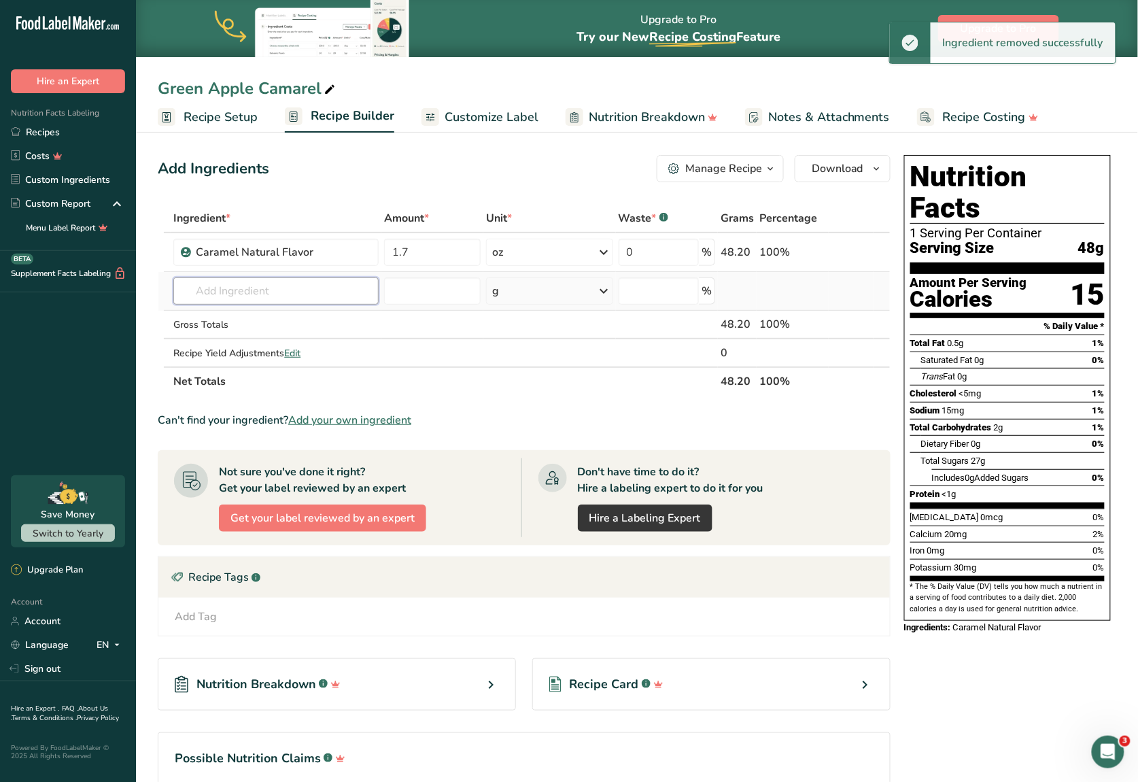
click at [243, 295] on input "text" at bounding box center [275, 290] width 205 height 27
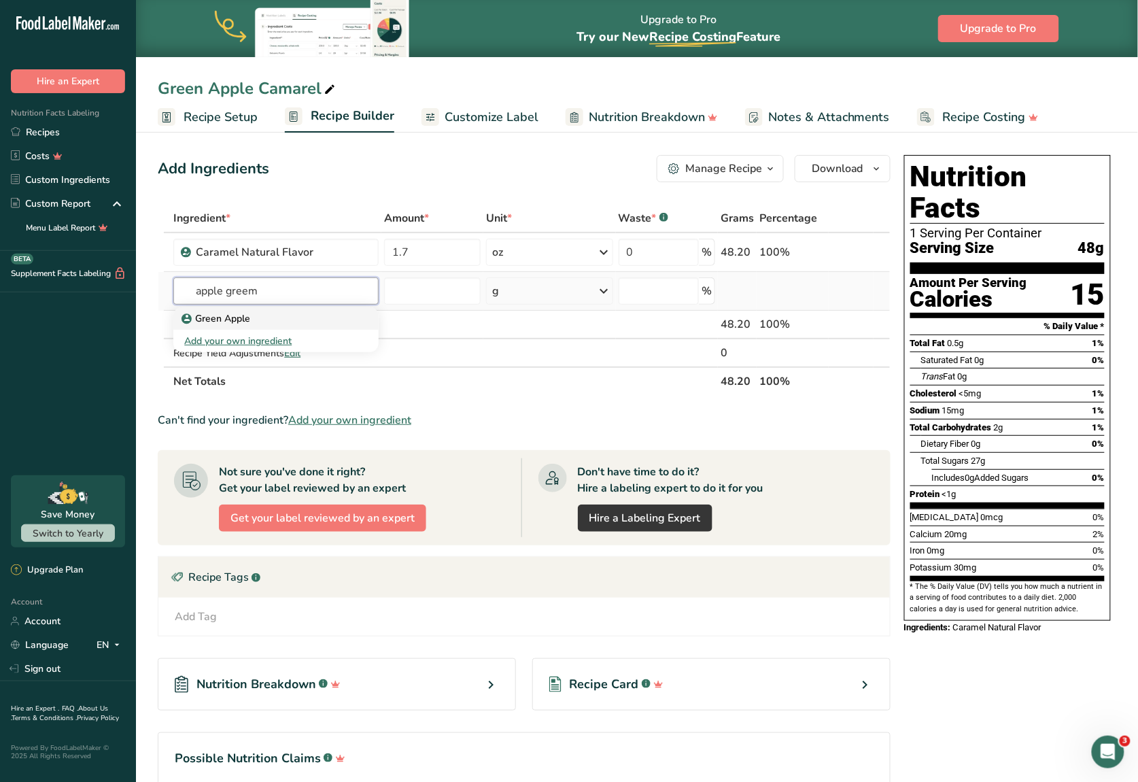
type input "apple greem"
click at [240, 311] on p "Green Apple" at bounding box center [217, 318] width 66 height 14
type input "Green Apple"
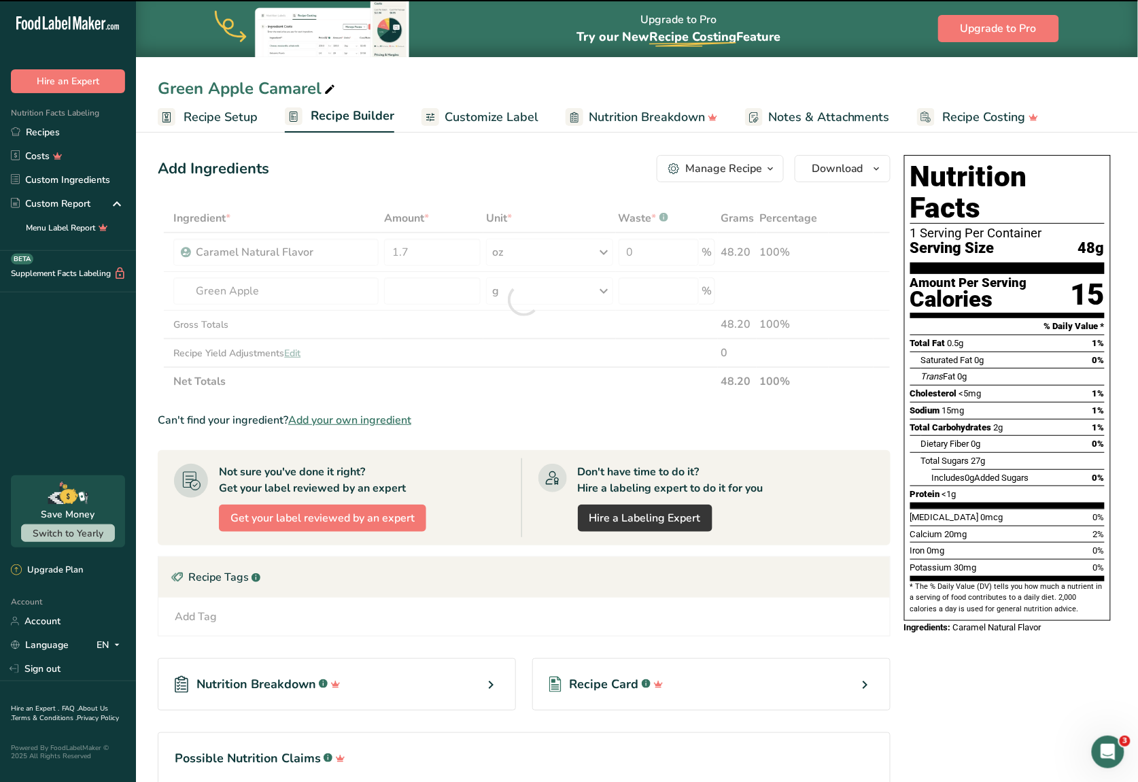
type input "0"
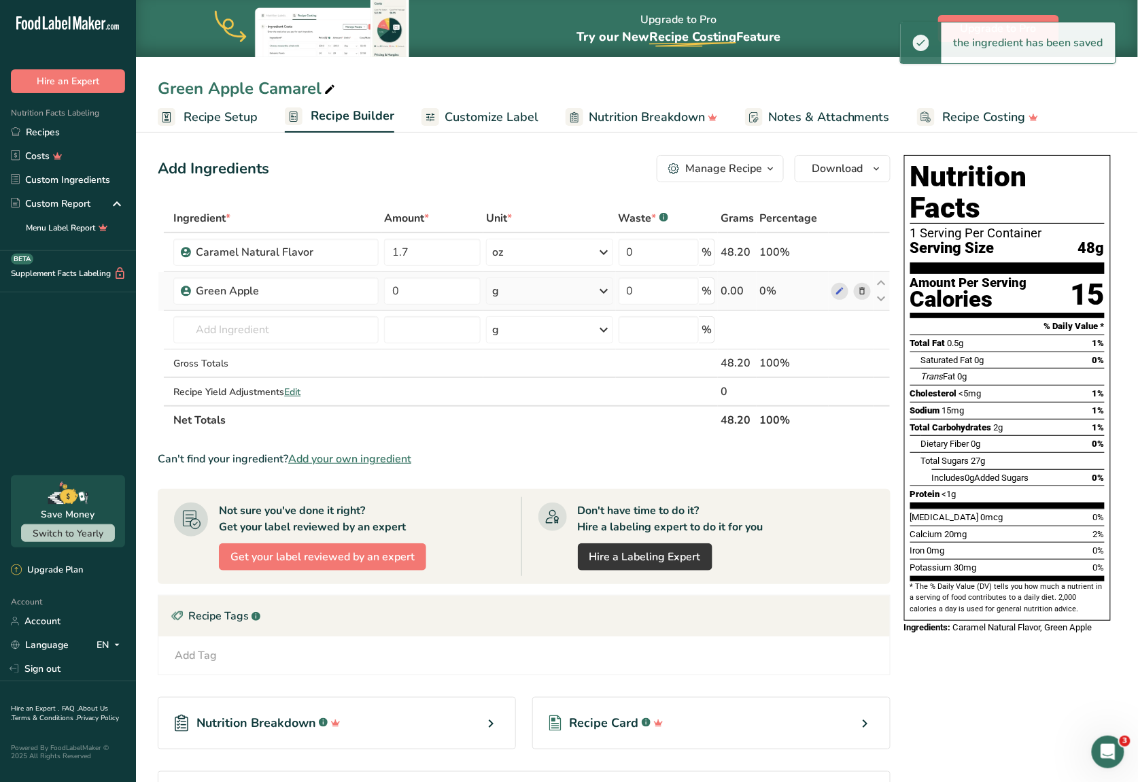
click at [512, 282] on div "g" at bounding box center [549, 290] width 126 height 27
click at [533, 390] on div "mg" at bounding box center [551, 382] width 114 height 20
click at [544, 293] on div "mg" at bounding box center [549, 290] width 127 height 27
click at [503, 396] on div "See more" at bounding box center [551, 398] width 114 height 14
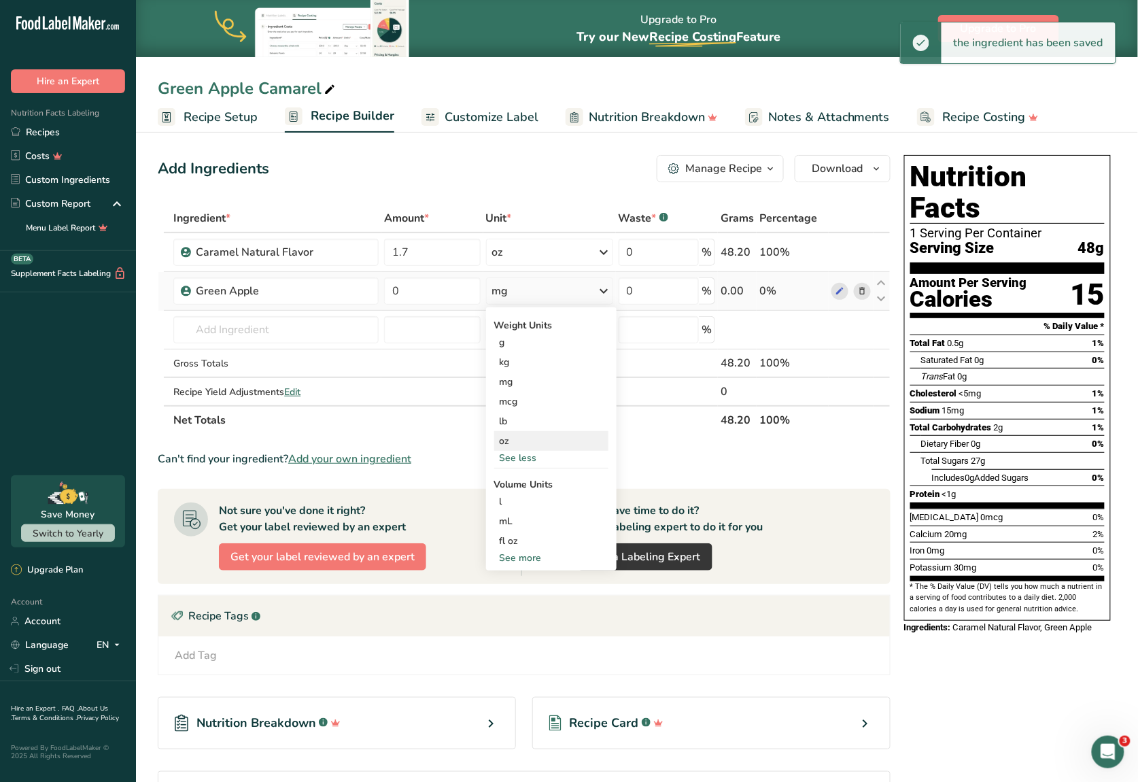
click at [511, 440] on div "oz" at bounding box center [551, 441] width 114 height 20
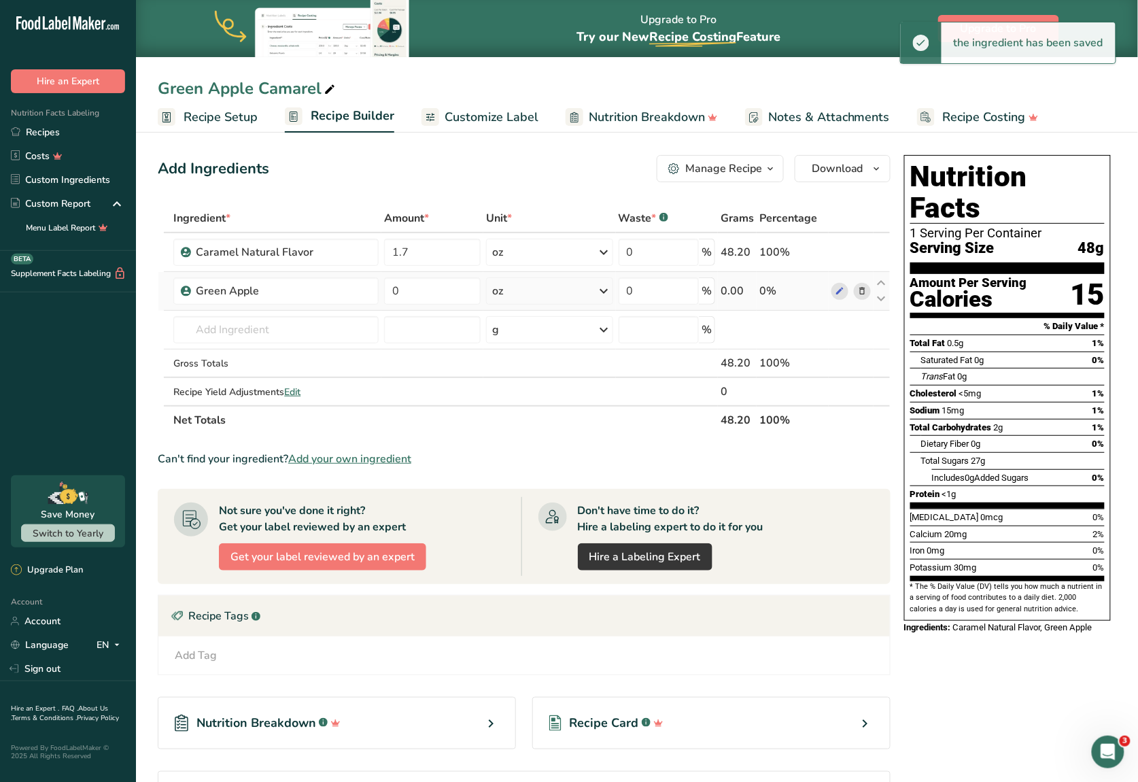
click at [411, 273] on td "0" at bounding box center [432, 291] width 102 height 39
click at [421, 295] on input "0" at bounding box center [432, 290] width 97 height 27
type input "2"
click at [472, 385] on div "Ingredient * Amount * Unit * Waste * .a-a{fill:#347362;}.b-a{fill:#fff;} Grams …" at bounding box center [524, 319] width 733 height 230
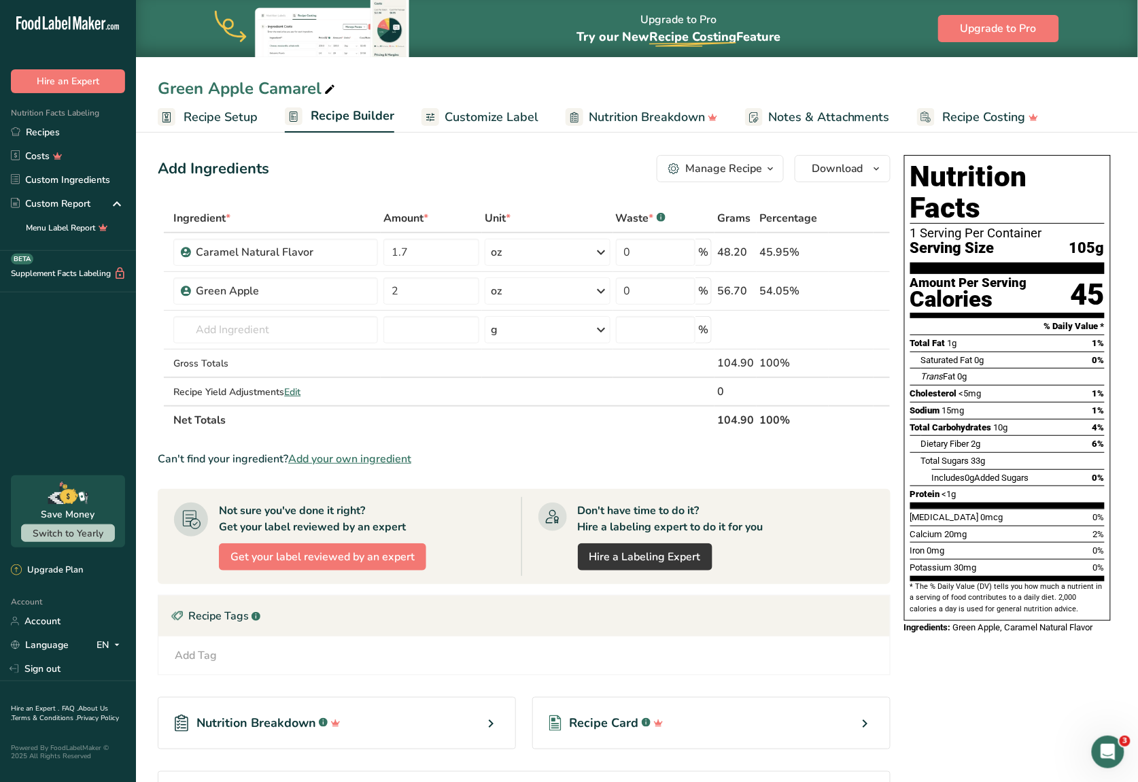
click at [474, 118] on span "Customize Label" at bounding box center [491, 117] width 94 height 18
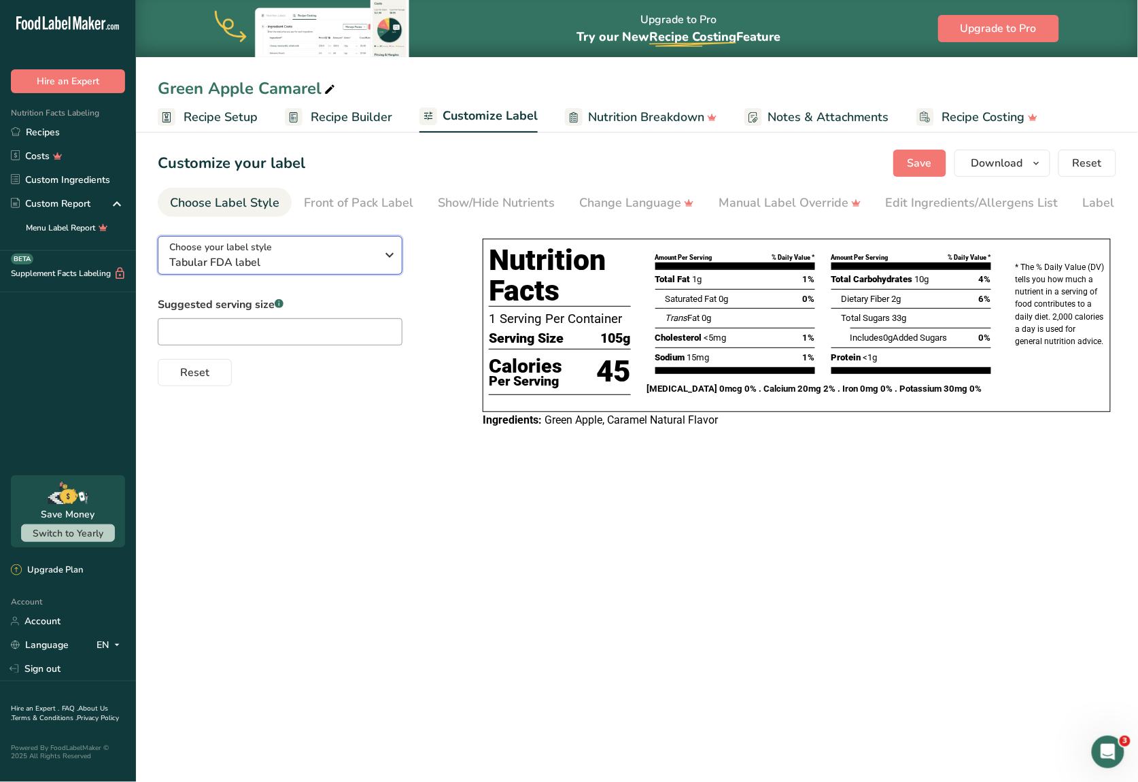
click at [346, 260] on span "Tabular FDA label" at bounding box center [272, 262] width 207 height 16
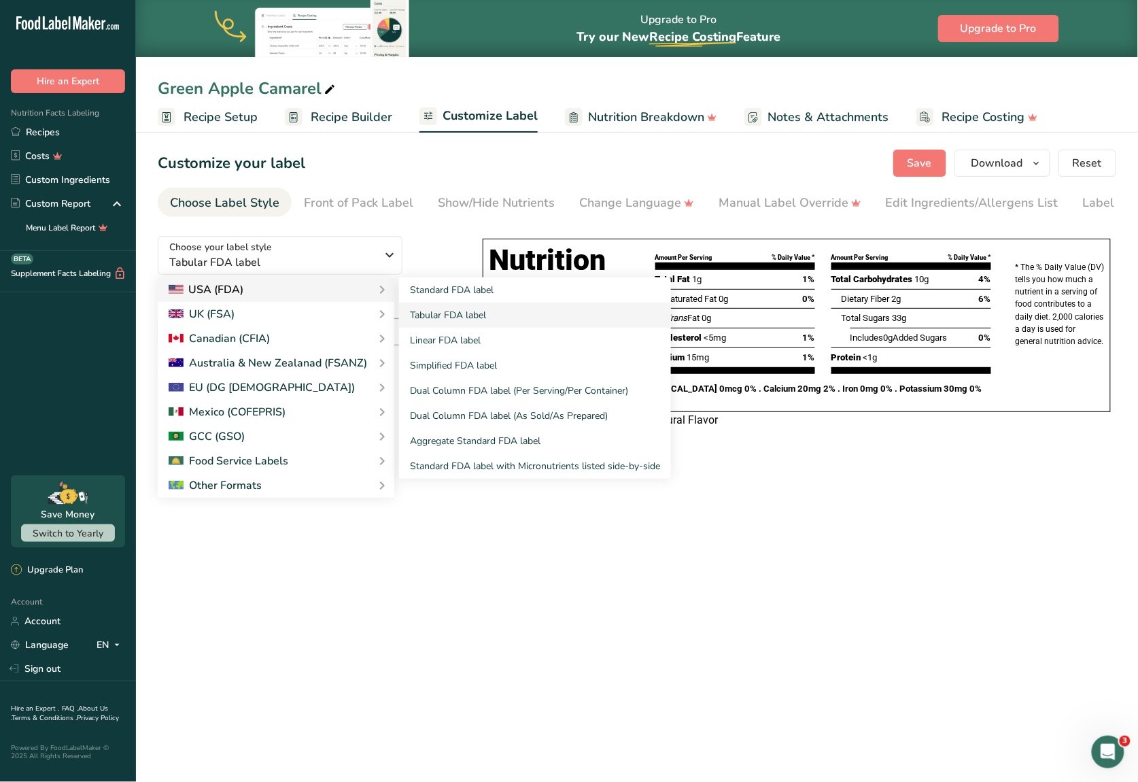
click at [294, 291] on div "USA (FDA)" at bounding box center [276, 289] width 215 height 16
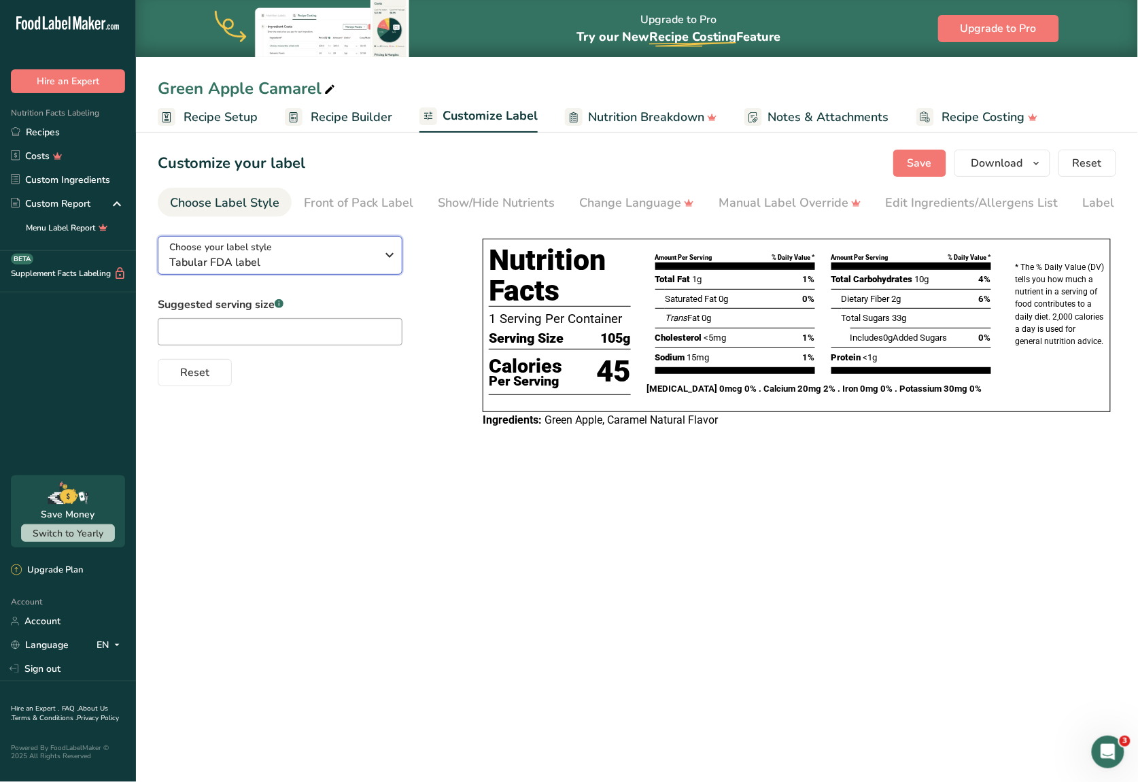
click at [379, 270] on div "Choose your label style Tabular FDA label" at bounding box center [277, 255] width 217 height 31
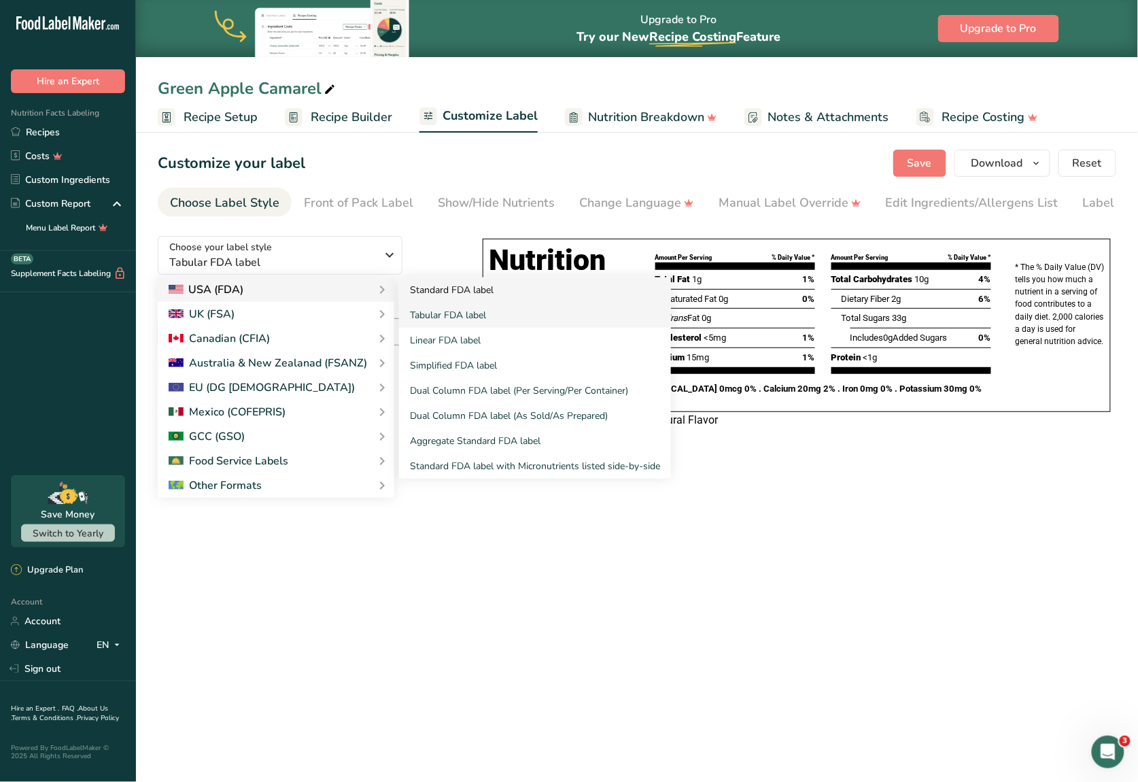
click at [455, 295] on link "Standard FDA label" at bounding box center [535, 289] width 272 height 25
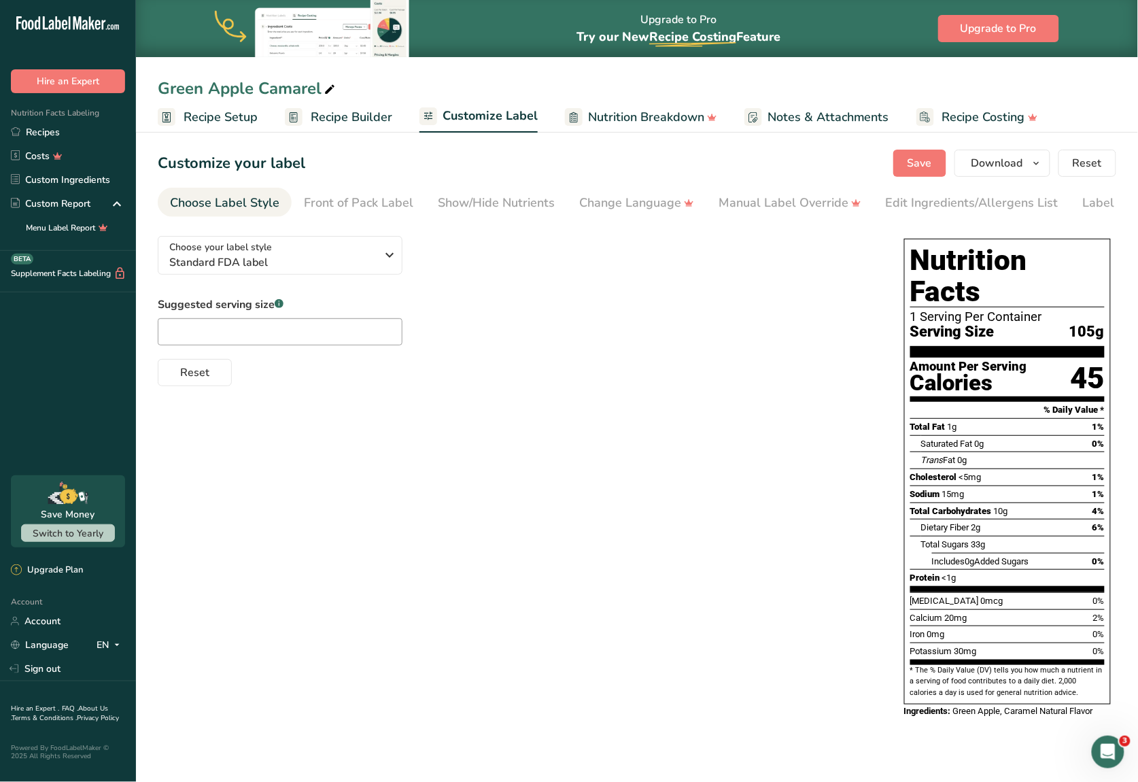
click at [428, 423] on div "Choose your label style Standard FDA label USA (FDA) Standard FDA label Tabular…" at bounding box center [637, 478] width 958 height 506
click at [338, 260] on span "Standard FDA label" at bounding box center [272, 262] width 207 height 16
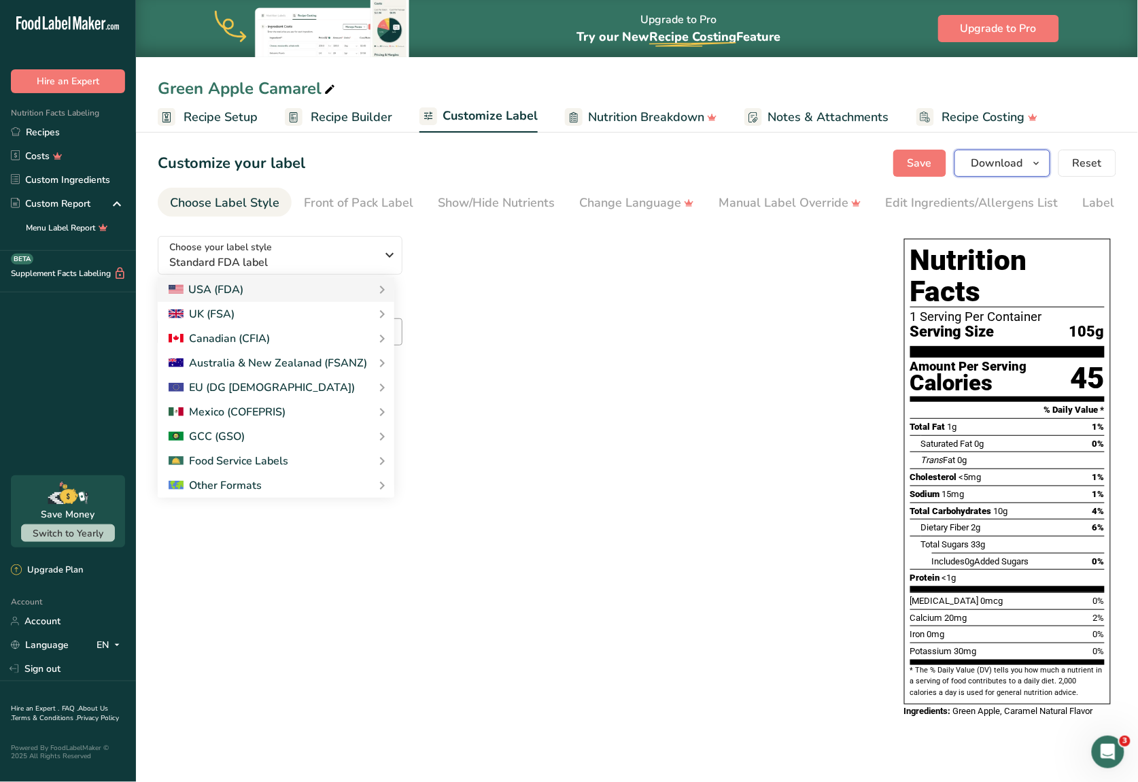
click at [853, 165] on icon "button" at bounding box center [1036, 163] width 11 height 17
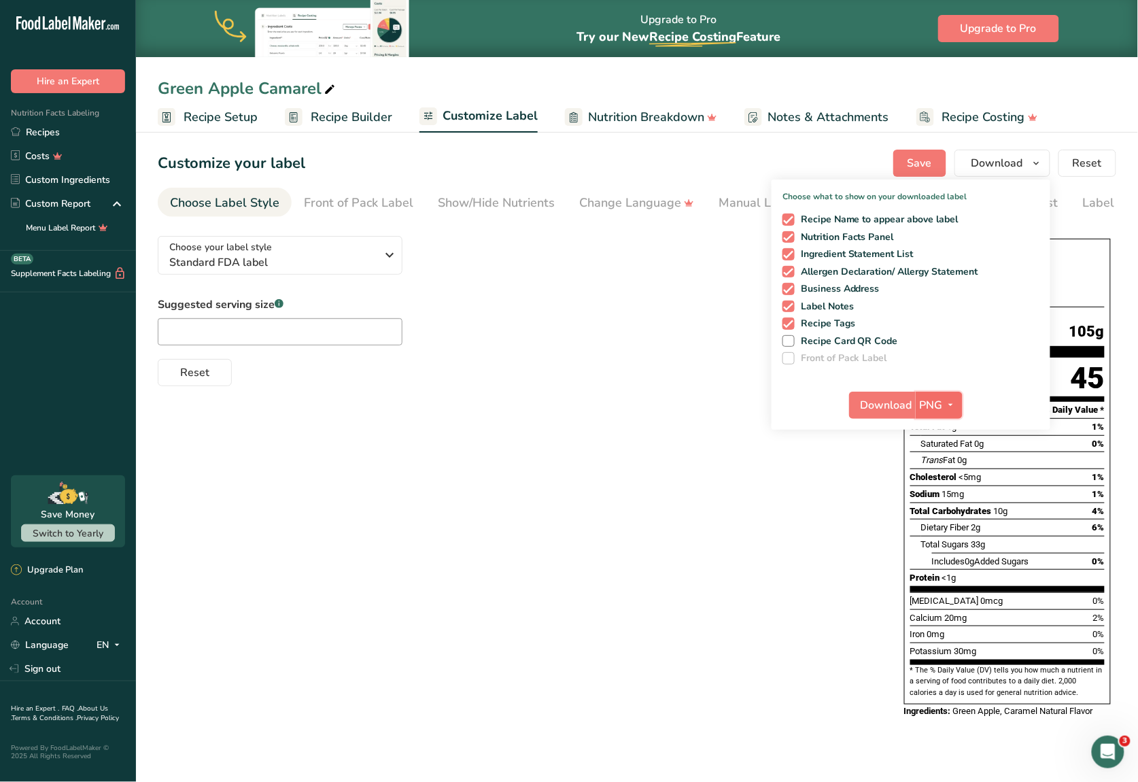
click at [853, 393] on button "PNG" at bounding box center [938, 404] width 47 height 27
click at [853, 477] on link "SVG" at bounding box center [940, 477] width 43 height 22
click at [853, 404] on span "Download" at bounding box center [886, 405] width 52 height 16
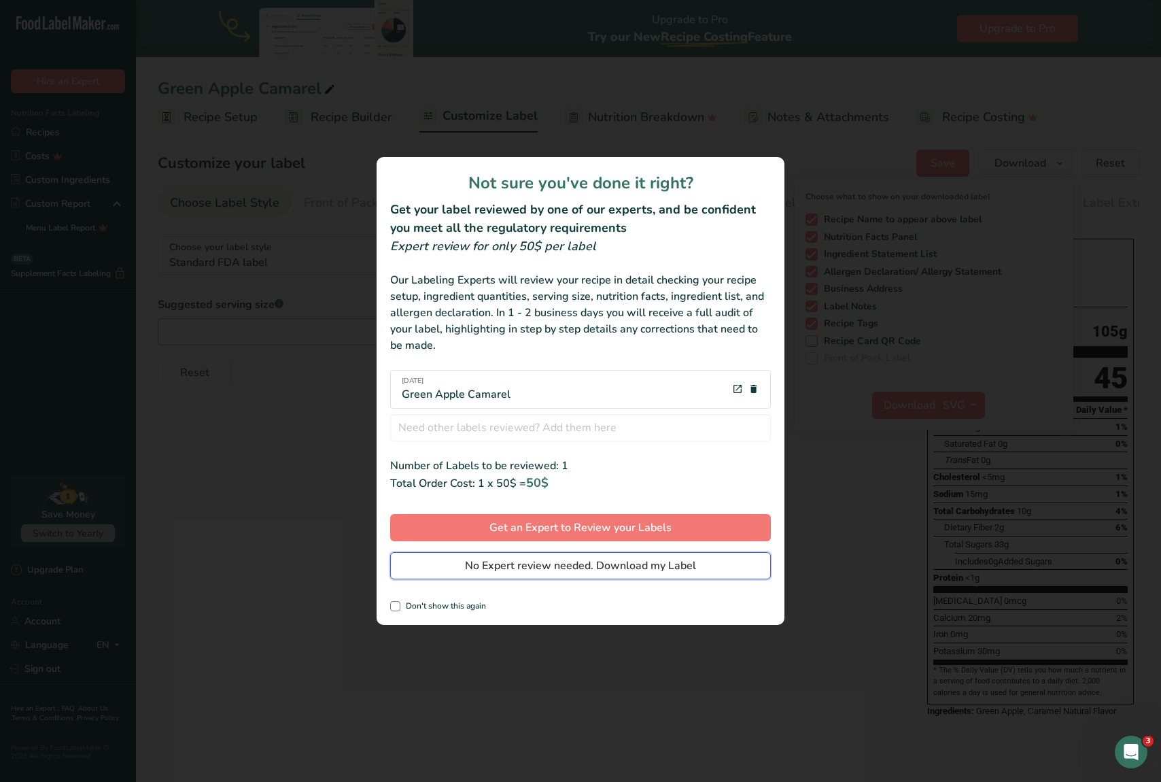
click at [500, 561] on span "No Expert review needed. Download my Label" at bounding box center [580, 565] width 231 height 16
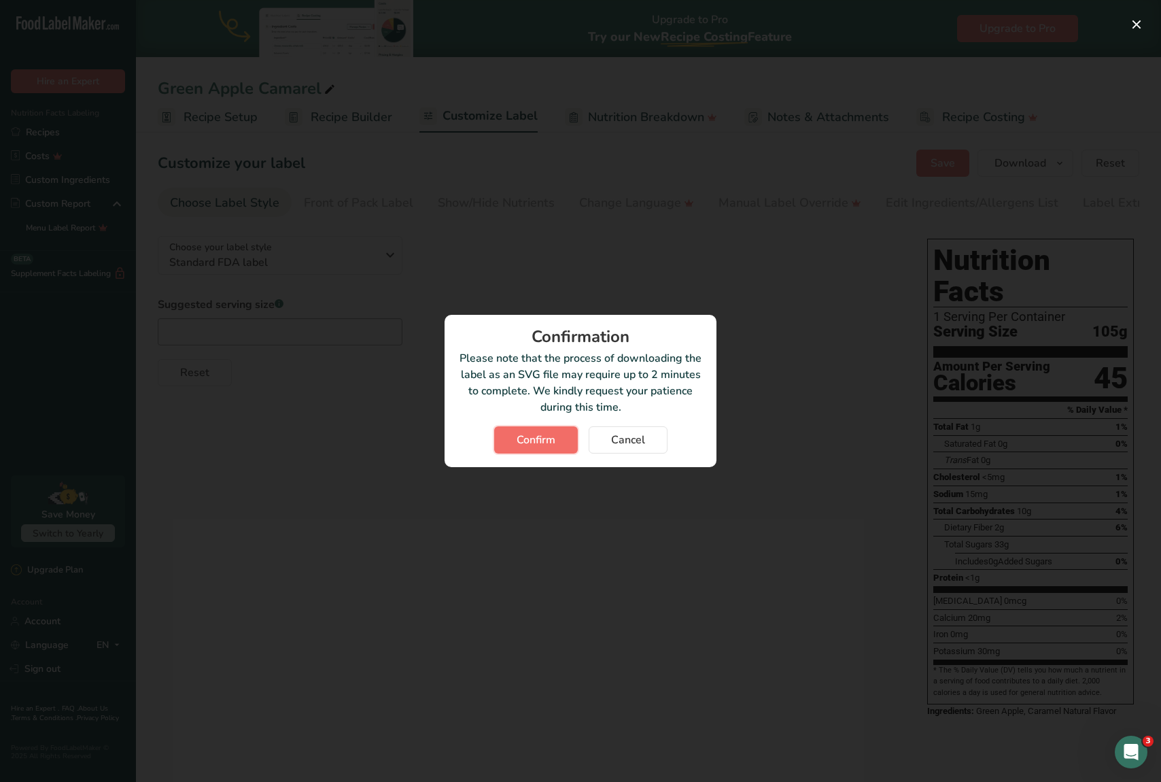
click at [550, 434] on span "Confirm" at bounding box center [536, 440] width 39 height 16
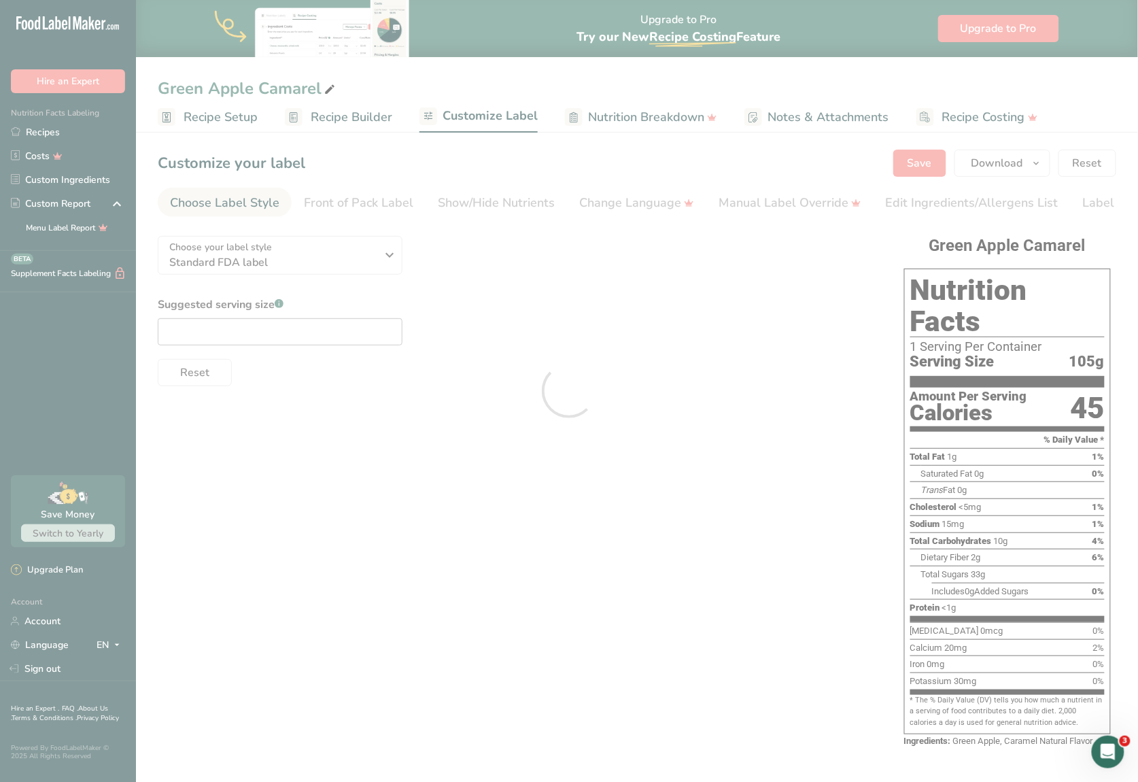
drag, startPoint x: 510, startPoint y: 393, endPoint x: 430, endPoint y: 413, distance: 82.4
click at [430, 413] on div at bounding box center [569, 391] width 1138 height 782
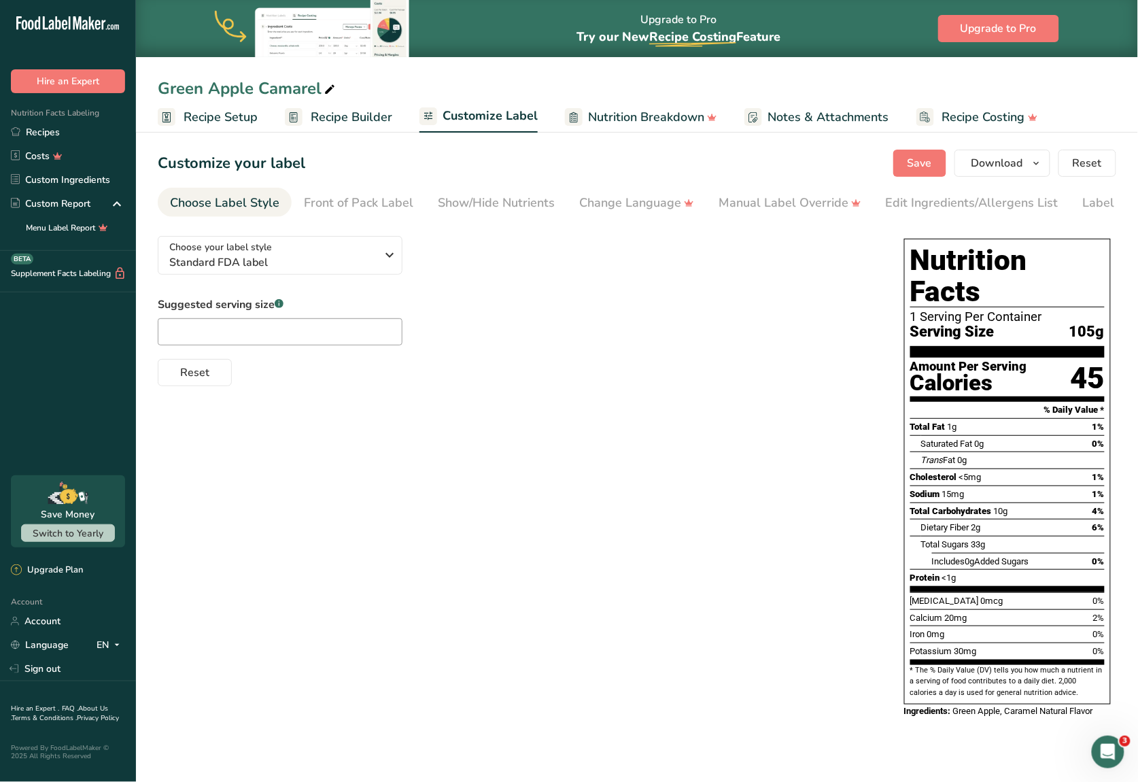
click at [471, 439] on div "Choose your label style Standard FDA label USA (FDA) Standard FDA label Tabular…" at bounding box center [637, 478] width 958 height 506
click at [366, 265] on span "Standard FDA label" at bounding box center [272, 262] width 207 height 16
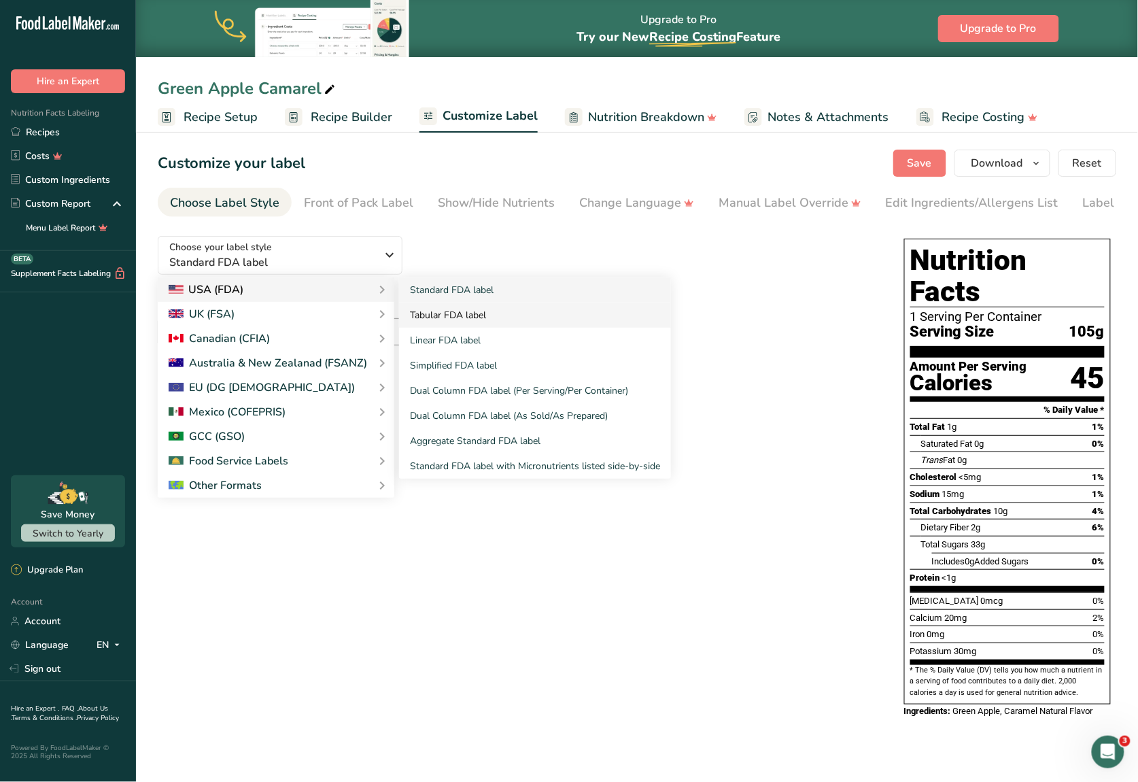
click at [454, 318] on link "Tabular FDA label" at bounding box center [535, 314] width 272 height 25
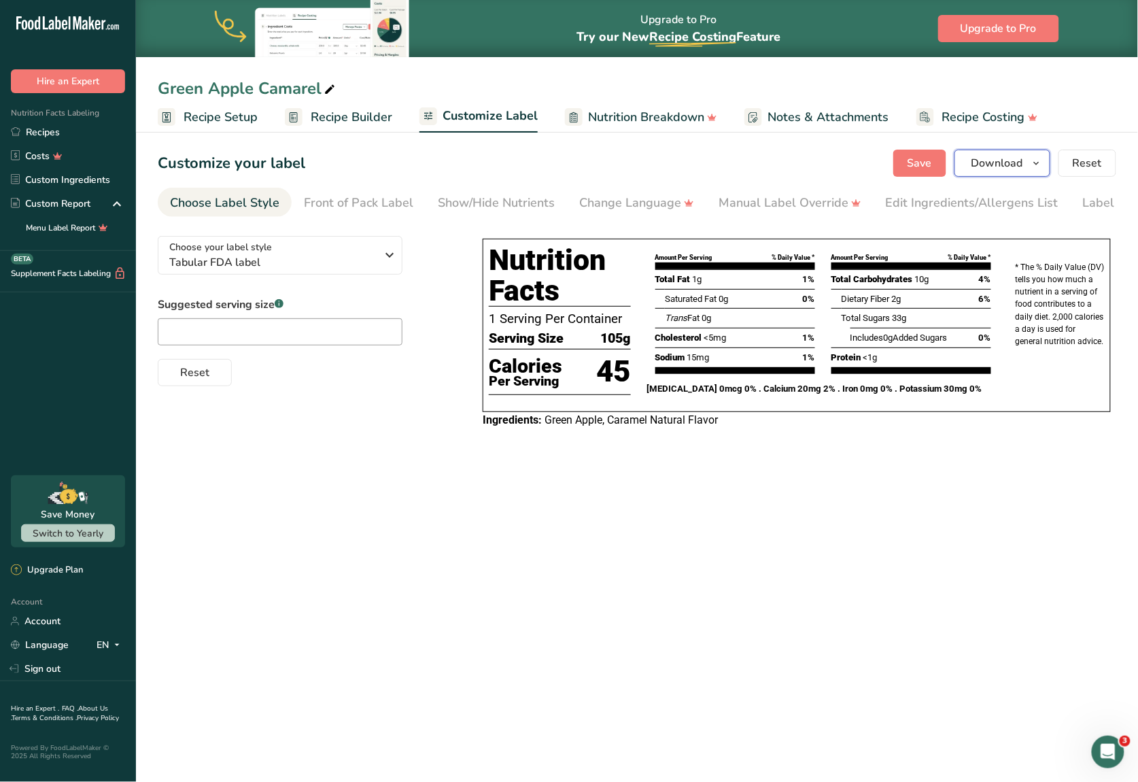
click at [853, 158] on icon "button" at bounding box center [1036, 163] width 11 height 17
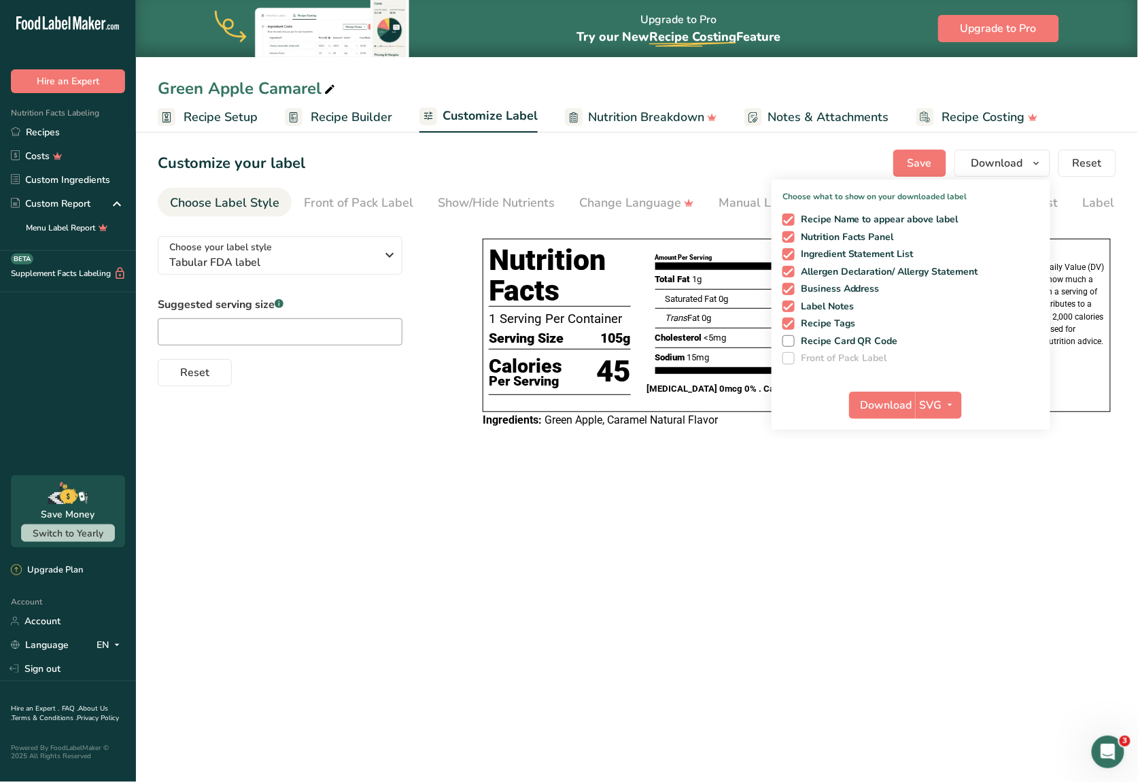
click at [853, 413] on div "Download SVG PNG BMP SVG PDF TXT" at bounding box center [910, 407] width 279 height 43
click at [853, 410] on icon "button" at bounding box center [950, 404] width 11 height 17
click at [853, 401] on span "Download" at bounding box center [886, 405] width 52 height 16
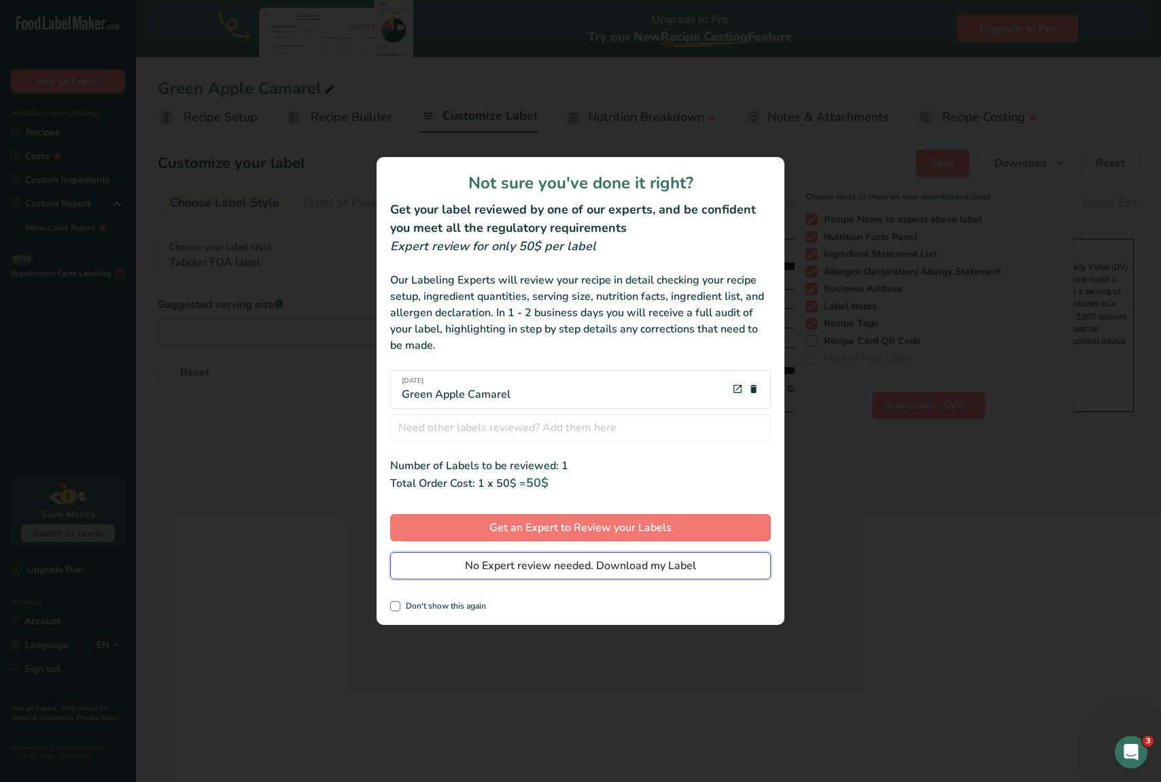
click at [654, 561] on span "No Expert review needed. Download my Label" at bounding box center [580, 565] width 231 height 16
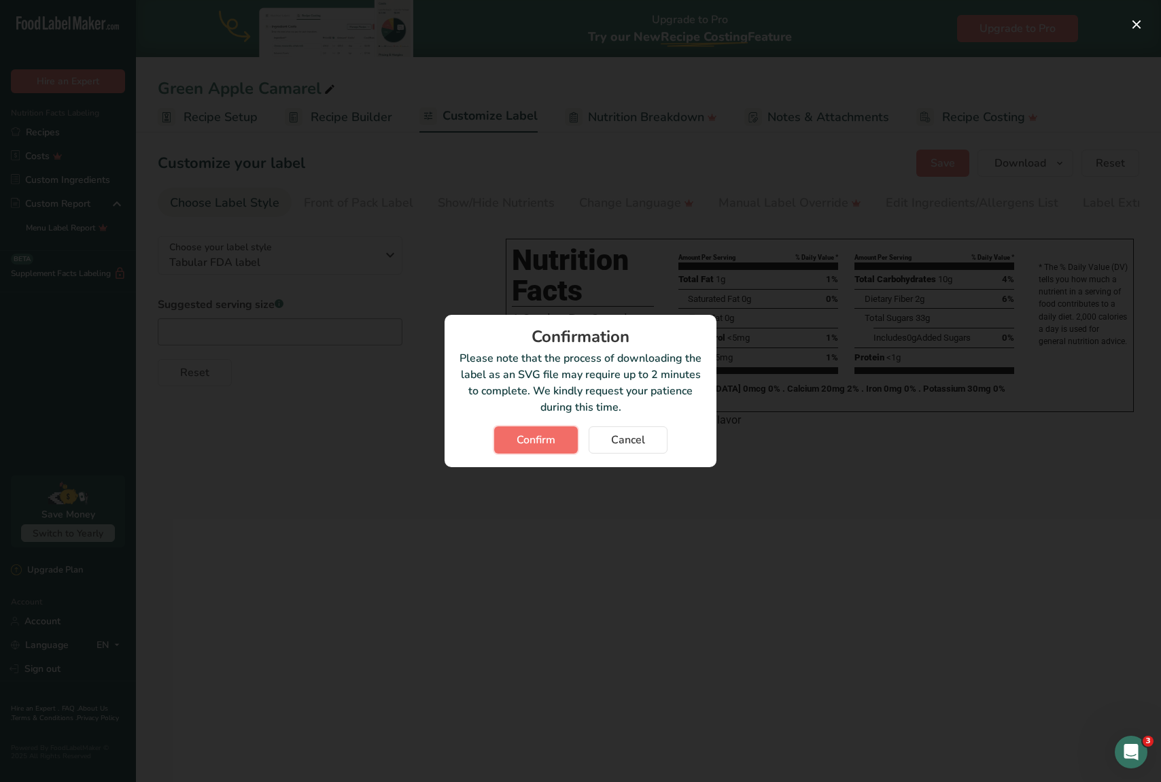
click at [523, 451] on button "Confirm" at bounding box center [536, 439] width 84 height 27
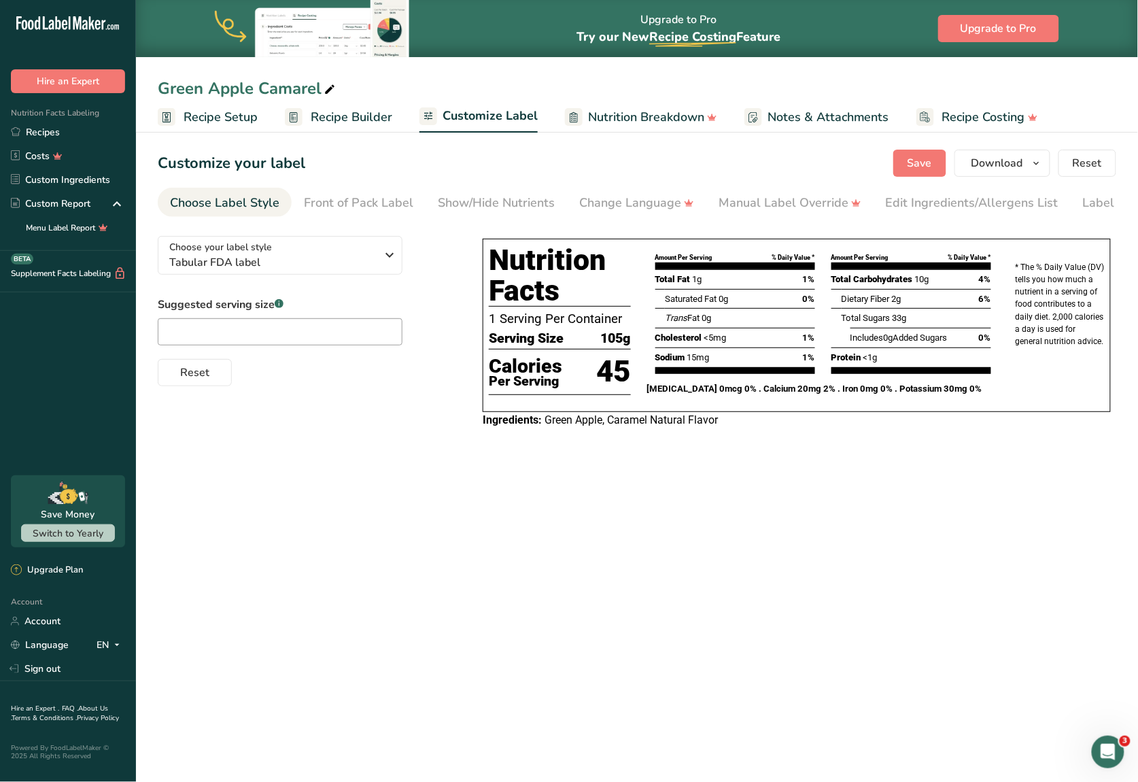
click at [440, 517] on main "Upgrade to Pro Try our New Recipe Costing .a-29{fill:none;stroke-linecap:round;…" at bounding box center [569, 391] width 1138 height 782
click at [33, 132] on link "Recipes" at bounding box center [68, 132] width 136 height 24
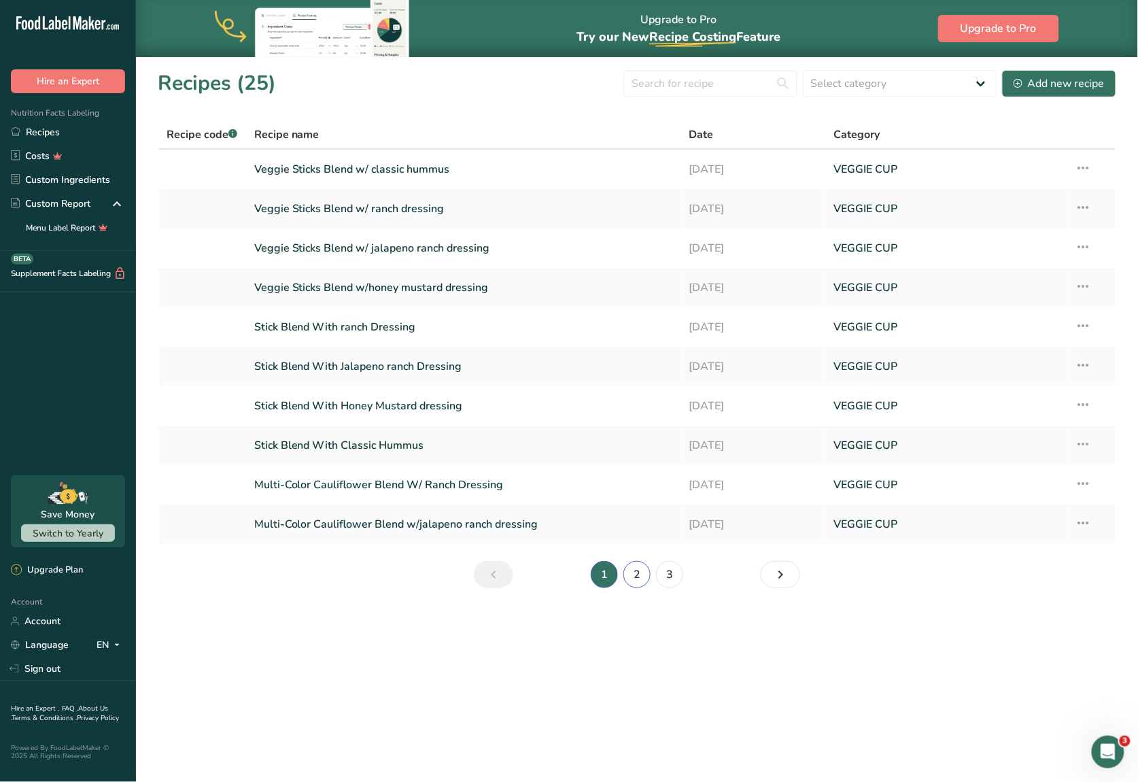
click at [626, 578] on link "2" at bounding box center [636, 574] width 27 height 27
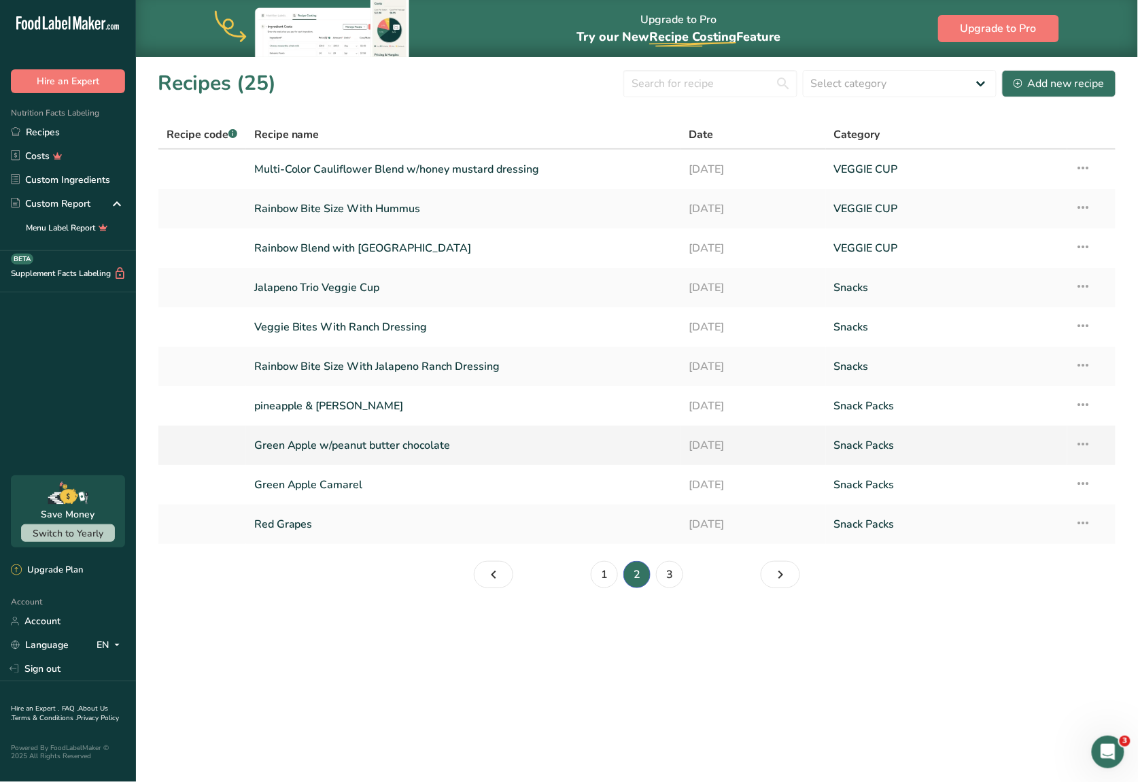
click at [299, 436] on link "Green Apple w/peanut butter chocolate" at bounding box center [463, 445] width 419 height 29
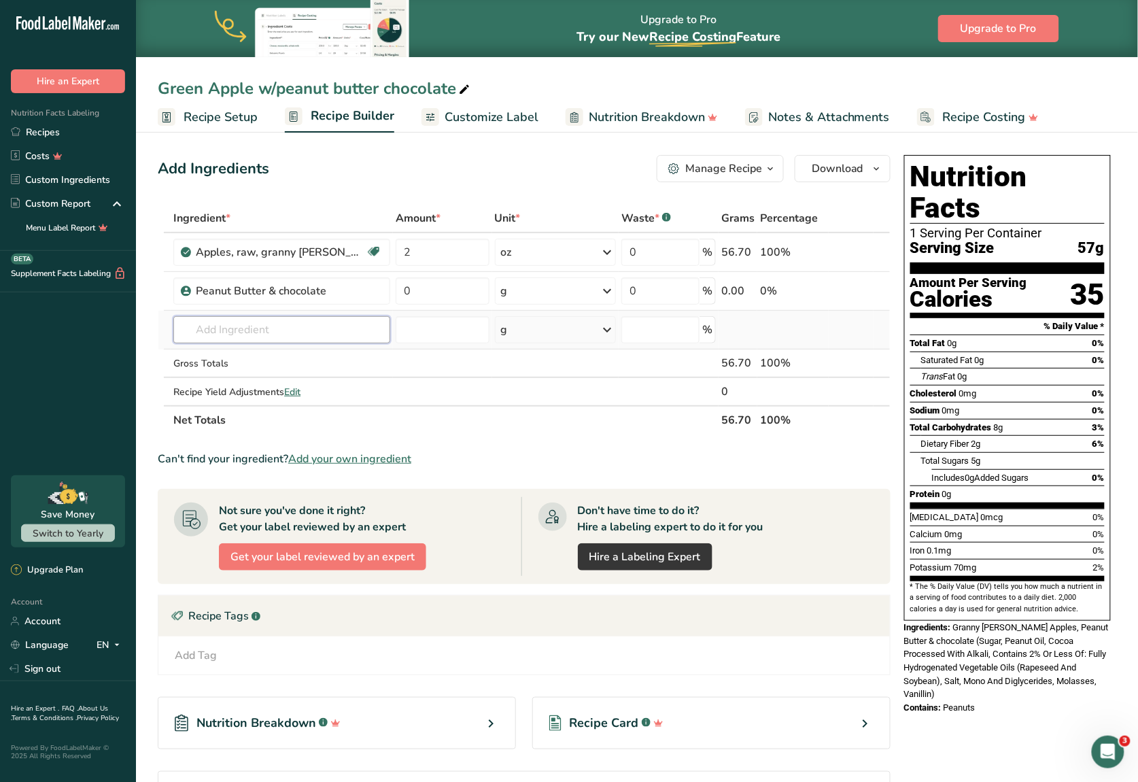
click at [323, 336] on input "text" at bounding box center [281, 329] width 217 height 27
type input "g"
click at [223, 353] on p "Green Apple" at bounding box center [217, 357] width 66 height 14
type input "Green Apple"
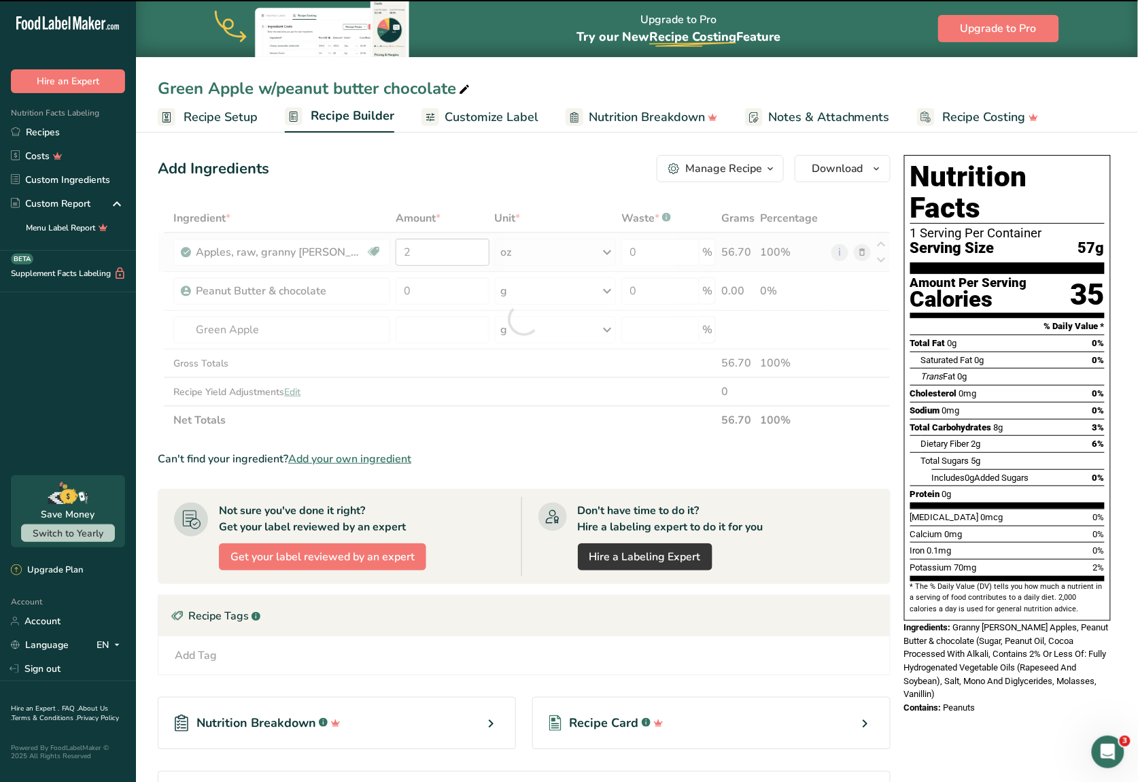
type input "0"
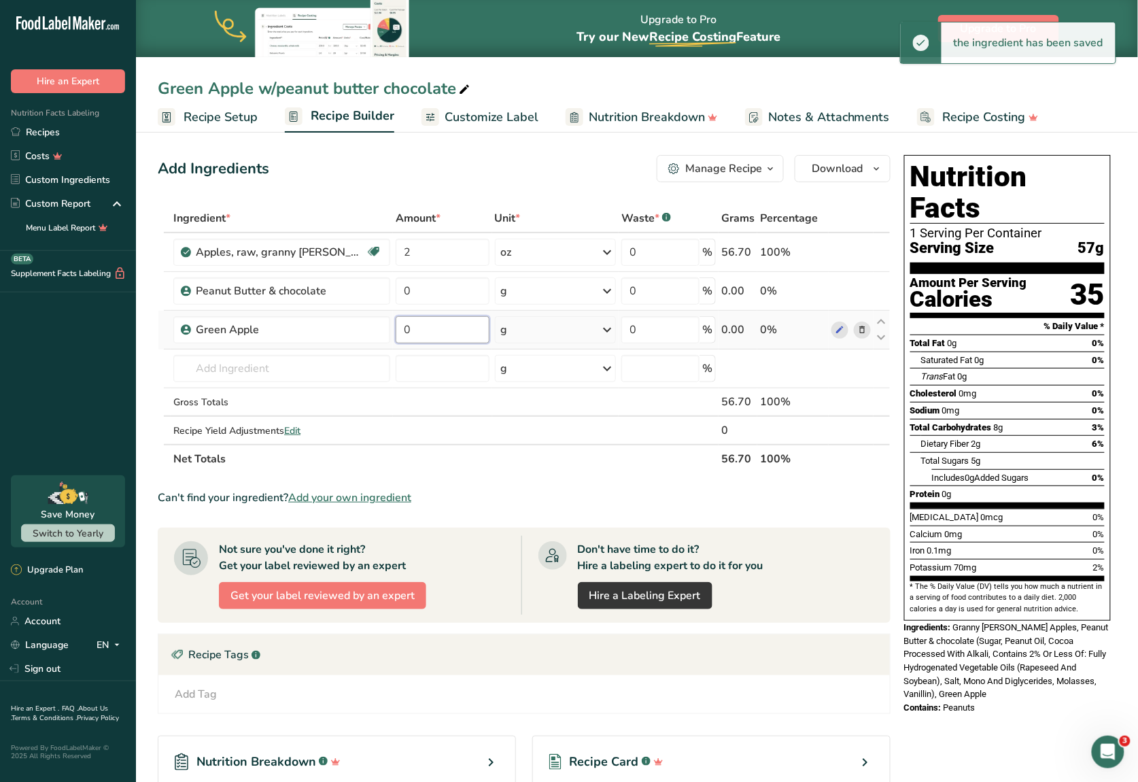
click at [430, 330] on input "0" at bounding box center [442, 329] width 93 height 27
type input "2"
click at [530, 340] on div "Ingredient * Amount * Unit * Waste * .a-a{fill:#347362;}.b-a{fill:#fff;} Grams …" at bounding box center [524, 338] width 733 height 269
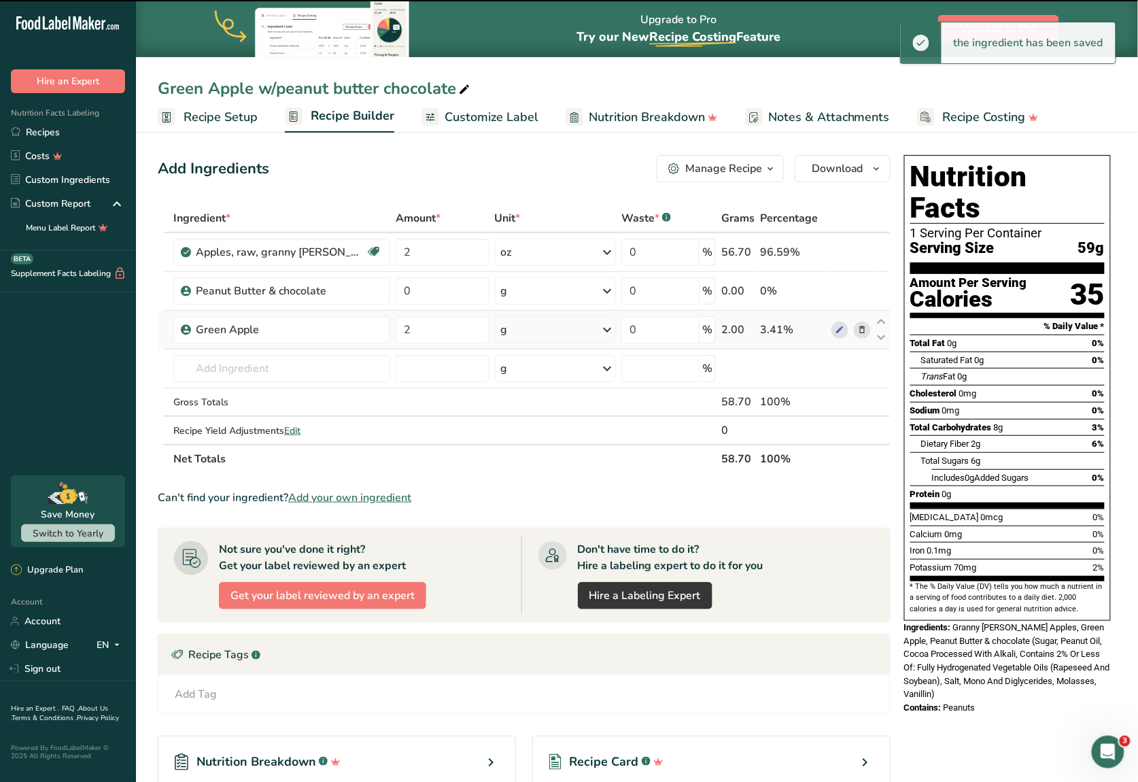
click at [531, 341] on div "g" at bounding box center [556, 329] width 122 height 27
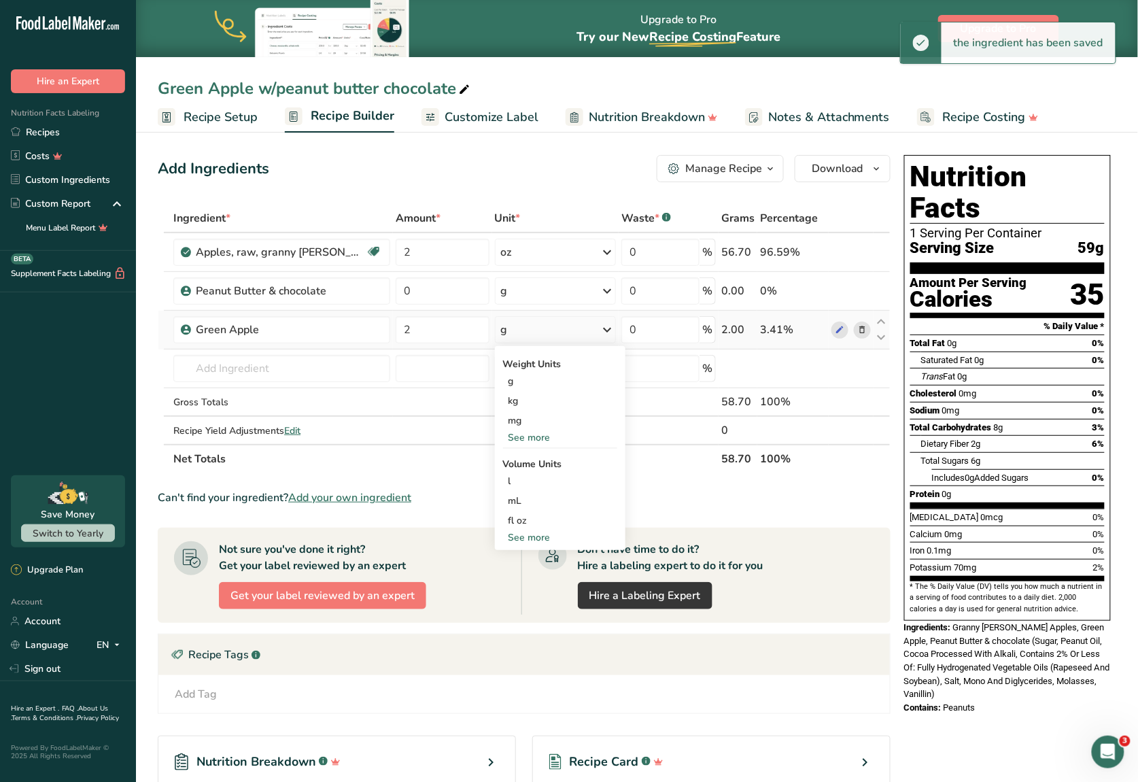
click at [522, 440] on div "See more" at bounding box center [560, 437] width 114 height 14
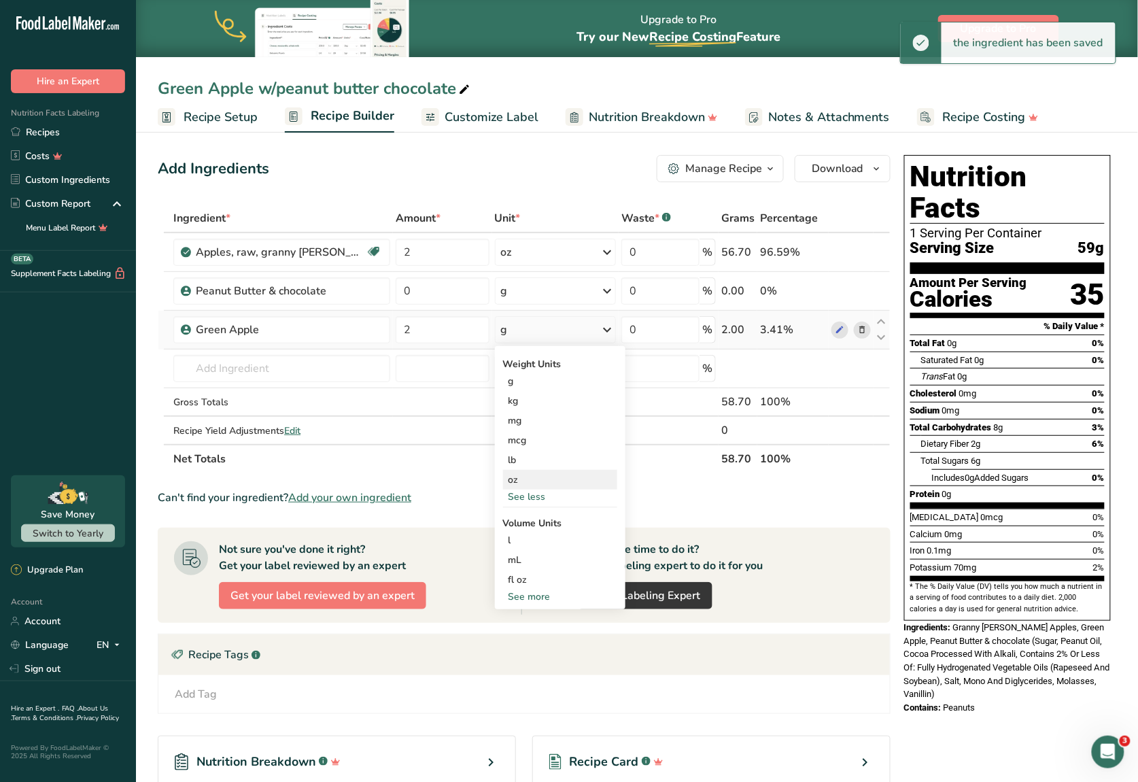
click at [512, 481] on div "oz" at bounding box center [560, 480] width 114 height 20
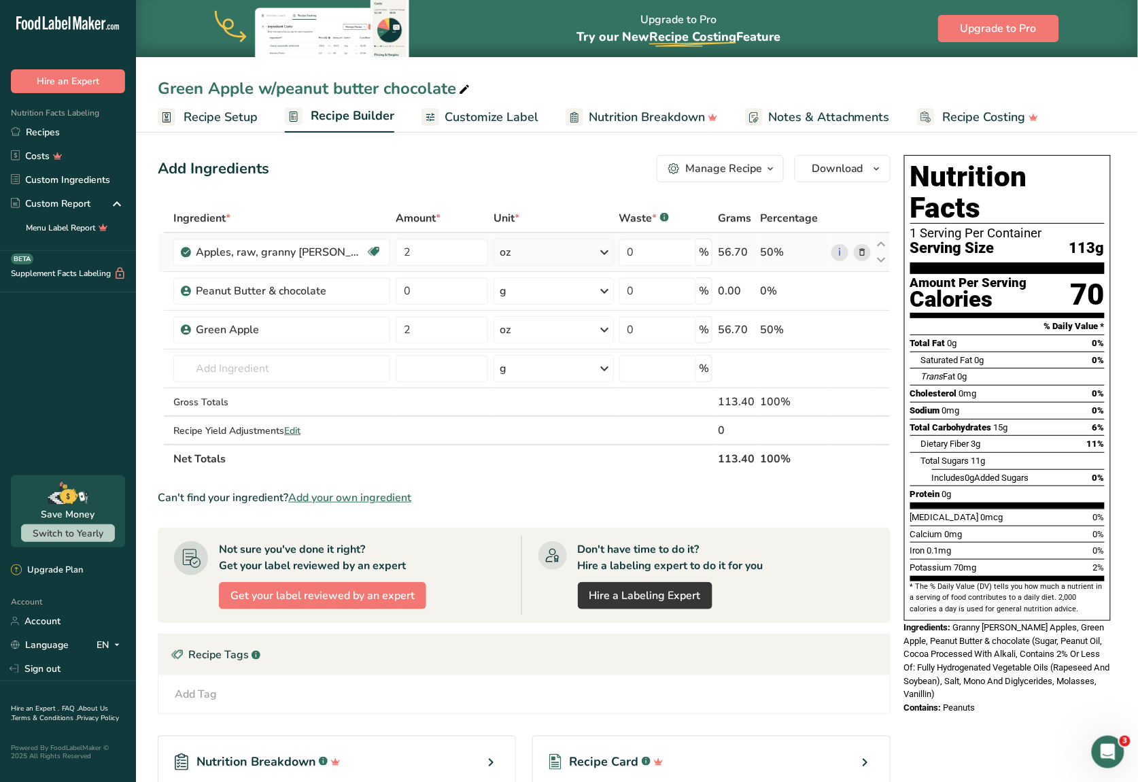
click at [853, 247] on icon at bounding box center [862, 252] width 10 height 14
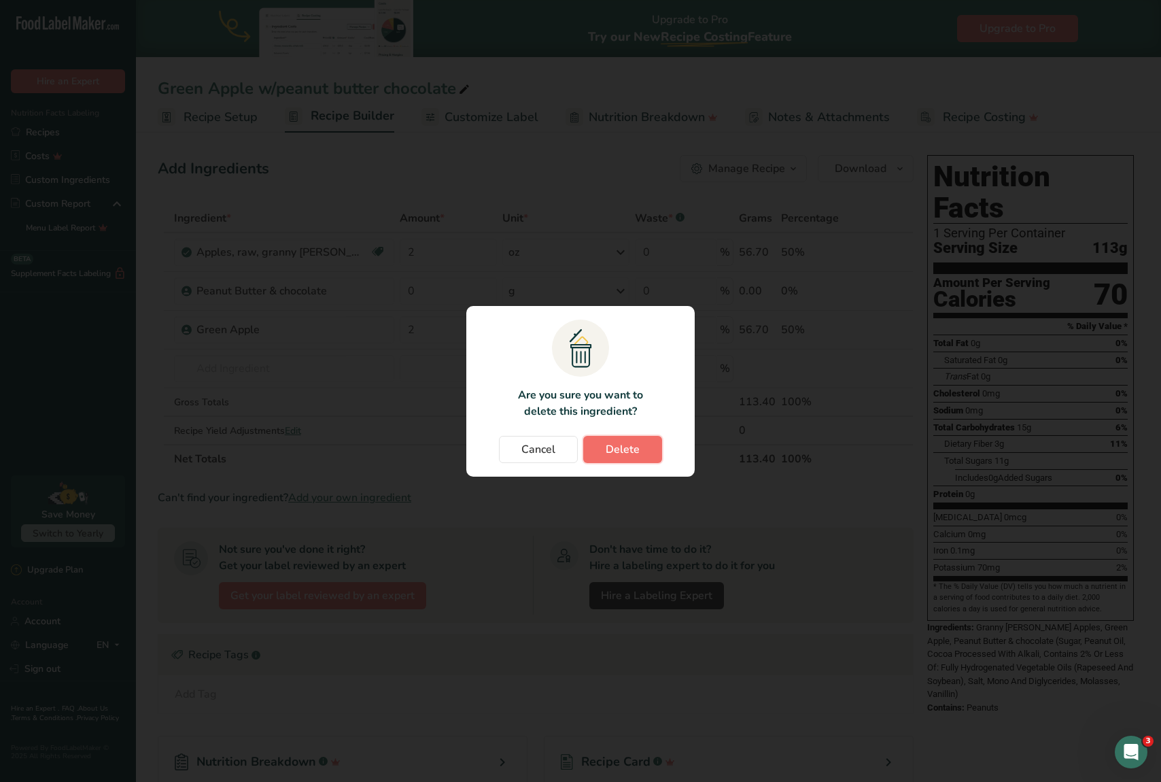
click at [648, 437] on button "Delete" at bounding box center [622, 449] width 79 height 27
type input "0"
type input "2"
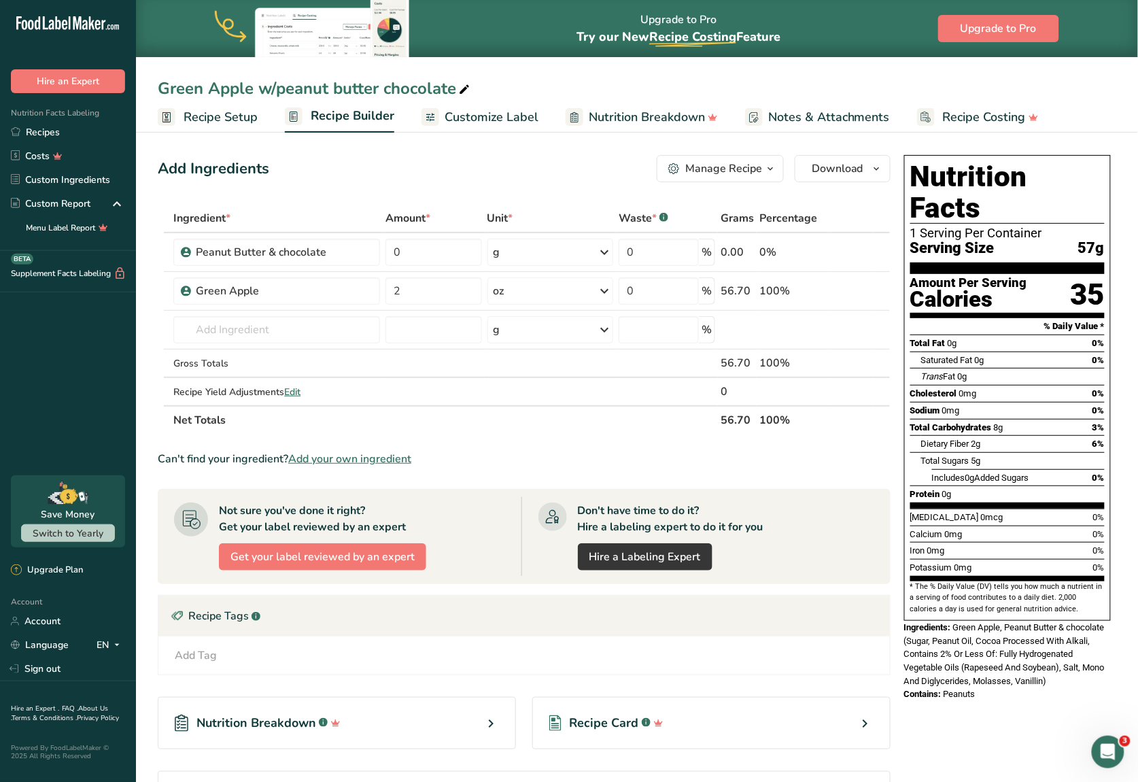
click at [517, 586] on section "Possible Nutrition Claims .a-a{fill:#347362;}.b-a{fill:#fff;}" at bounding box center [524, 797] width 733 height 52
click at [417, 243] on input "0" at bounding box center [433, 252] width 96 height 27
type input "1"
click at [514, 247] on div "Ingredient * Amount * Unit * Waste * .a-a{fill:#347362;}.b-a{fill:#fff;} Grams …" at bounding box center [524, 319] width 733 height 230
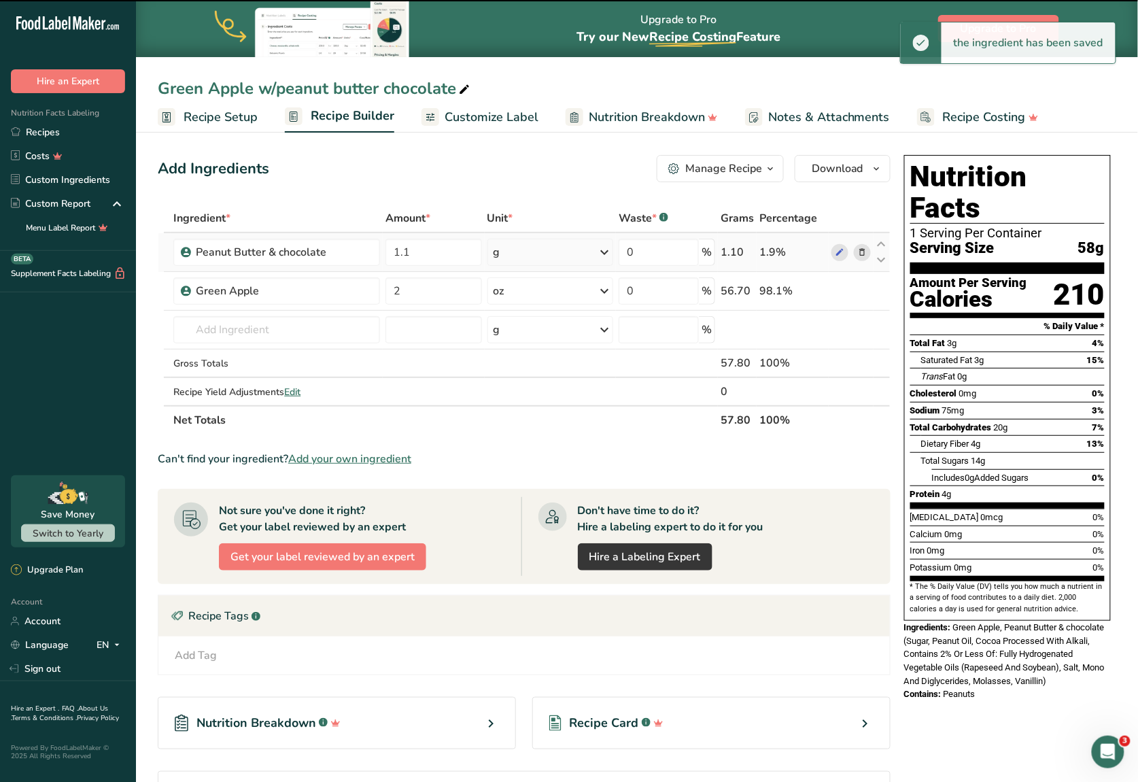
click at [530, 253] on div "g" at bounding box center [550, 252] width 126 height 27
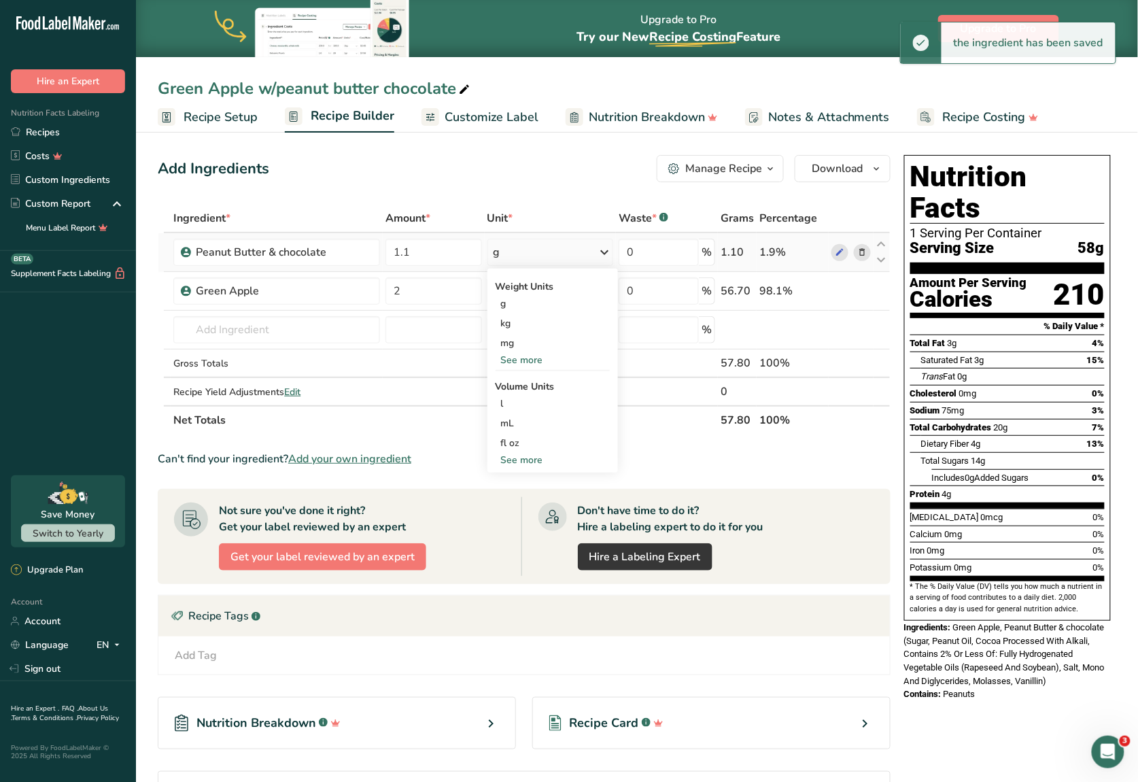
click at [523, 361] on div "See more" at bounding box center [552, 360] width 114 height 14
click at [508, 402] on div "oz" at bounding box center [552, 402] width 114 height 20
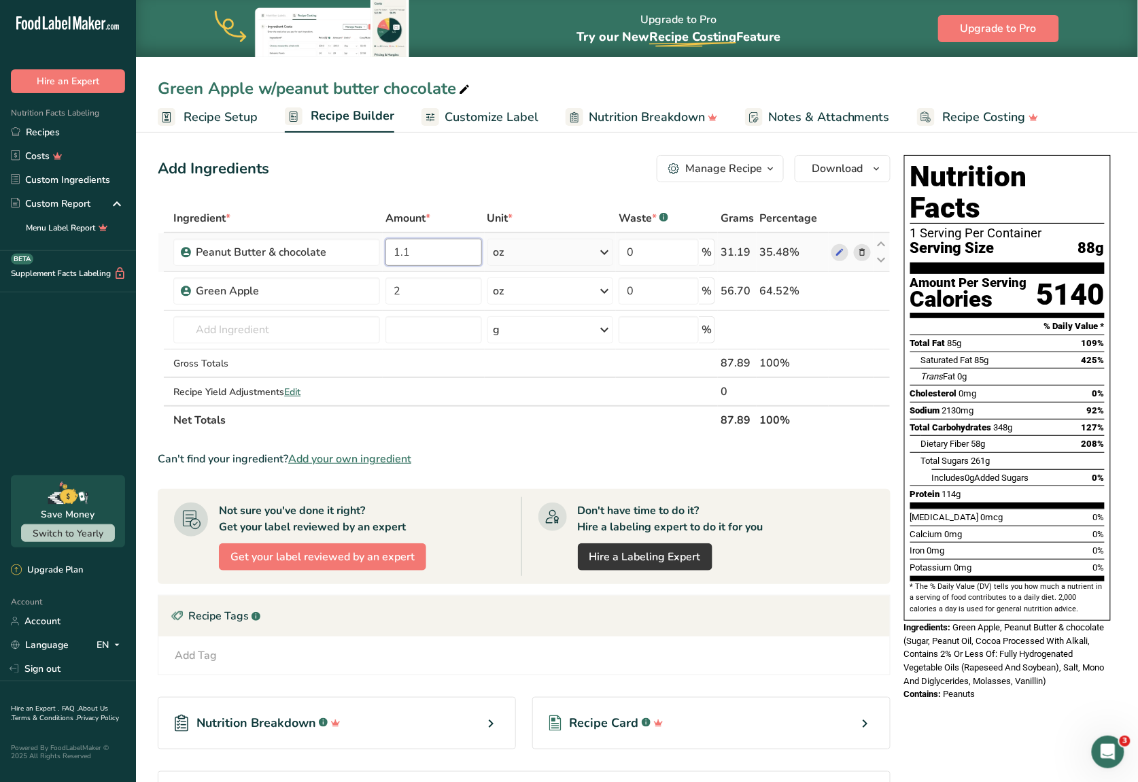
click at [454, 251] on input "1.1" at bounding box center [433, 252] width 96 height 27
type input "1"
click at [536, 378] on div "Ingredient * Amount * Unit * Waste * .a-a{fill:#347362;}.b-a{fill:#fff;} Grams …" at bounding box center [524, 319] width 733 height 230
click at [836, 251] on icon at bounding box center [840, 252] width 10 height 14
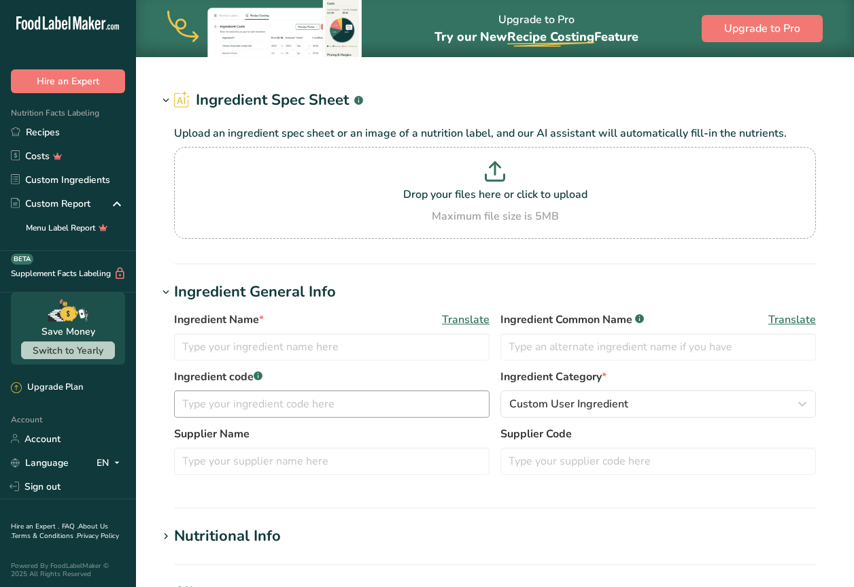
type input "Caramel Natural Flavor"
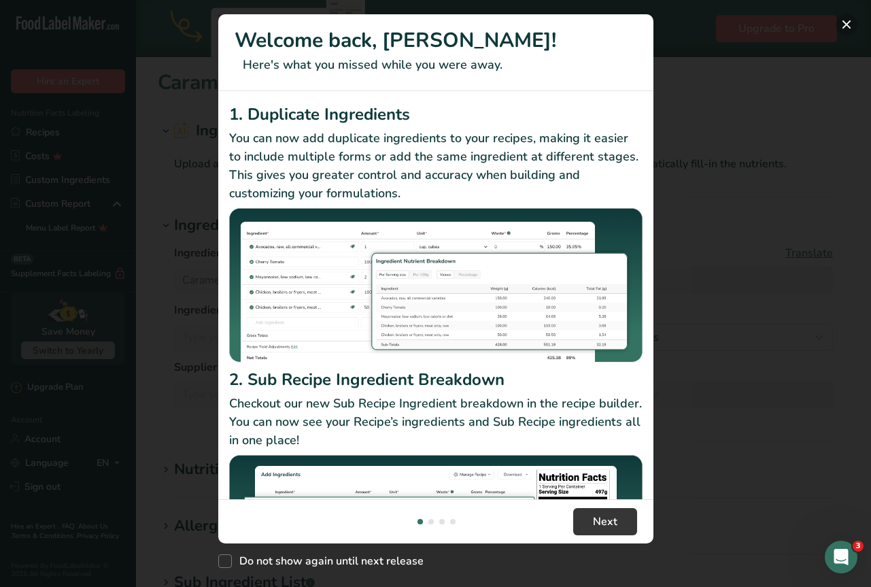
click at [839, 15] on button "New Features" at bounding box center [846, 25] width 22 height 22
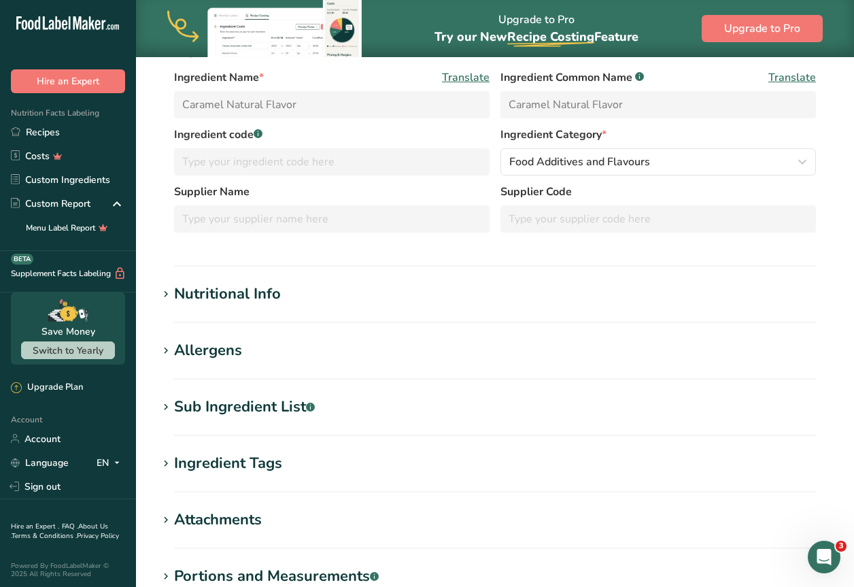
scroll to position [175, 0]
click at [267, 351] on h1 "Allergens" at bounding box center [495, 350] width 674 height 22
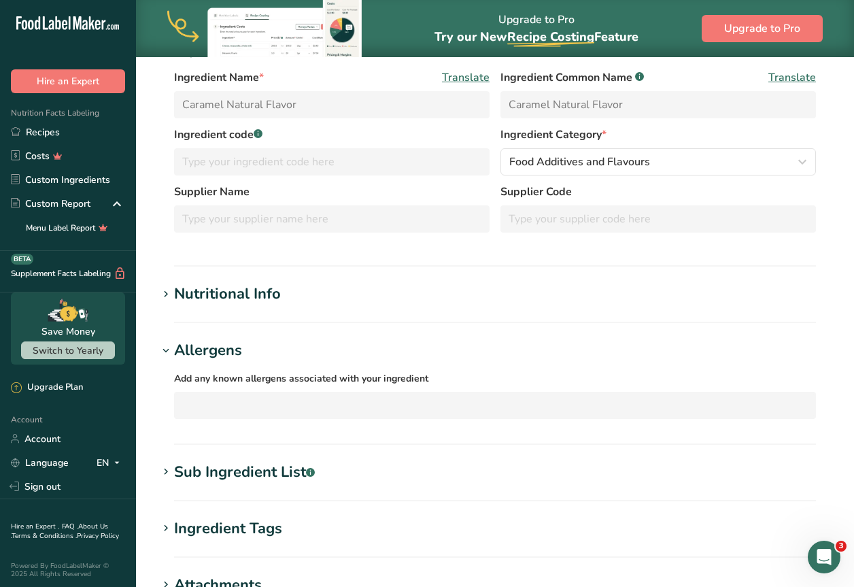
drag, startPoint x: 266, startPoint y: 350, endPoint x: 259, endPoint y: 271, distance: 79.2
click at [266, 347] on h1 "Allergens" at bounding box center [495, 350] width 674 height 22
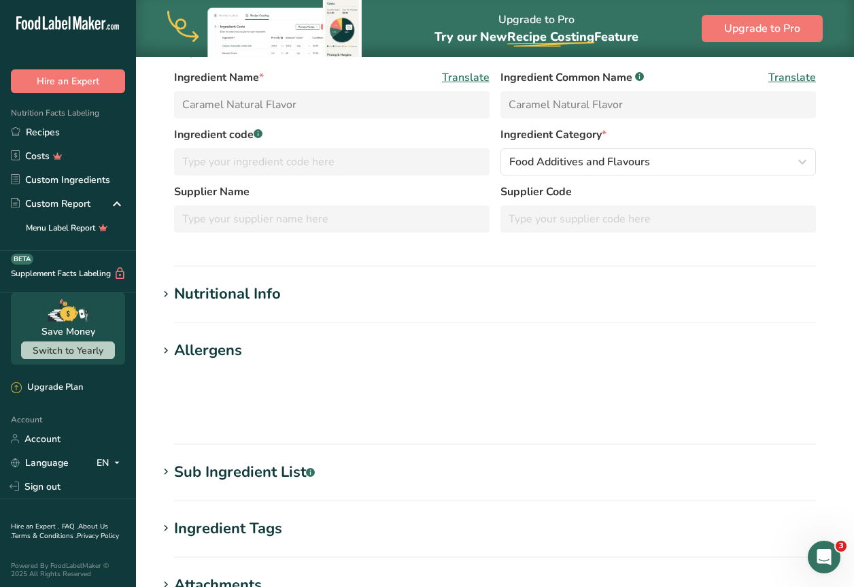
click at [256, 265] on hr at bounding box center [495, 265] width 642 height 1
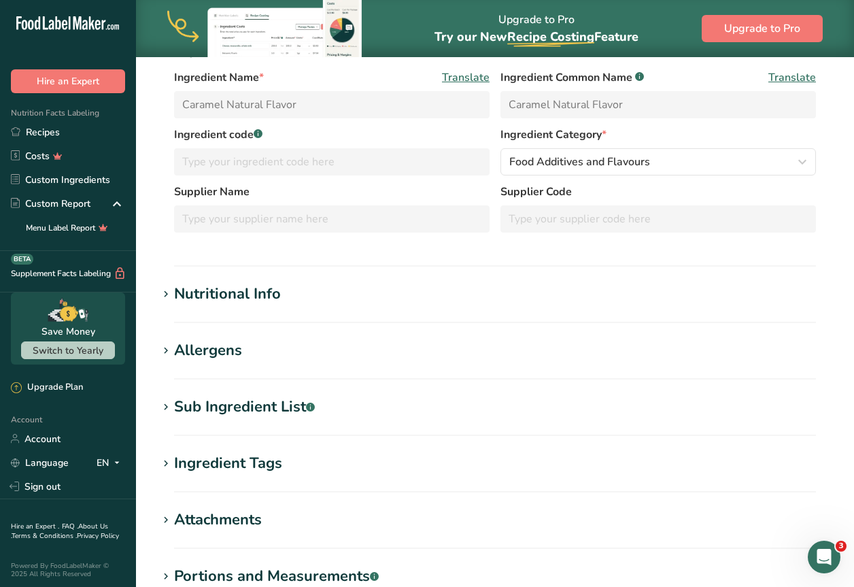
click at [253, 285] on div "Nutritional Info" at bounding box center [227, 294] width 107 height 22
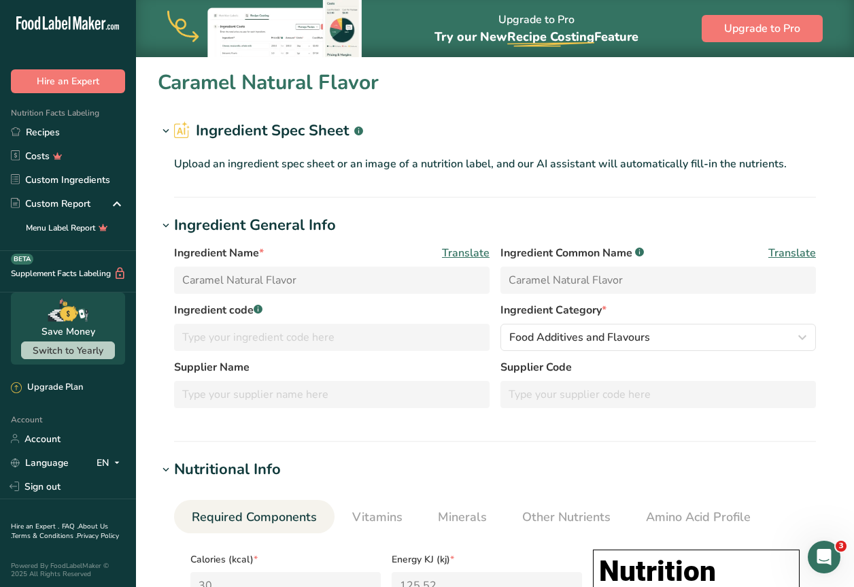
scroll to position [0, 0]
click at [305, 278] on input "Caramel Natural Flavor" at bounding box center [331, 279] width 315 height 27
click at [290, 279] on input "Caramel Natural Flavor" at bounding box center [331, 279] width 315 height 27
drag, startPoint x: 290, startPoint y: 279, endPoint x: 368, endPoint y: 287, distance: 78.7
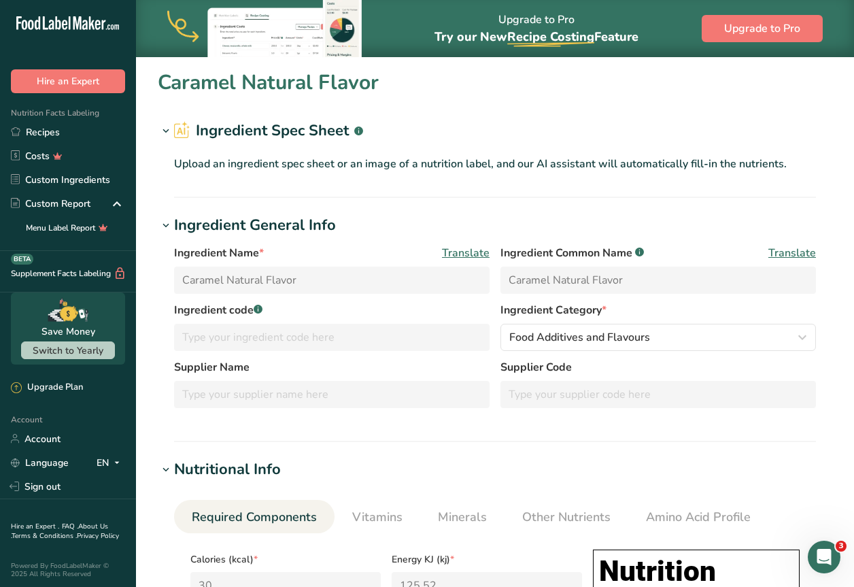
click at [368, 287] on input "Caramel Natural Flavor" at bounding box center [331, 279] width 315 height 27
click at [381, 222] on h1 "Ingredient General Info" at bounding box center [495, 225] width 674 height 22
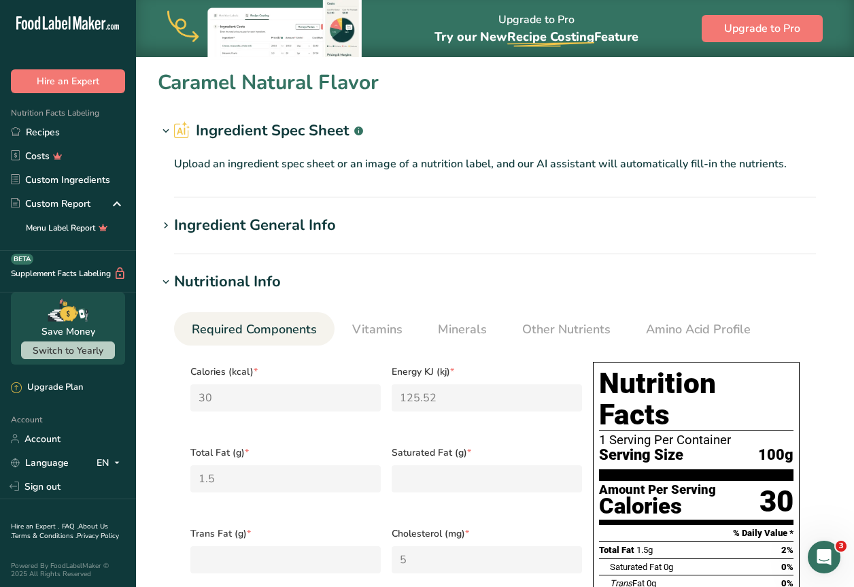
click at [307, 230] on div "Ingredient General Info" at bounding box center [255, 225] width 162 height 22
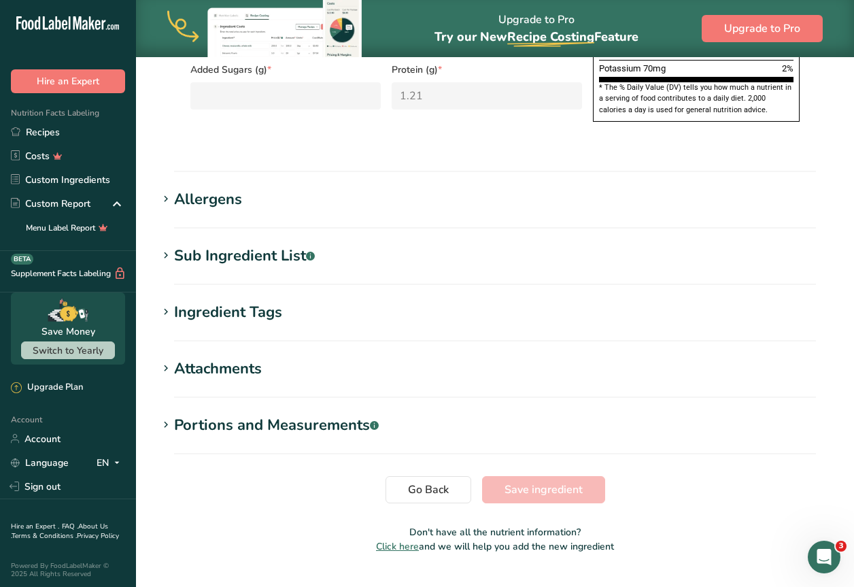
scroll to position [894, 0]
click at [223, 188] on section "Allergens Add any known allergens associated with your ingredient Soy Tree Nuts…" at bounding box center [495, 208] width 674 height 40
click at [213, 188] on div "Allergens" at bounding box center [208, 199] width 68 height 22
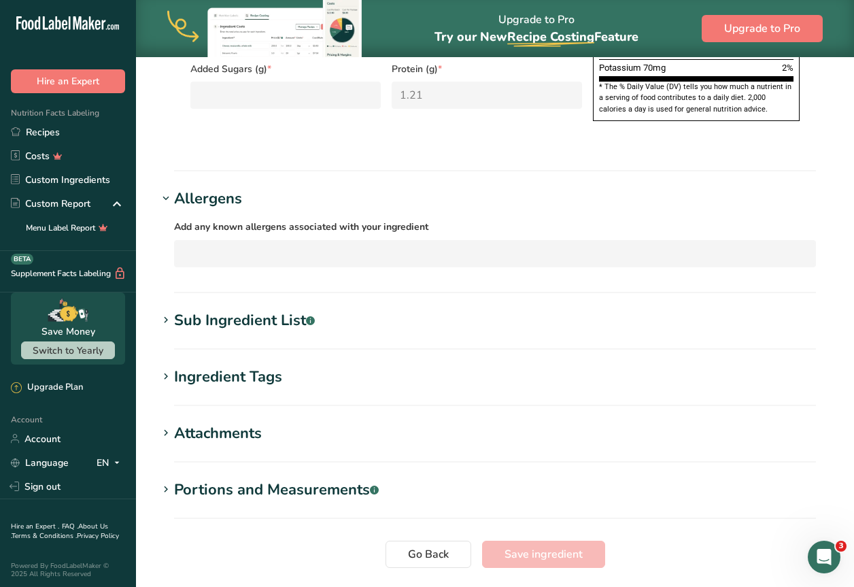
click at [228, 309] on div "Sub Ingredient List .a-a{fill:#347362;}.b-a{fill:#fff;}" at bounding box center [244, 320] width 141 height 22
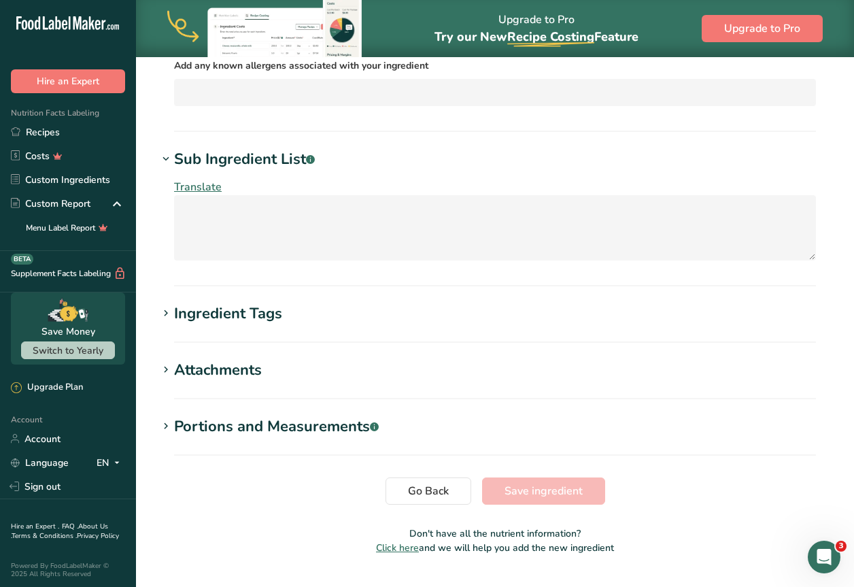
scroll to position [1057, 0]
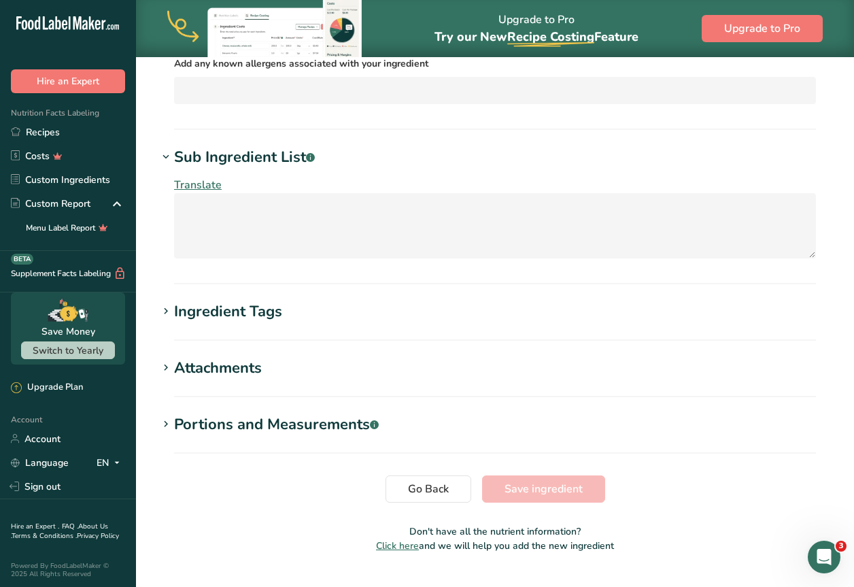
click at [230, 300] on div "Ingredient Tags" at bounding box center [228, 311] width 108 height 22
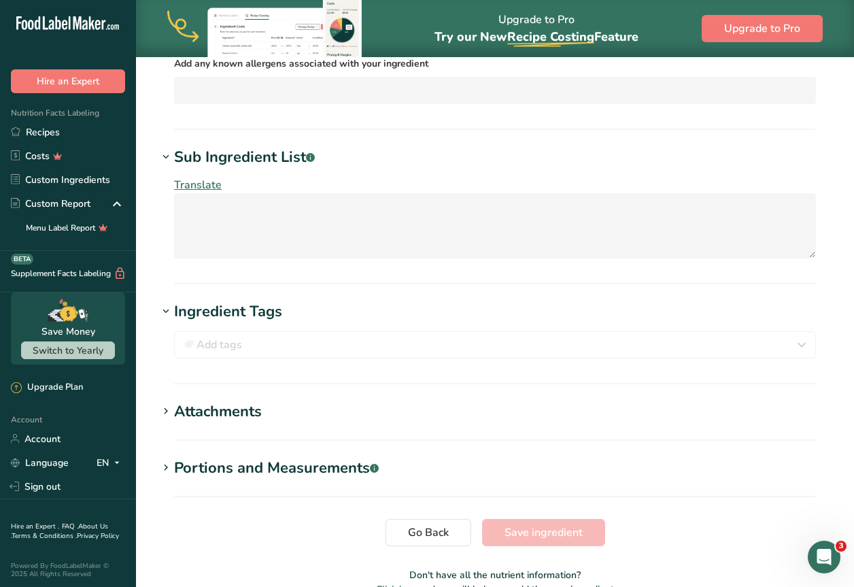
click at [230, 400] on div "Attachments" at bounding box center [218, 411] width 88 height 22
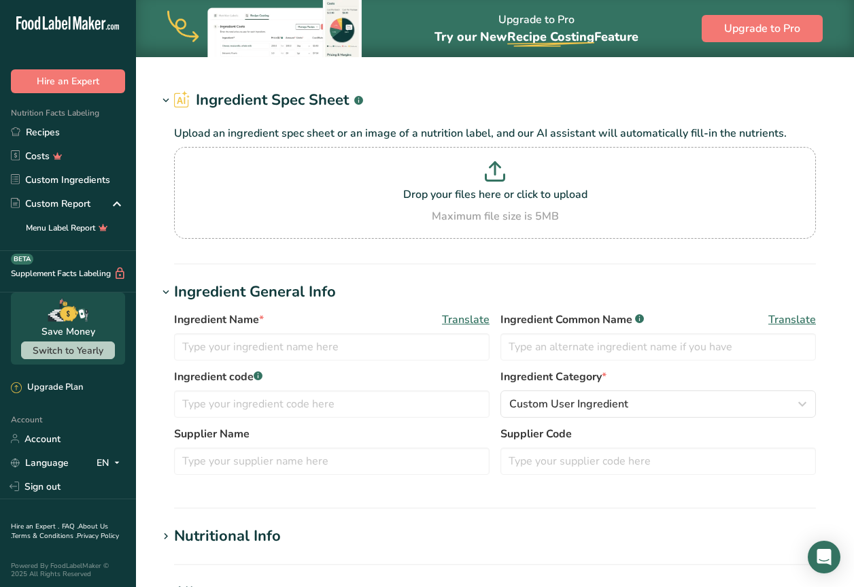
type input "Apples, raw, granny smith, with skin (Includes foods for USDA's Food Distributi…"
type input "Granny Smith Apples"
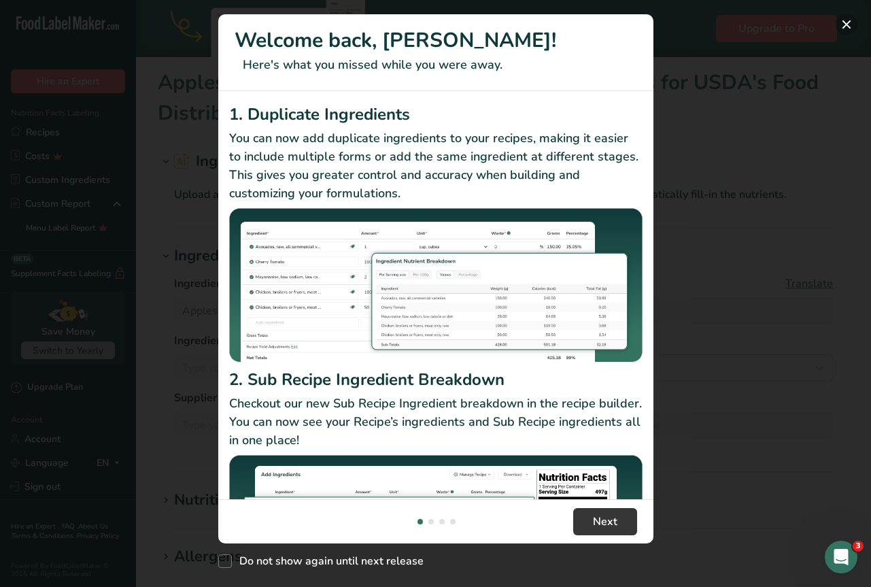
click at [841, 28] on button "New Features" at bounding box center [846, 25] width 22 height 22
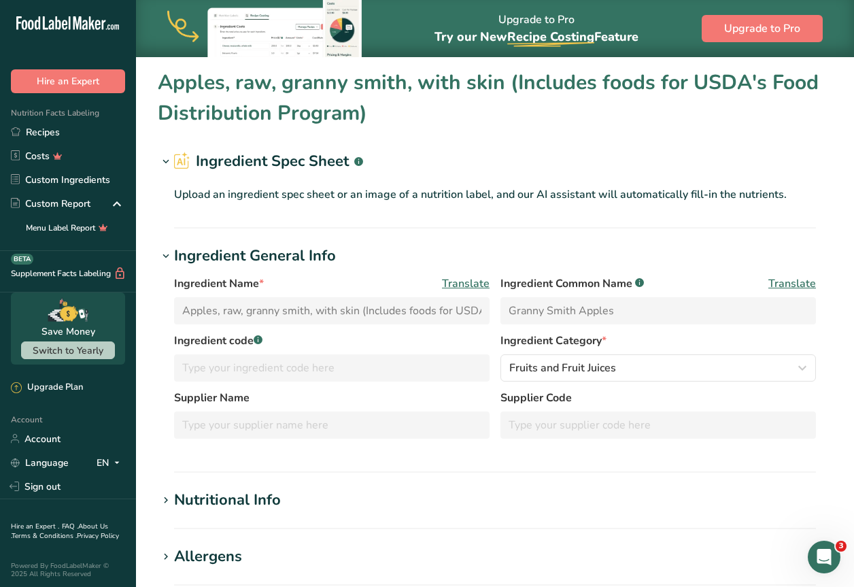
click at [454, 313] on input "Apples, raw, granny smith, with skin (Includes foods for USDA's Food Distributi…" at bounding box center [331, 310] width 315 height 27
click at [457, 287] on span "Translate" at bounding box center [466, 283] width 48 height 16
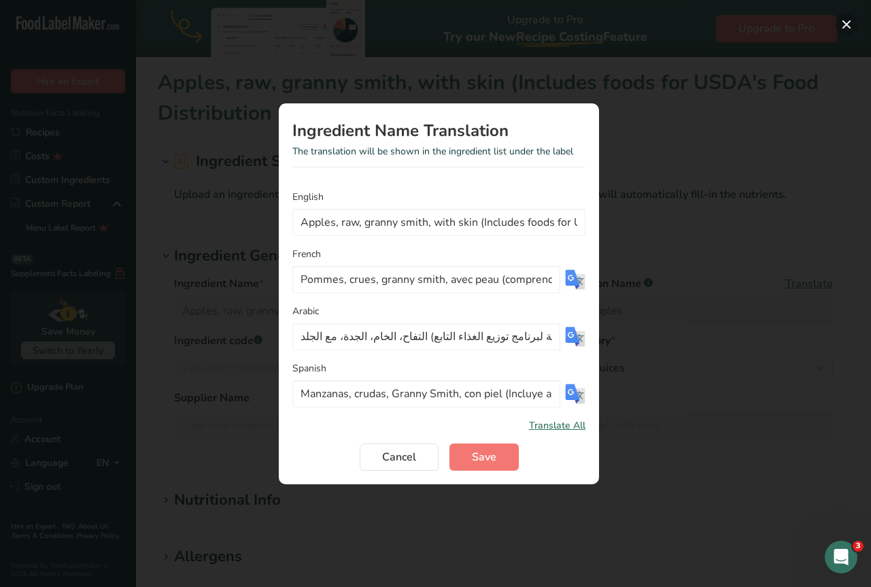
click at [845, 16] on button "Translation Modal" at bounding box center [846, 25] width 22 height 22
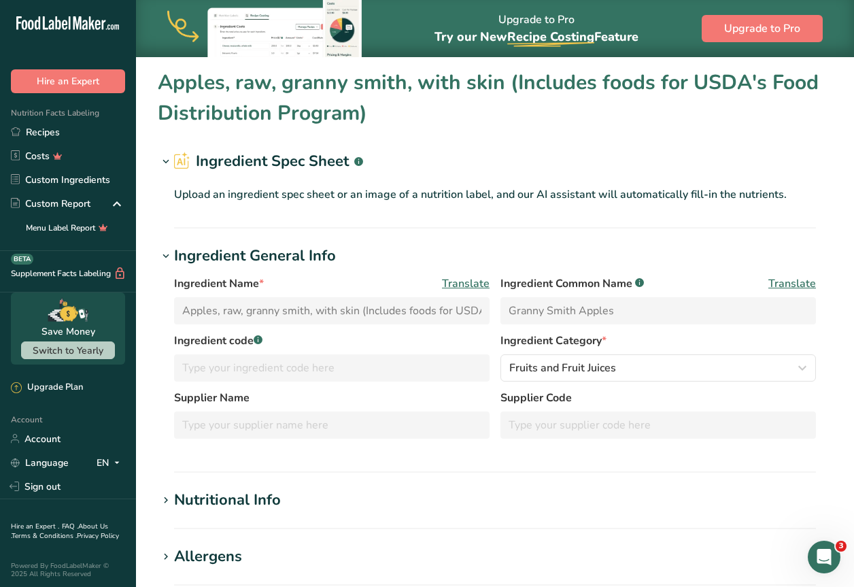
click at [646, 317] on input "Granny Smith Apples" at bounding box center [657, 310] width 315 height 27
click at [644, 314] on input "Granny Smith Apples" at bounding box center [657, 310] width 315 height 27
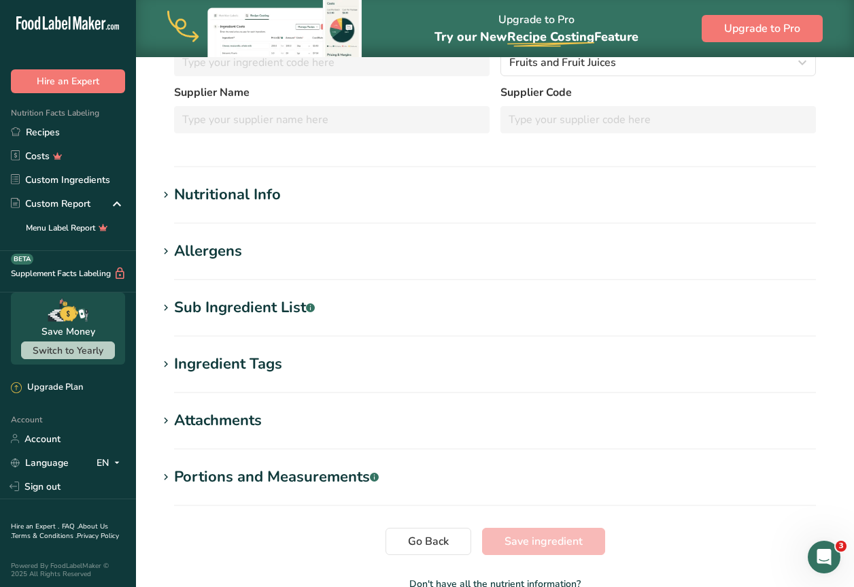
scroll to position [300, 0]
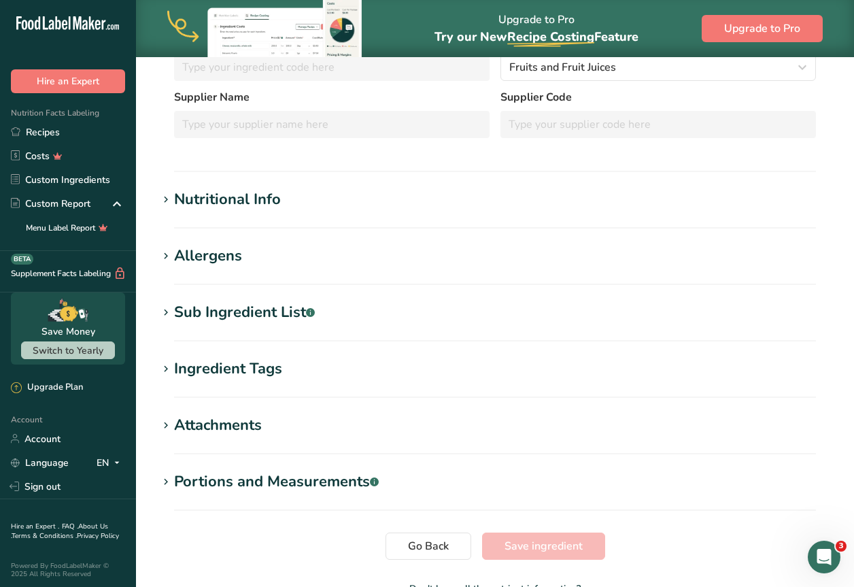
click at [232, 204] on div "Nutritional Info" at bounding box center [227, 199] width 107 height 22
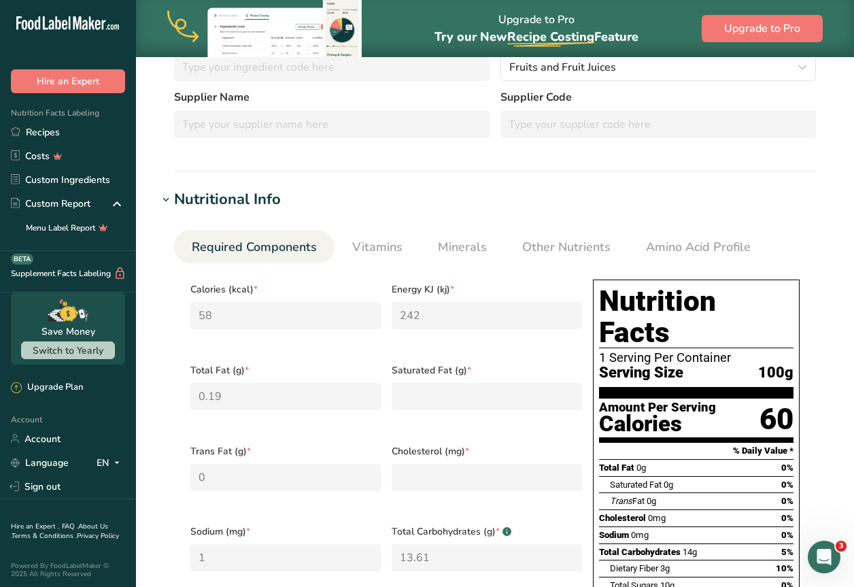
scroll to position [213, 0]
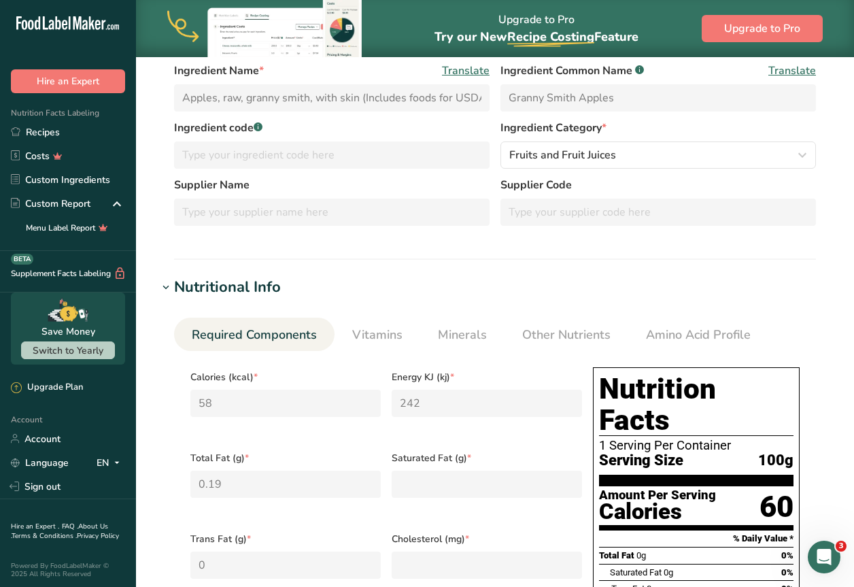
click at [262, 290] on div "Nutritional Info" at bounding box center [227, 287] width 107 height 22
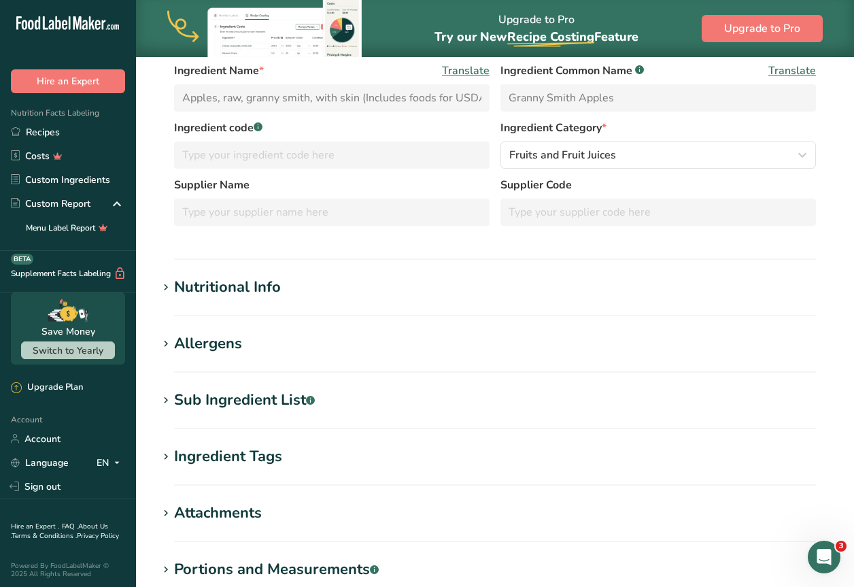
click at [262, 290] on div "Nutritional Info" at bounding box center [227, 287] width 107 height 22
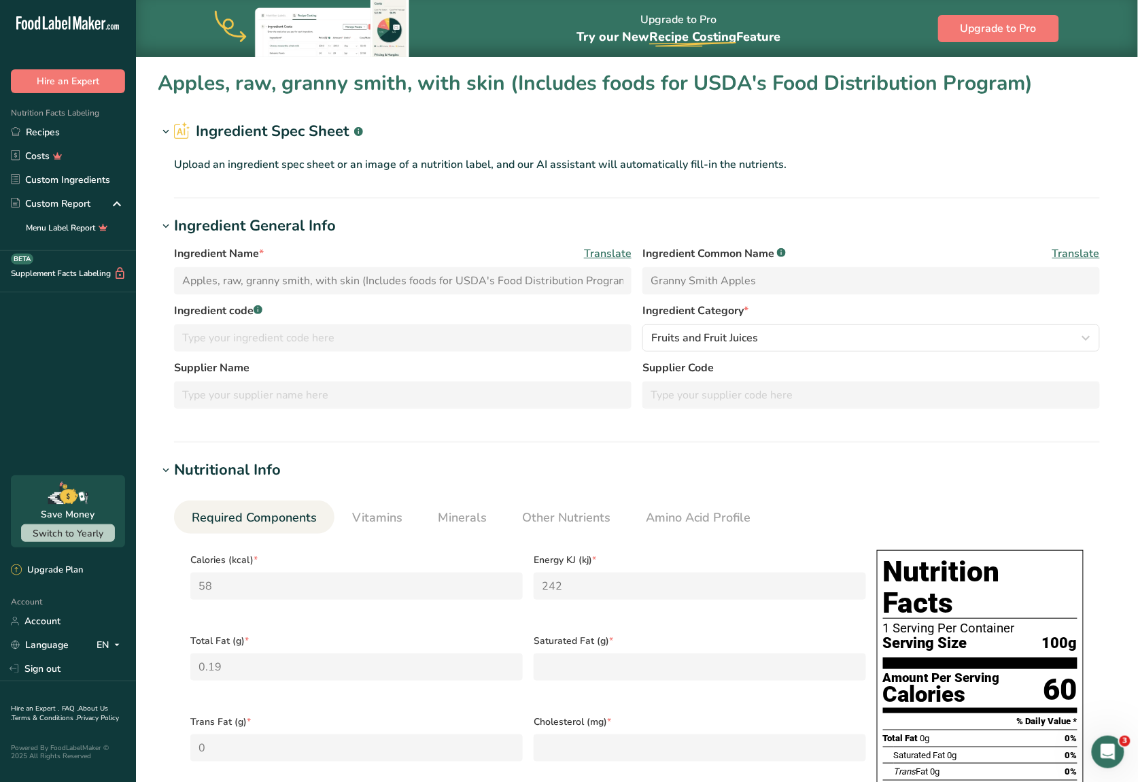
scroll to position [0, 0]
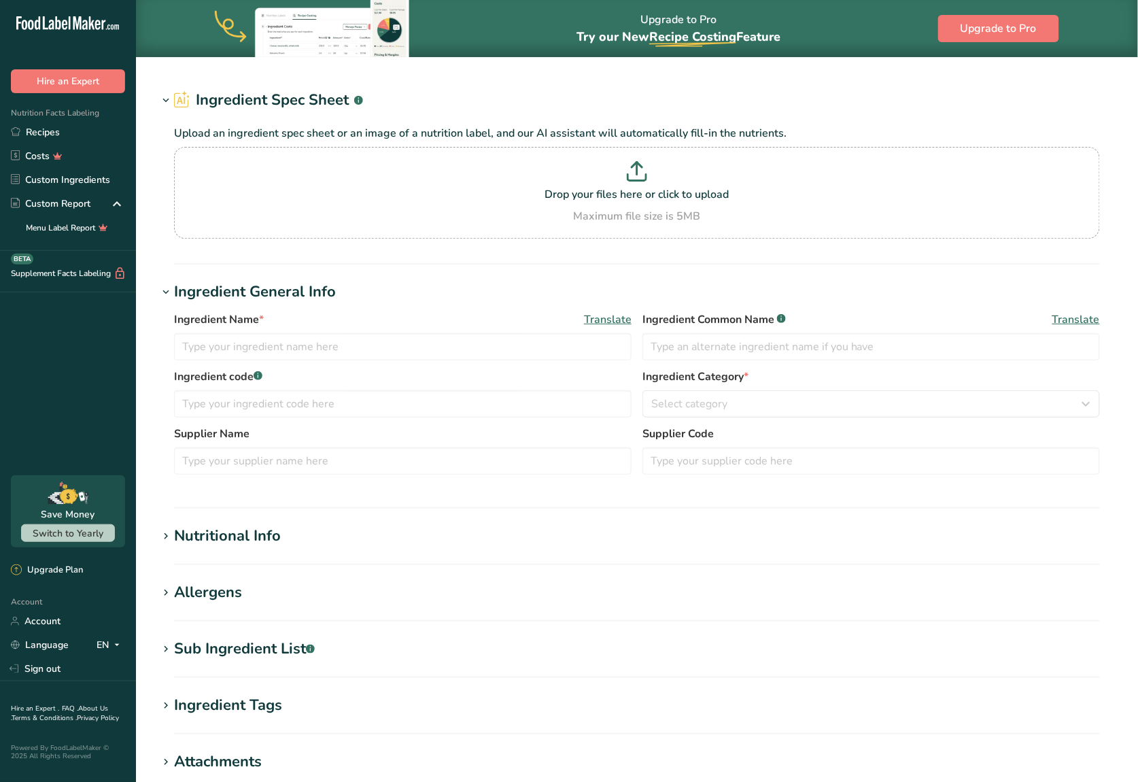
type input "Peanut Butter & chocolate"
type input "1.1"
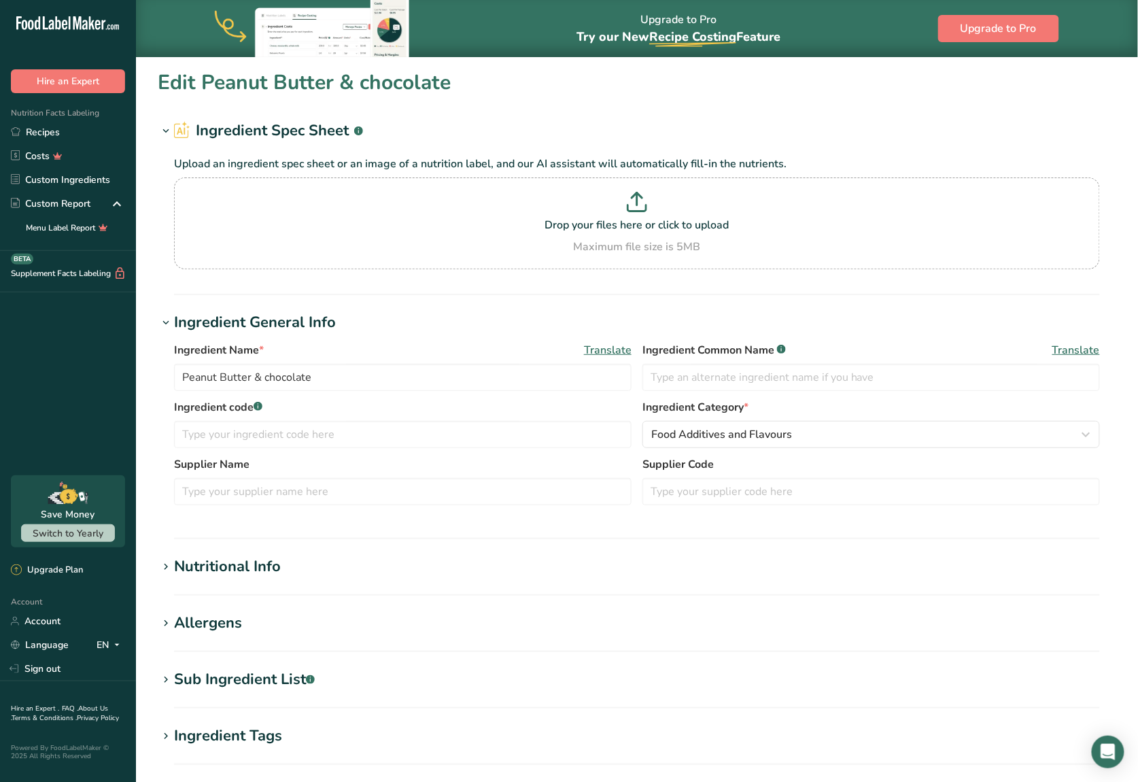
type input "180"
type KJ "753.1"
type Fat "3"
type Fat "0"
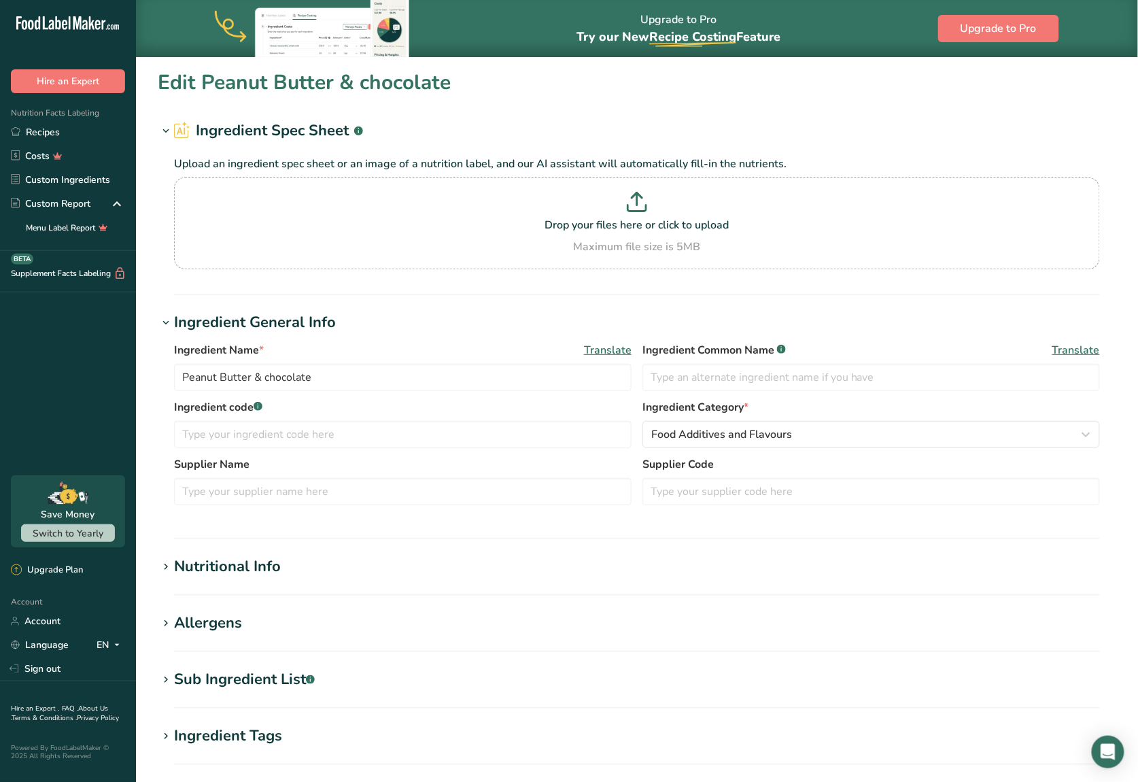
type input "0"
type input "75"
type Carbohydrates "12"
type Fiber "2"
type Sugars "9"
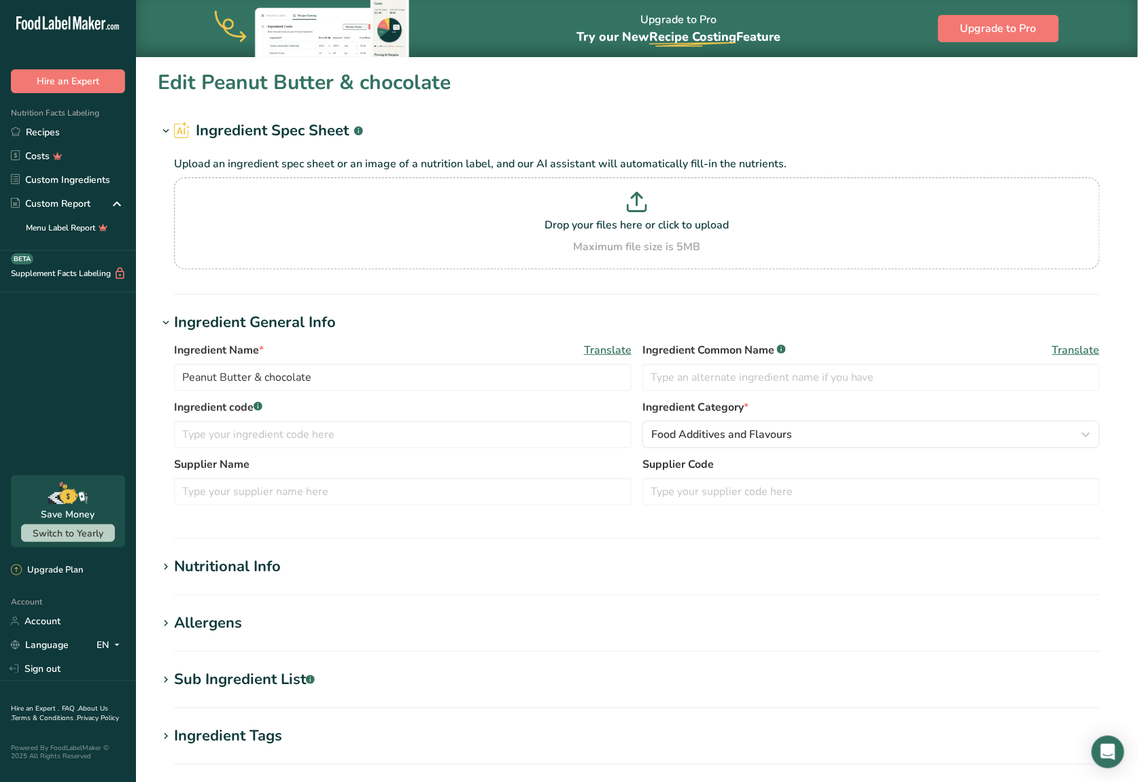
type Sugars "0"
type input "4"
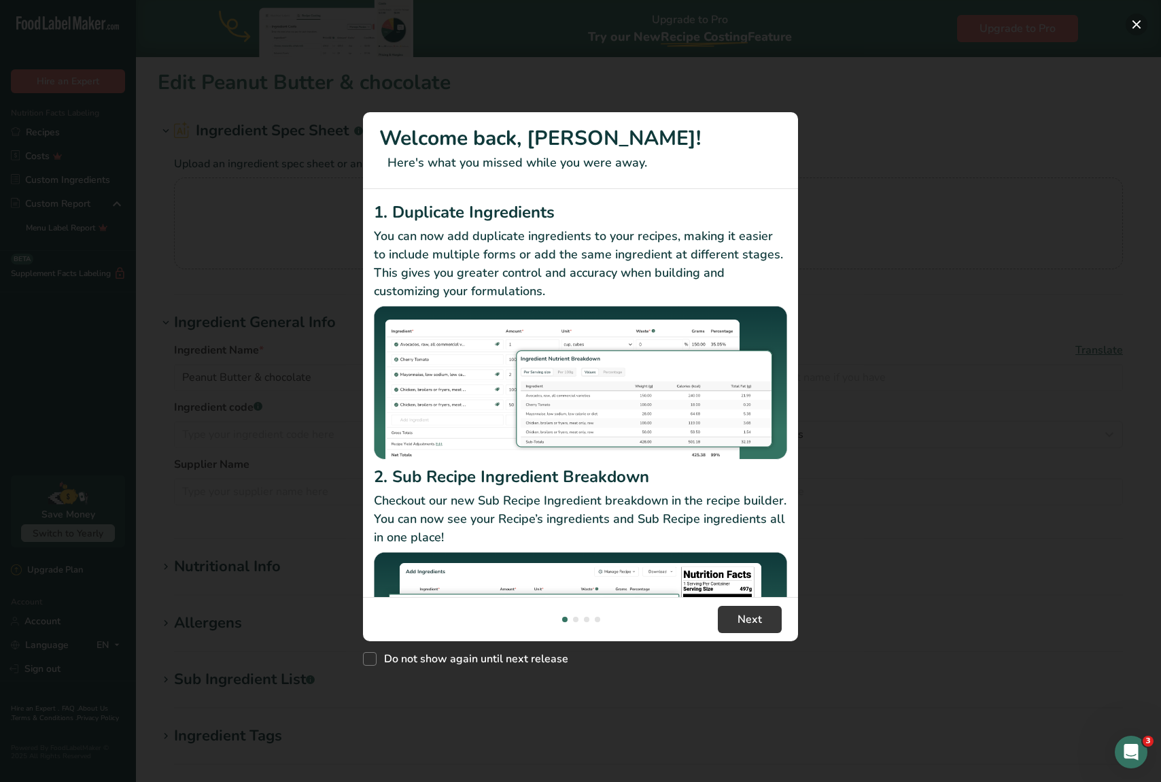
click at [1135, 21] on button "New Features" at bounding box center [1136, 25] width 22 height 22
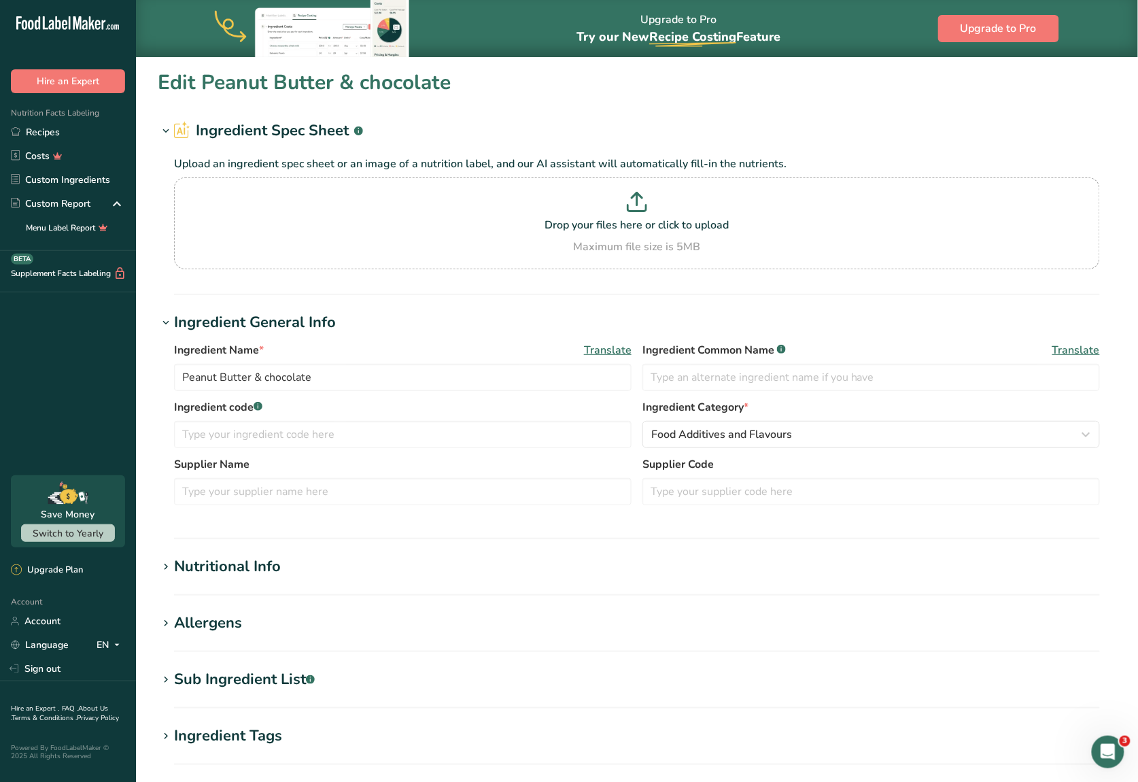
click at [221, 562] on div "Nutritional Info" at bounding box center [227, 566] width 107 height 22
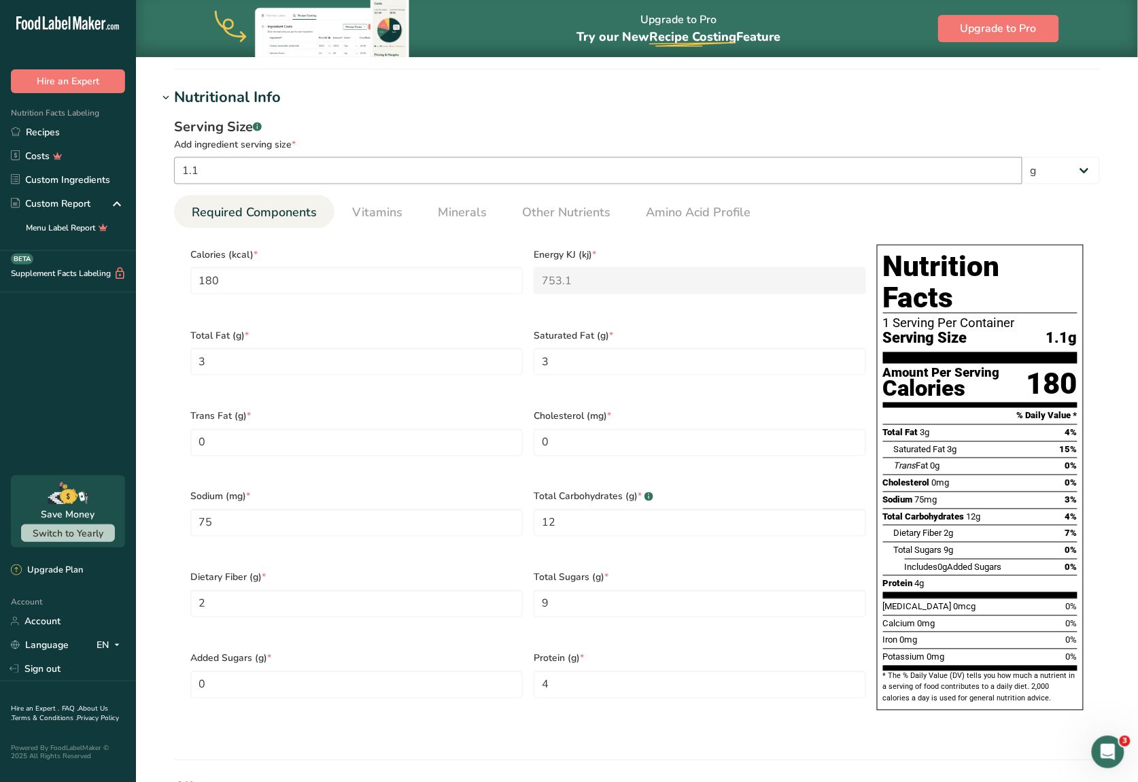
scroll to position [351, 0]
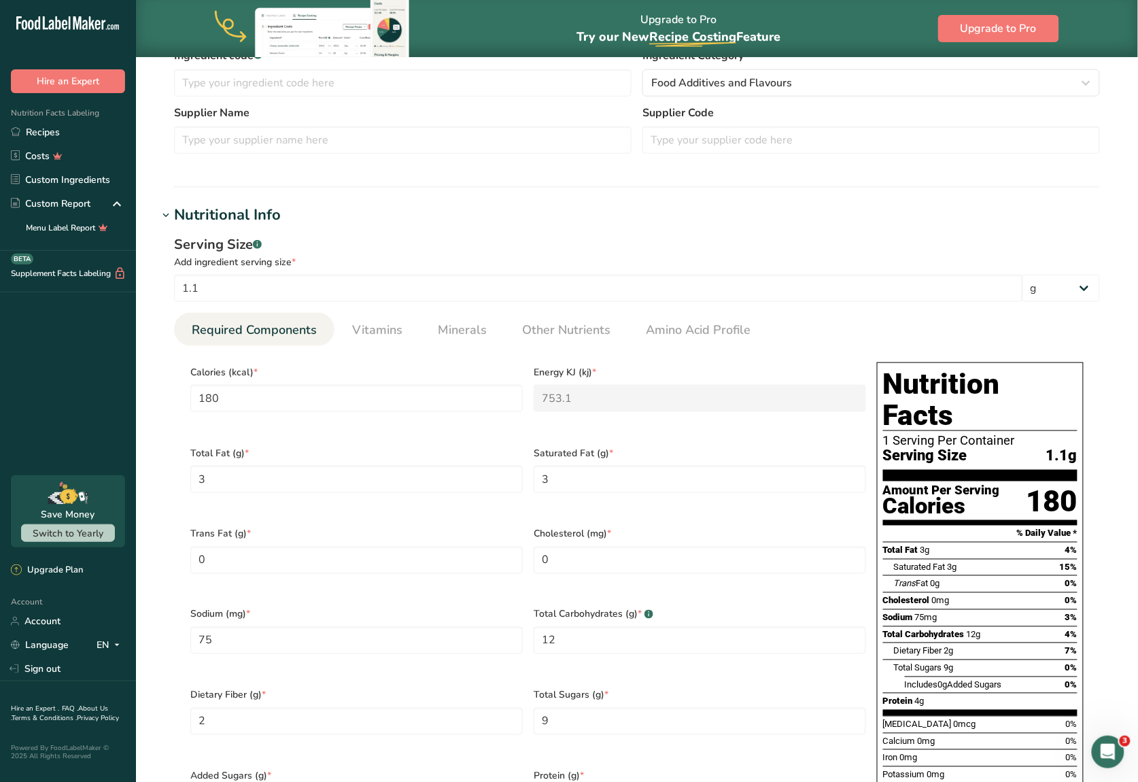
click at [1064, 269] on div "Serving Size .a-a{fill:#347362;}.b-a{fill:#fff;} Add ingredient serving size * …" at bounding box center [637, 267] width 926 height 67
click at [1055, 287] on select "g kg mg mcg lb oz l mL fl oz tbsp tsp cup qt gallon" at bounding box center [1060, 288] width 77 height 27
select select "5"
click at [1022, 275] on select "g kg mg mcg lb oz l mL fl oz tbsp tsp cup qt gallon" at bounding box center [1060, 288] width 77 height 27
type input "5103"
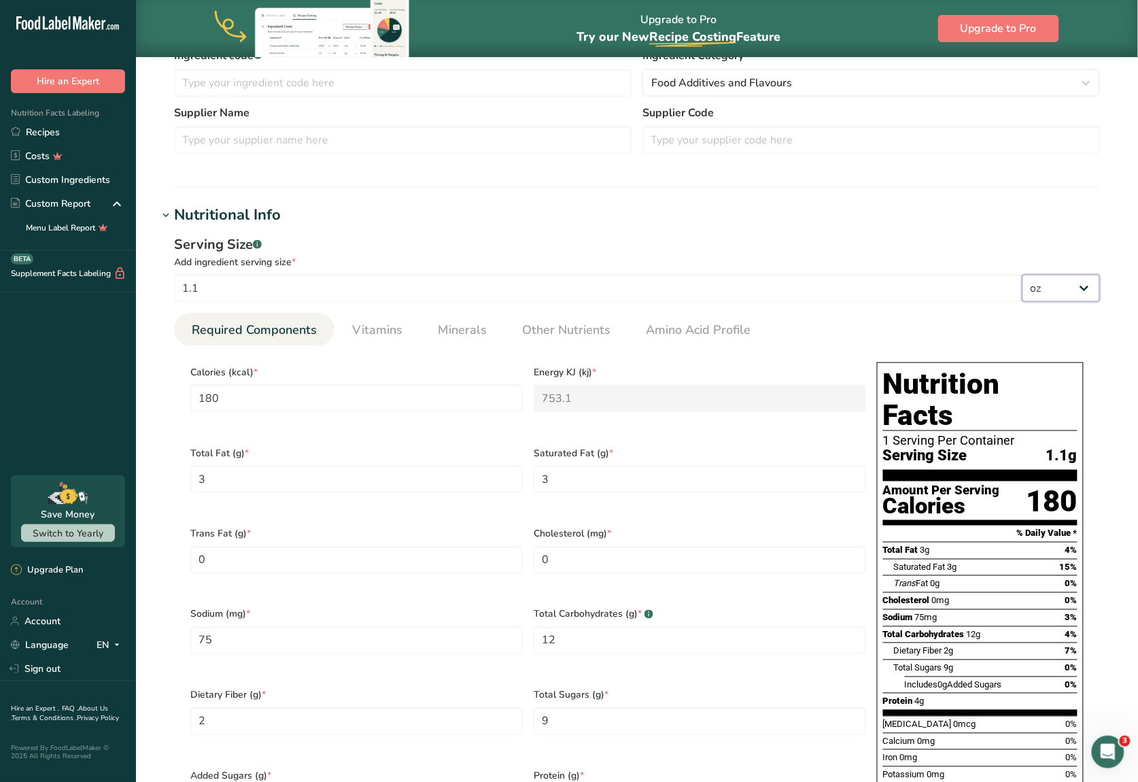
type KJ "21350.385"
type Fat "85.05"
type input "2126.25"
type Carbohydrates "340.2"
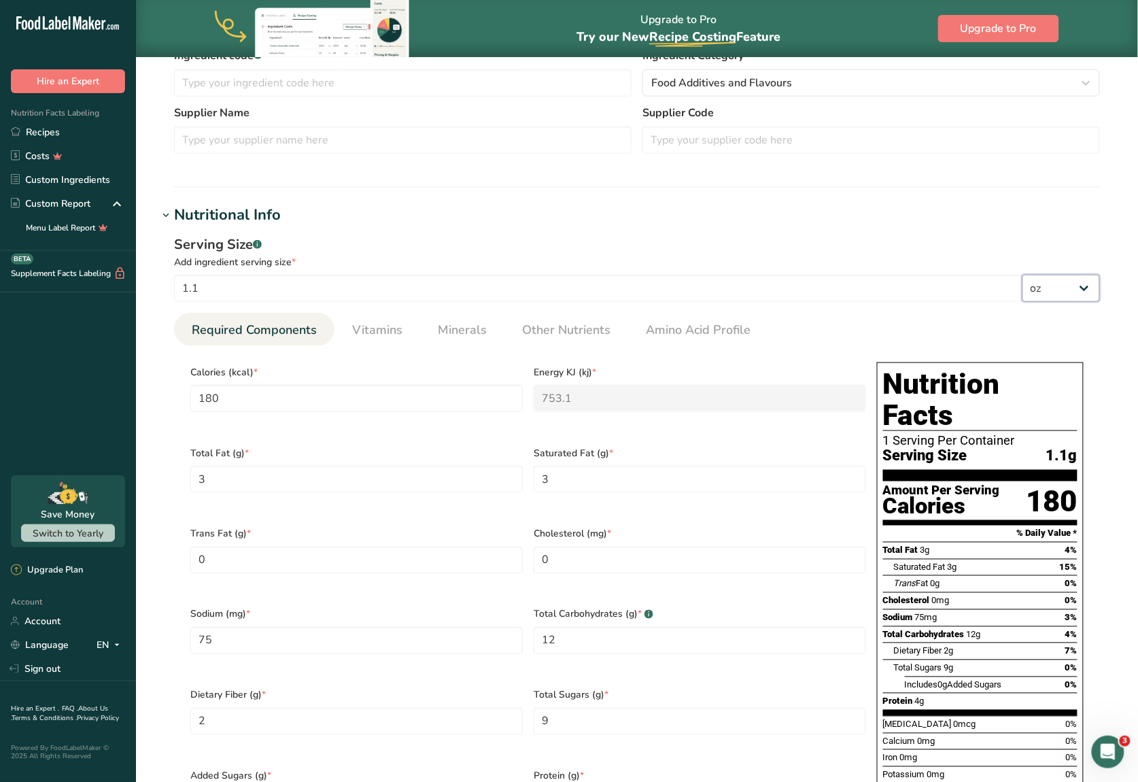
type Fiber "56.7"
type Sugars "255.15"
type input "113.4"
